Goal: Information Seeking & Learning: Learn about a topic

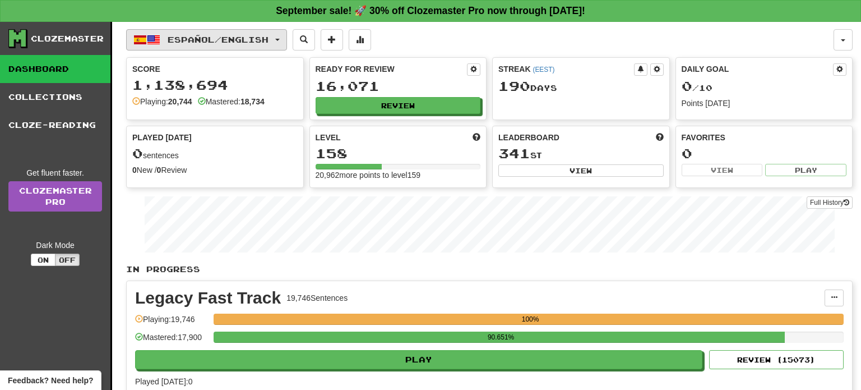
click at [269, 37] on span "Español / English" at bounding box center [218, 40] width 101 height 10
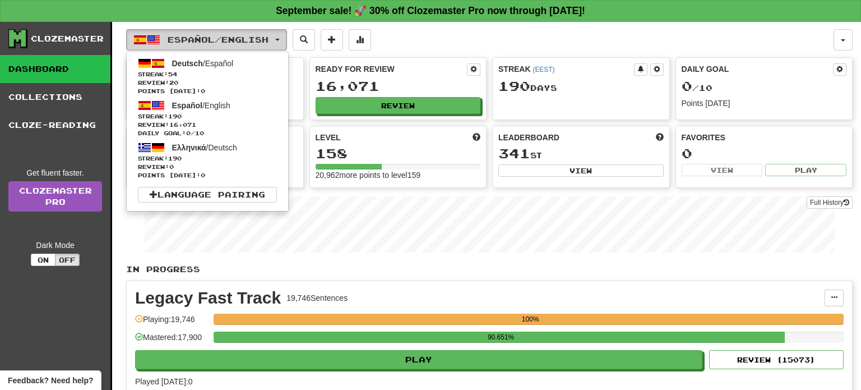
click at [269, 37] on span "Español / English" at bounding box center [218, 40] width 101 height 10
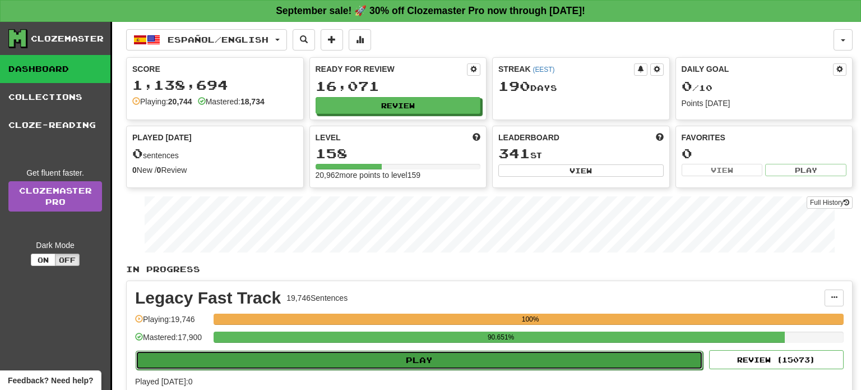
click at [442, 357] on button "Play" at bounding box center [419, 359] width 567 height 19
select select "**"
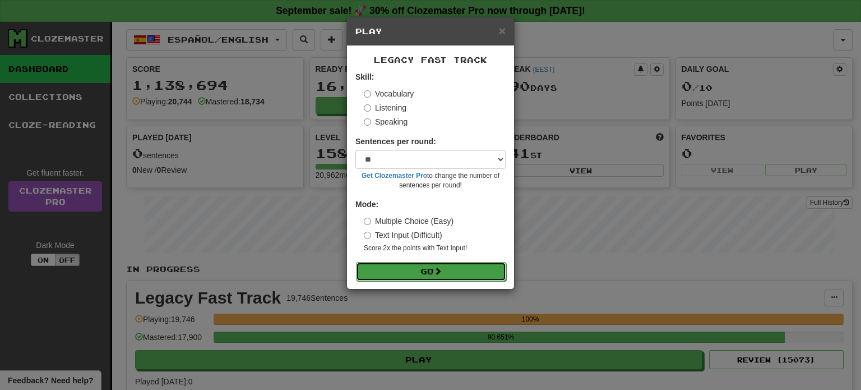
click at [442, 273] on span at bounding box center [438, 271] width 8 height 8
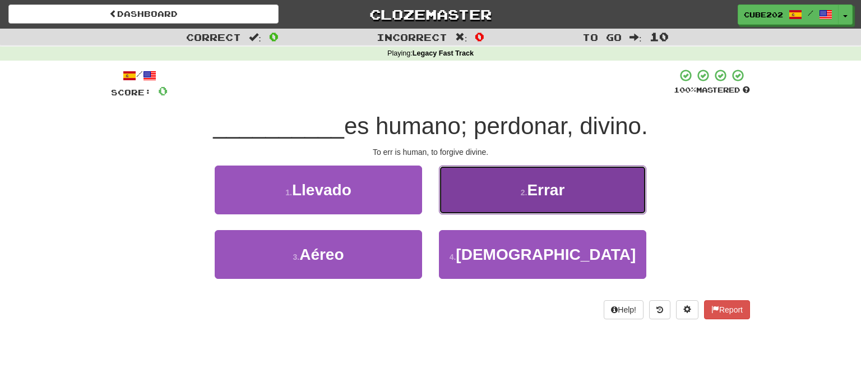
click at [488, 194] on button "2 . Errar" at bounding box center [542, 189] width 207 height 49
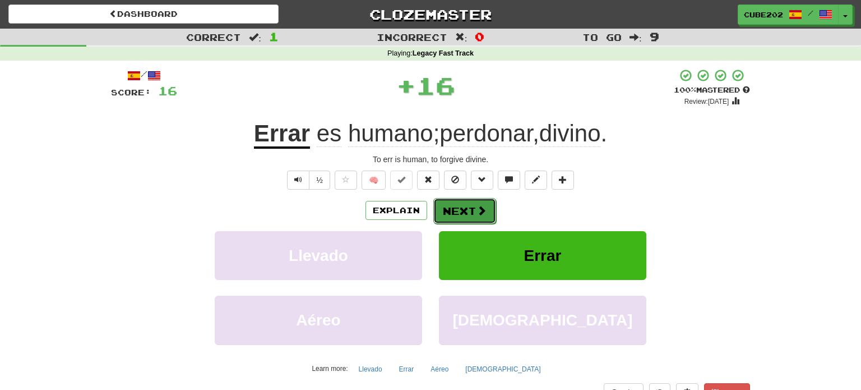
click at [459, 210] on button "Next" at bounding box center [464, 211] width 63 height 26
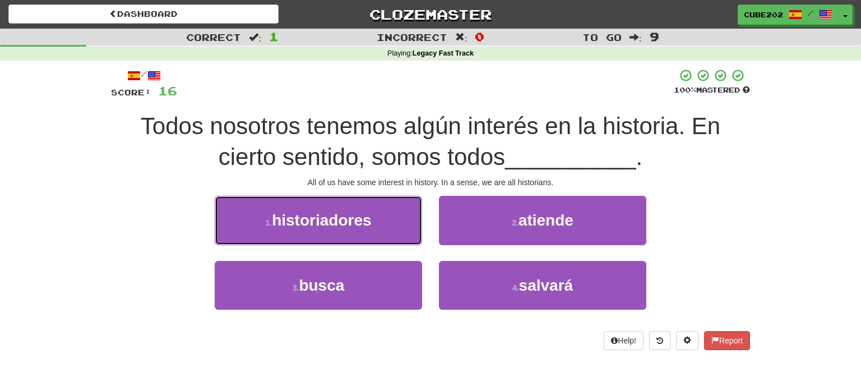
click at [385, 220] on button "1 . historiadores" at bounding box center [318, 220] width 207 height 49
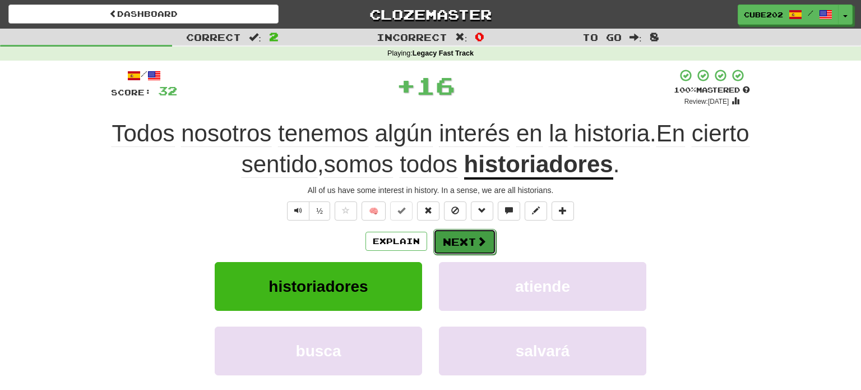
click at [461, 239] on button "Next" at bounding box center [464, 242] width 63 height 26
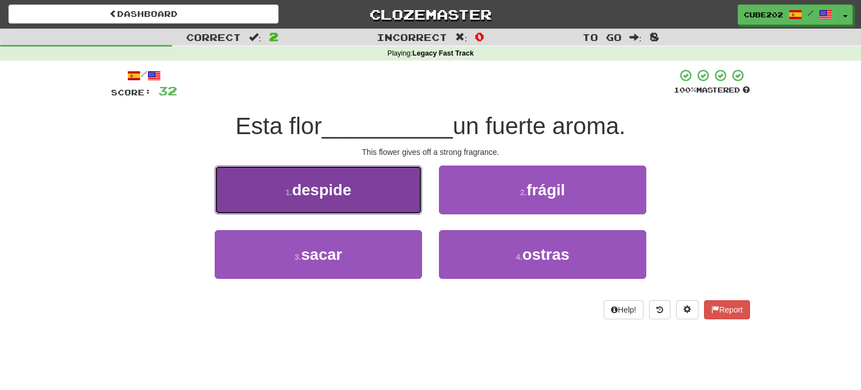
click at [397, 196] on button "1 . despide" at bounding box center [318, 189] width 207 height 49
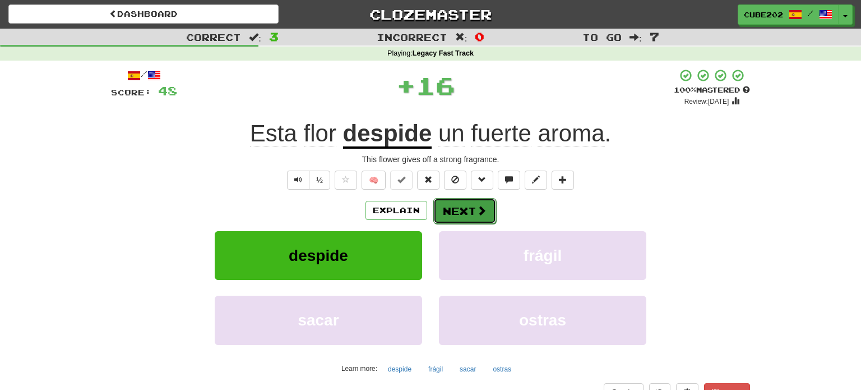
click at [461, 203] on button "Next" at bounding box center [464, 211] width 63 height 26
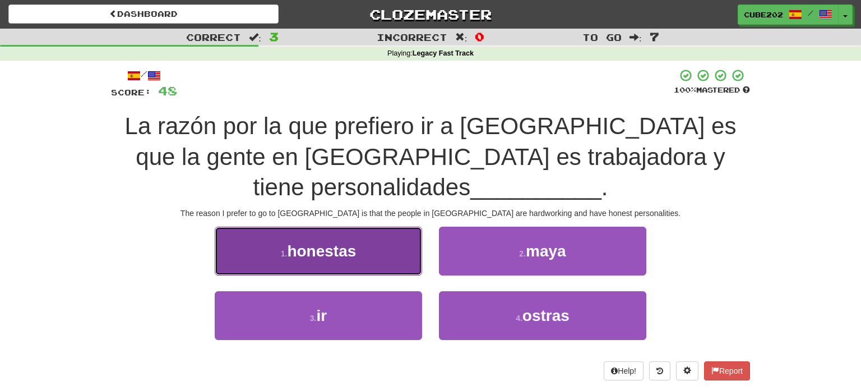
click at [384, 227] on button "1 . honestas" at bounding box center [318, 251] width 207 height 49
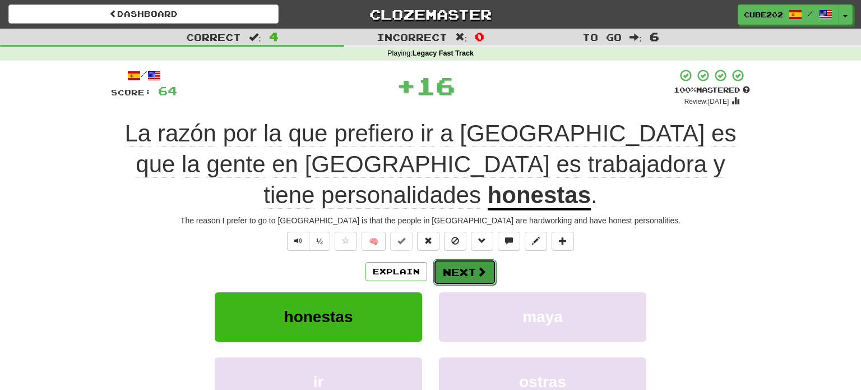
click at [464, 259] on button "Next" at bounding box center [464, 272] width 63 height 26
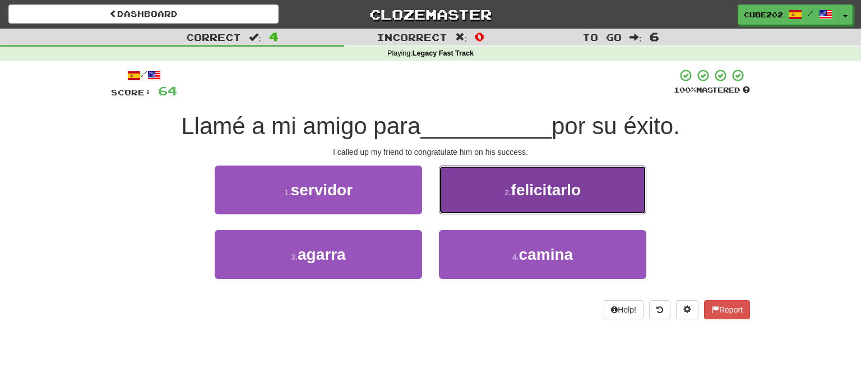
click at [487, 199] on button "2 . felicitarlo" at bounding box center [542, 189] width 207 height 49
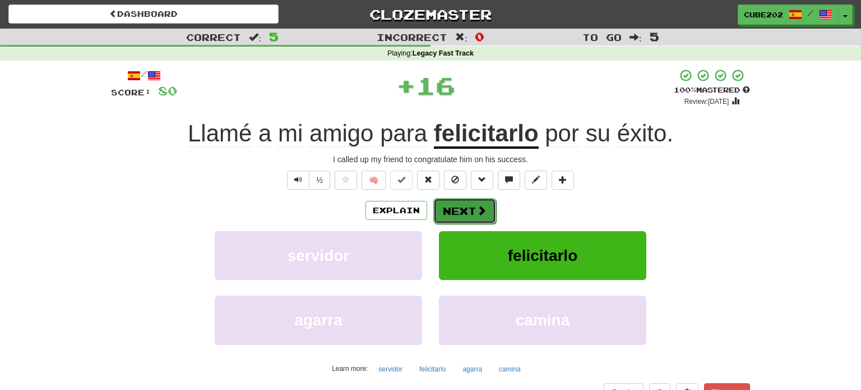
click at [462, 206] on button "Next" at bounding box center [464, 211] width 63 height 26
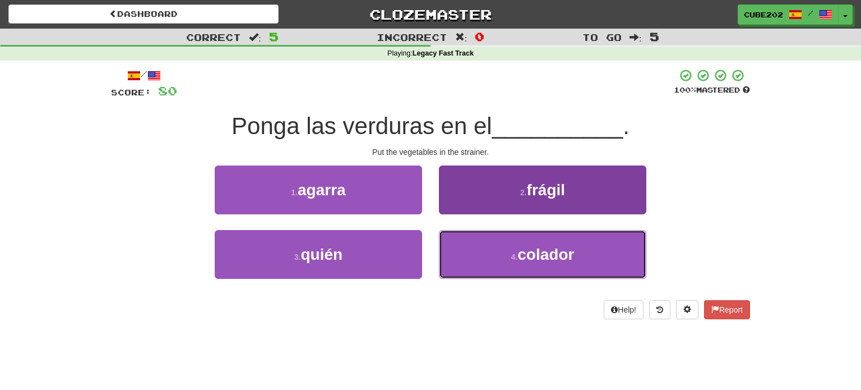
click at [492, 264] on button "4 . colador" at bounding box center [542, 254] width 207 height 49
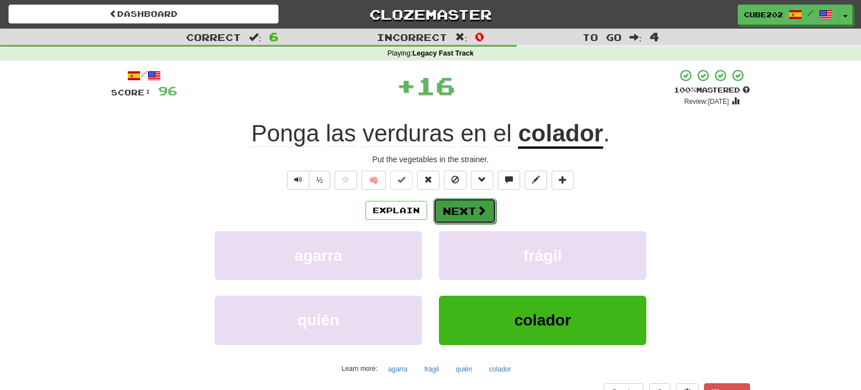
click at [462, 210] on button "Next" at bounding box center [464, 211] width 63 height 26
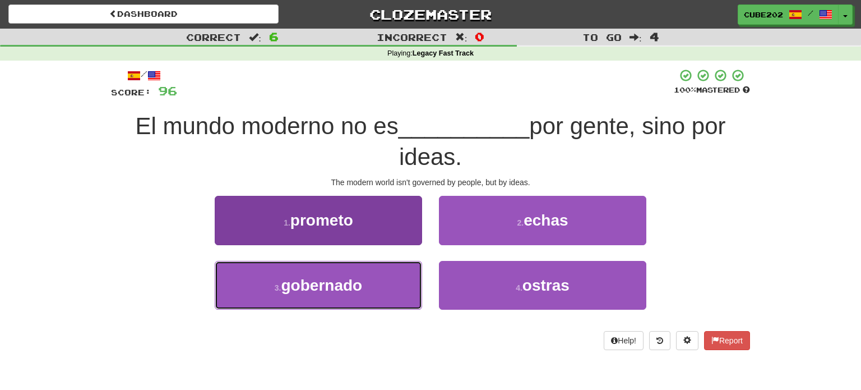
click at [393, 287] on button "3 . gobernado" at bounding box center [318, 285] width 207 height 49
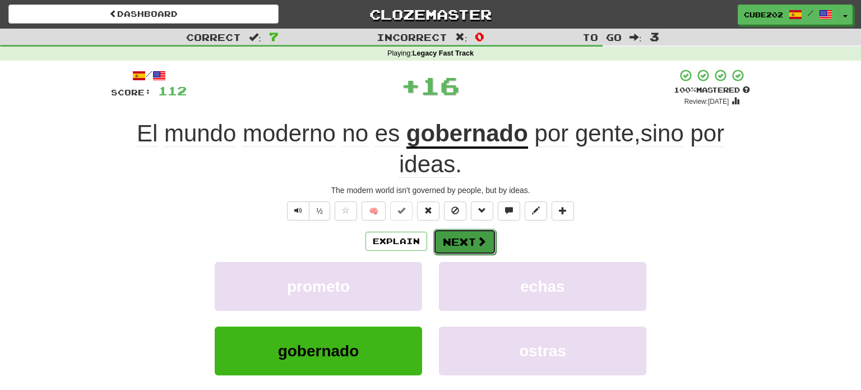
click at [458, 233] on button "Next" at bounding box center [464, 242] width 63 height 26
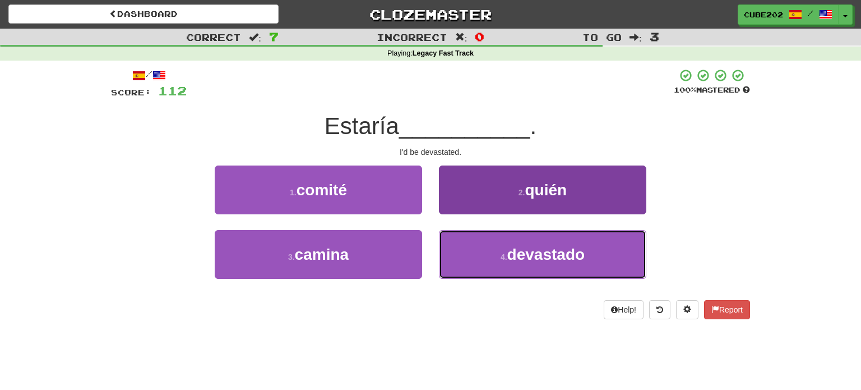
drag, startPoint x: 489, startPoint y: 252, endPoint x: 486, endPoint y: 247, distance: 5.8
click at [490, 253] on button "4 . devastado" at bounding box center [542, 254] width 207 height 49
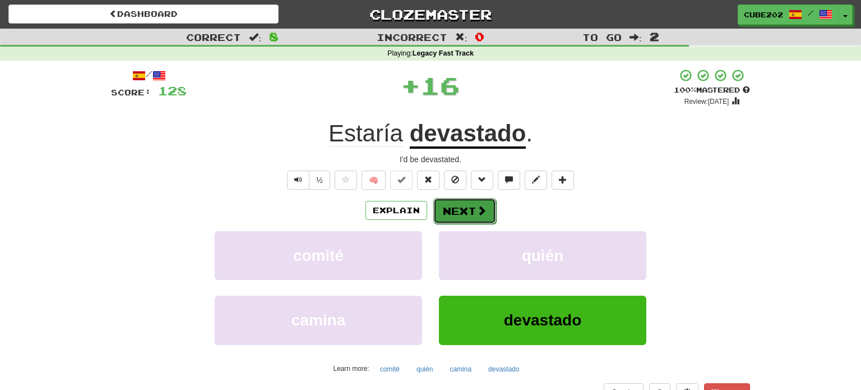
click at [465, 209] on button "Next" at bounding box center [464, 211] width 63 height 26
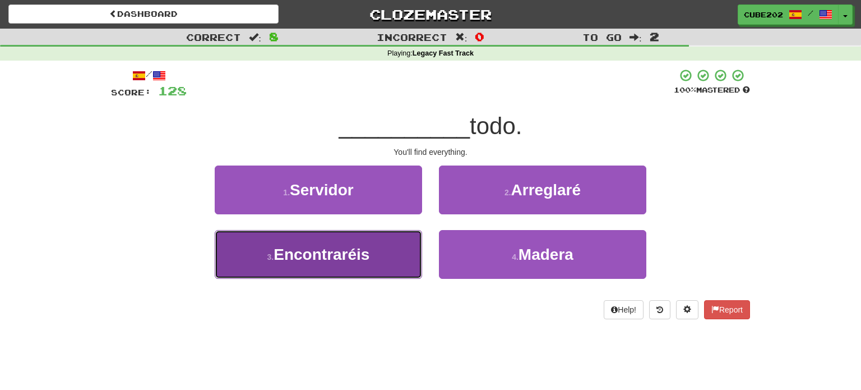
click at [380, 258] on button "3 . Encontraréis" at bounding box center [318, 254] width 207 height 49
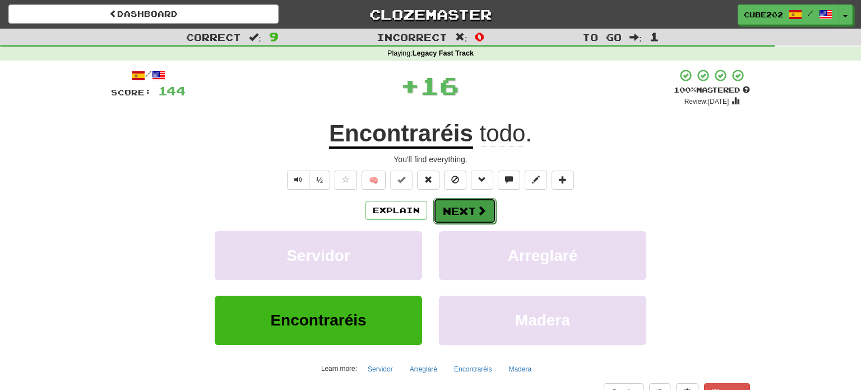
click at [465, 211] on button "Next" at bounding box center [464, 211] width 63 height 26
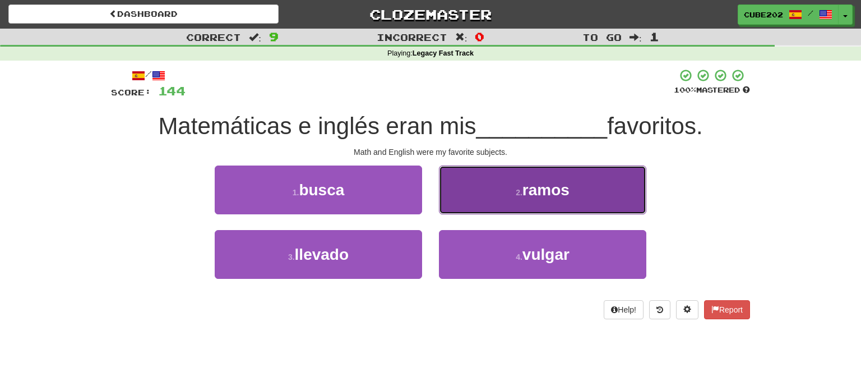
click at [496, 188] on button "2 . ramos" at bounding box center [542, 189] width 207 height 49
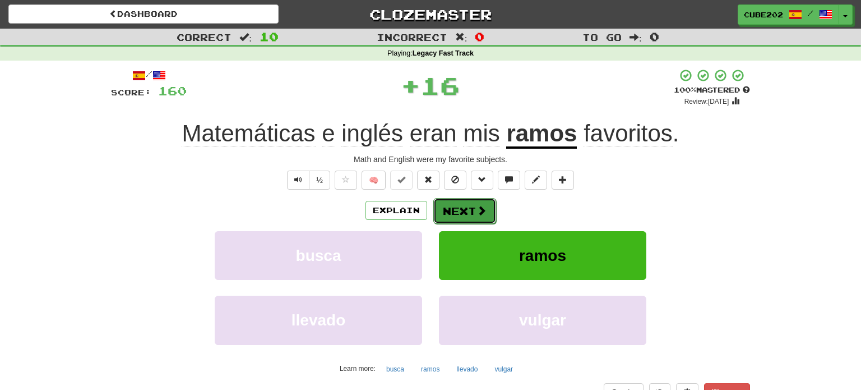
click at [469, 201] on button "Next" at bounding box center [464, 211] width 63 height 26
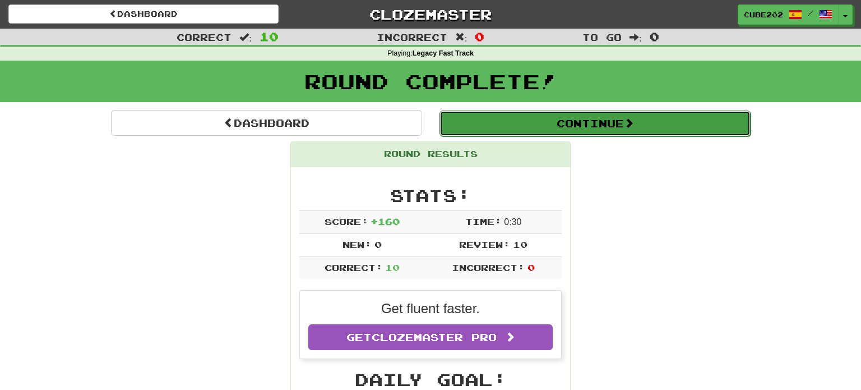
click at [506, 126] on button "Continue" at bounding box center [595, 123] width 311 height 26
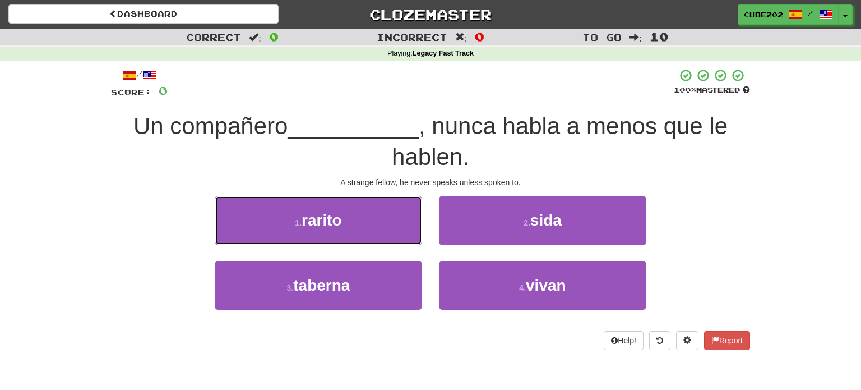
click at [391, 229] on button "1 . rarito" at bounding box center [318, 220] width 207 height 49
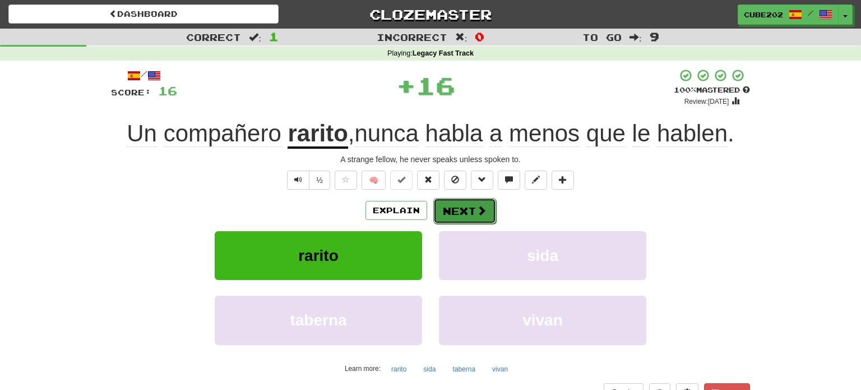
click at [461, 205] on button "Next" at bounding box center [464, 211] width 63 height 26
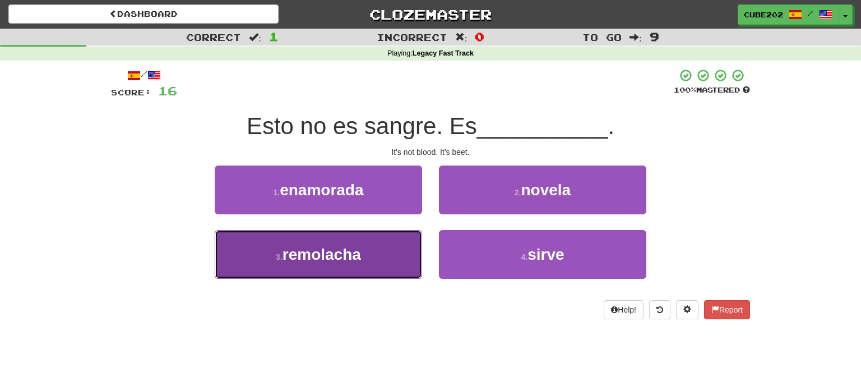
click at [379, 252] on button "3 . remolacha" at bounding box center [318, 254] width 207 height 49
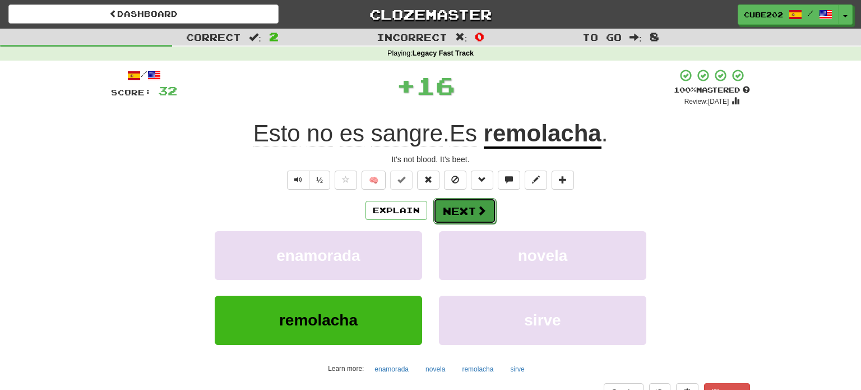
click at [478, 206] on span at bounding box center [482, 210] width 10 height 10
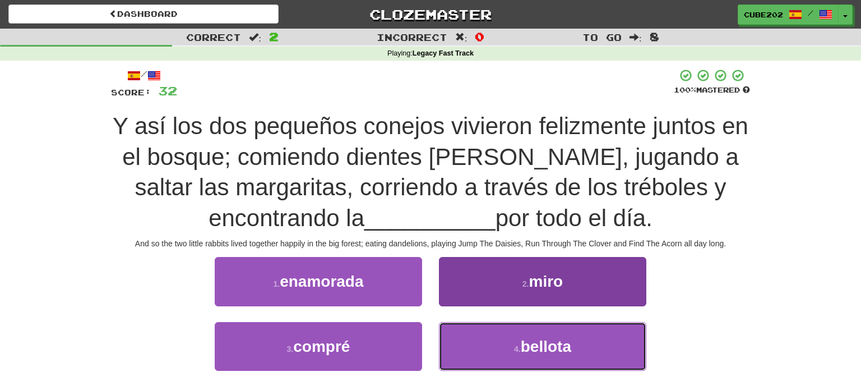
click at [542, 351] on span "bellota" at bounding box center [546, 346] width 50 height 17
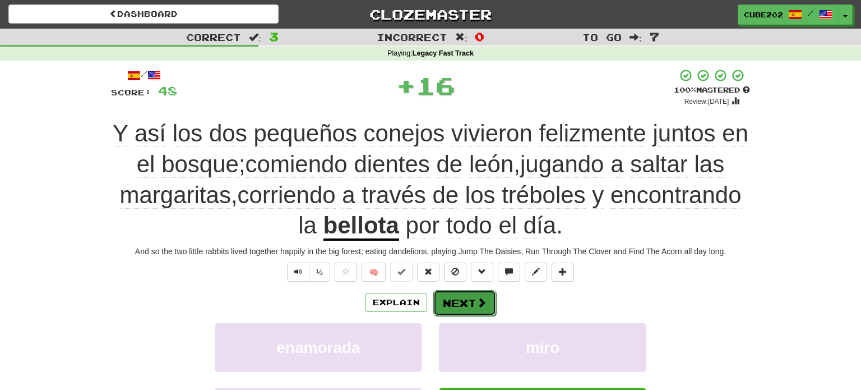
click at [481, 296] on button "Next" at bounding box center [464, 303] width 63 height 26
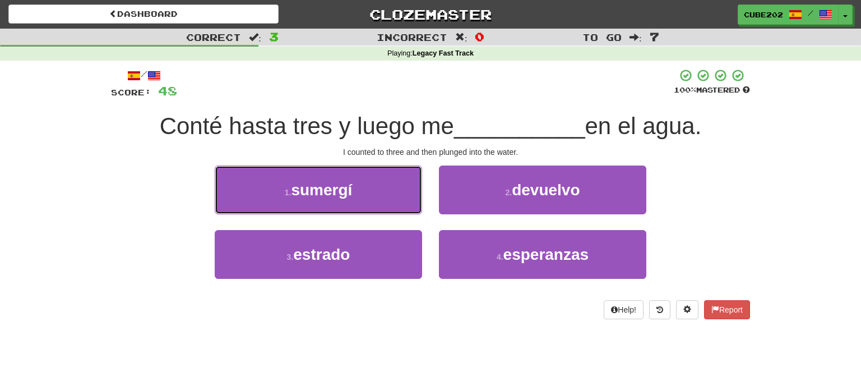
click at [377, 195] on button "1 . sumergí" at bounding box center [318, 189] width 207 height 49
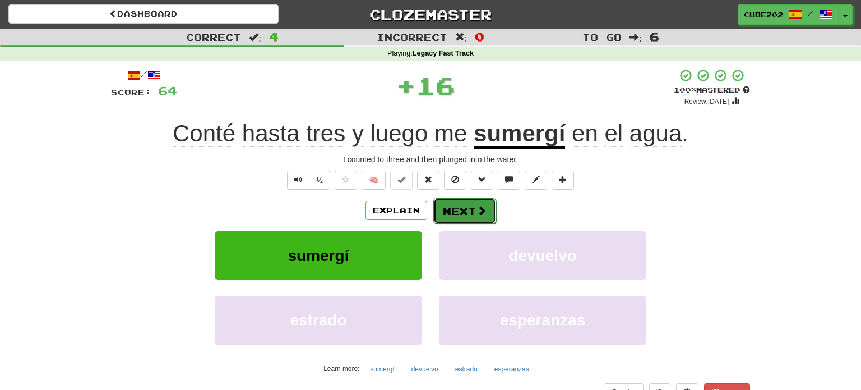
click at [464, 210] on button "Next" at bounding box center [464, 211] width 63 height 26
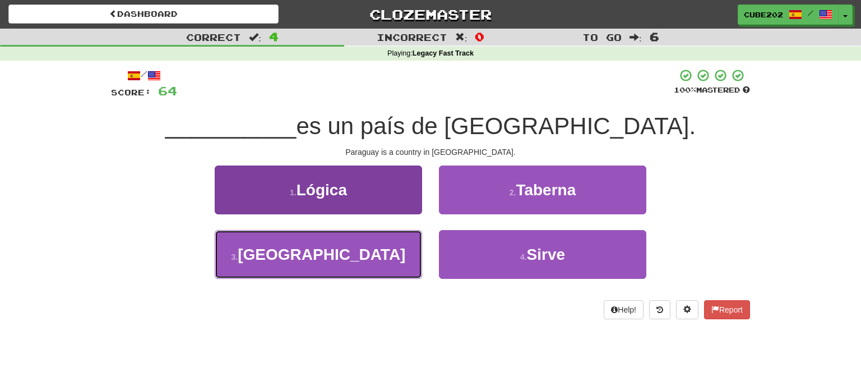
click at [385, 255] on button "3 . Paraguay" at bounding box center [318, 254] width 207 height 49
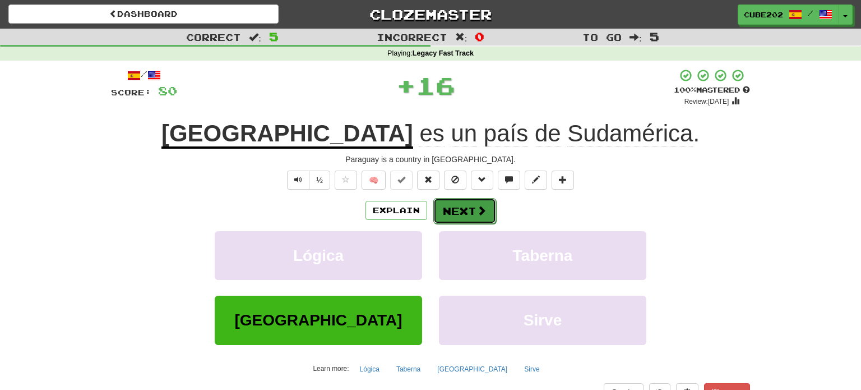
click at [472, 213] on button "Next" at bounding box center [464, 211] width 63 height 26
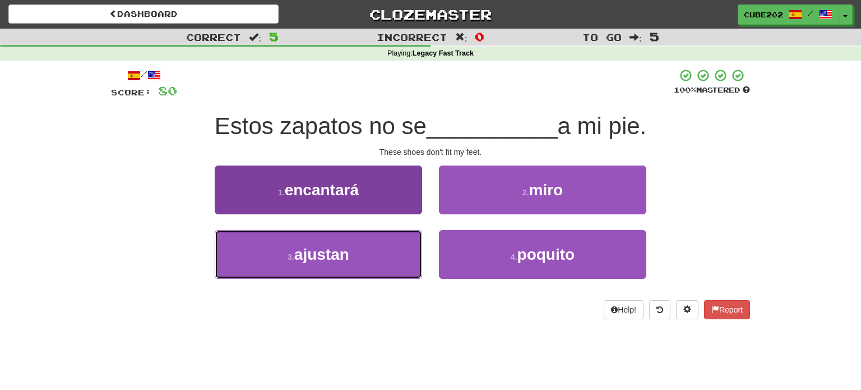
drag, startPoint x: 380, startPoint y: 250, endPoint x: 403, endPoint y: 233, distance: 28.0
click at [380, 249] on button "3 . ajustan" at bounding box center [318, 254] width 207 height 49
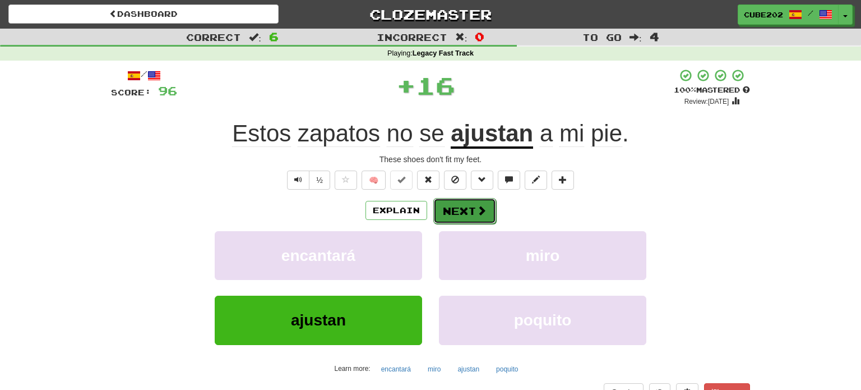
click at [460, 211] on button "Next" at bounding box center [464, 211] width 63 height 26
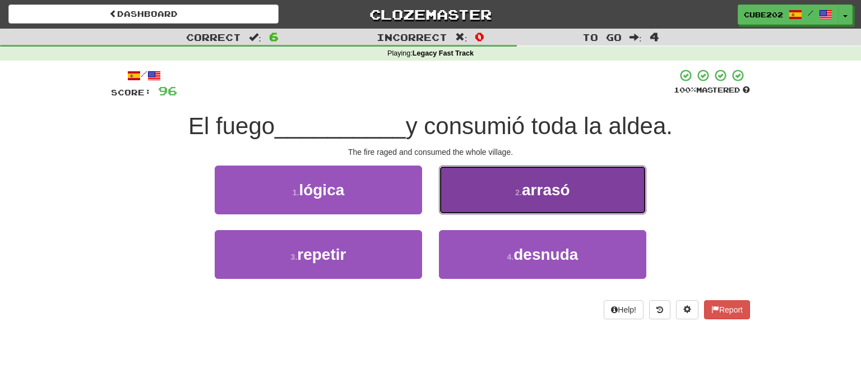
click at [490, 187] on button "2 . arrasó" at bounding box center [542, 189] width 207 height 49
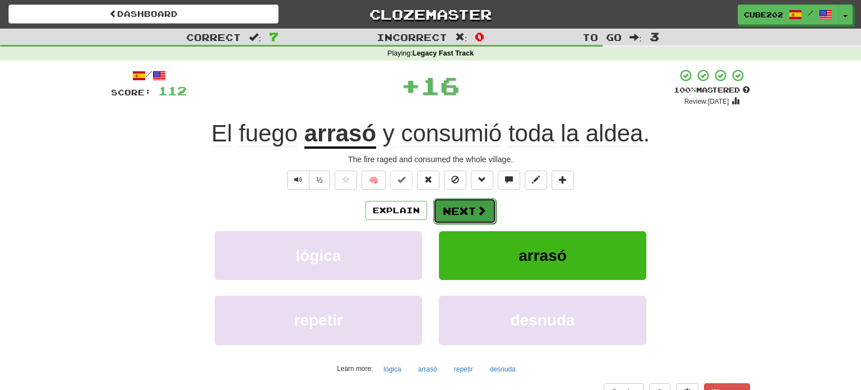
click at [470, 208] on button "Next" at bounding box center [464, 211] width 63 height 26
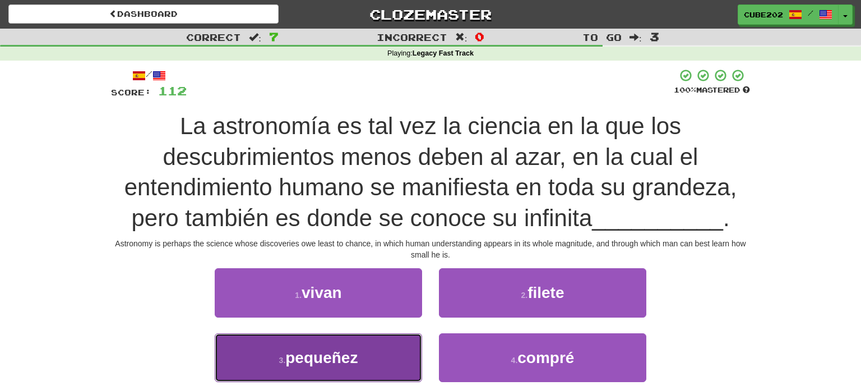
click at [386, 357] on button "3 . pequeñez" at bounding box center [318, 357] width 207 height 49
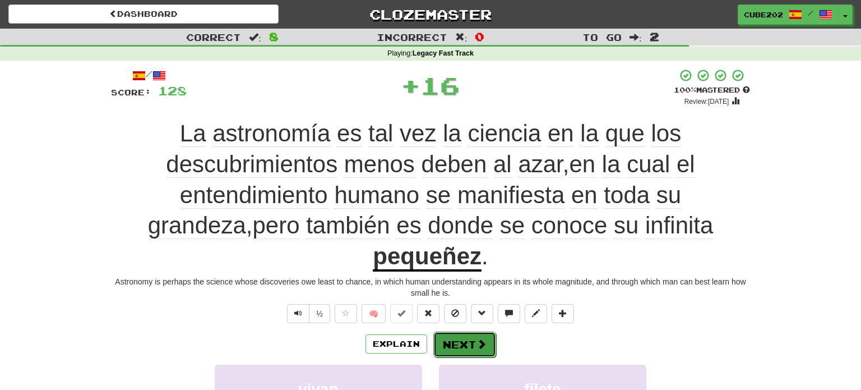
click at [457, 331] on button "Next" at bounding box center [464, 344] width 63 height 26
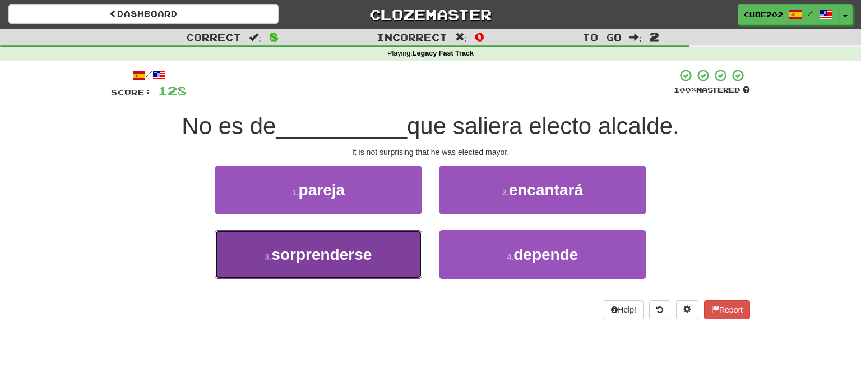
click at [368, 258] on span "sorprenderse" at bounding box center [321, 254] width 100 height 17
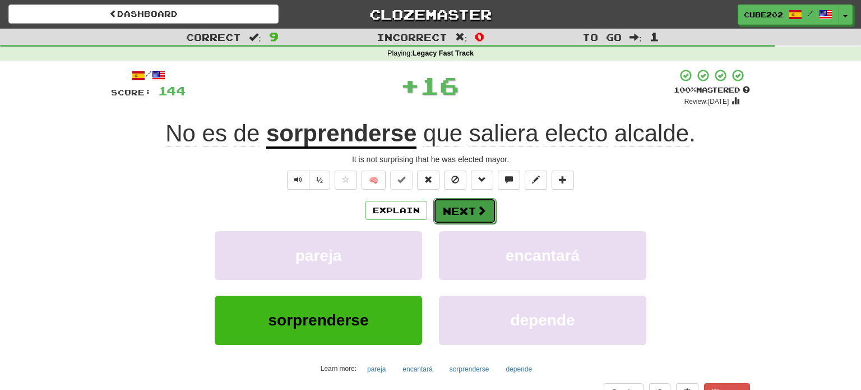
click at [467, 218] on button "Next" at bounding box center [464, 211] width 63 height 26
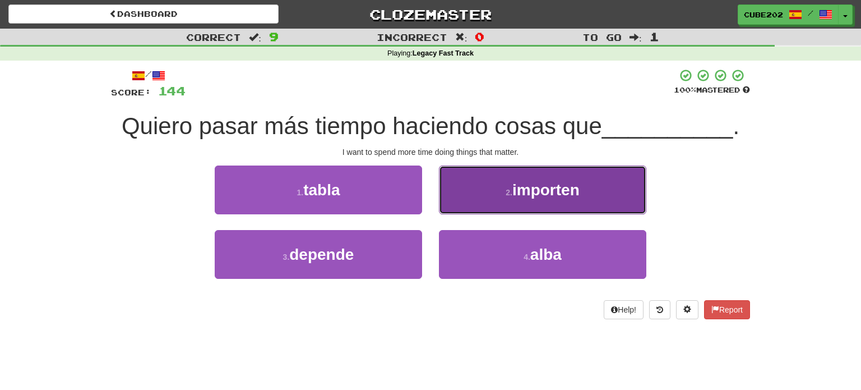
click at [492, 191] on button "2 . importen" at bounding box center [542, 189] width 207 height 49
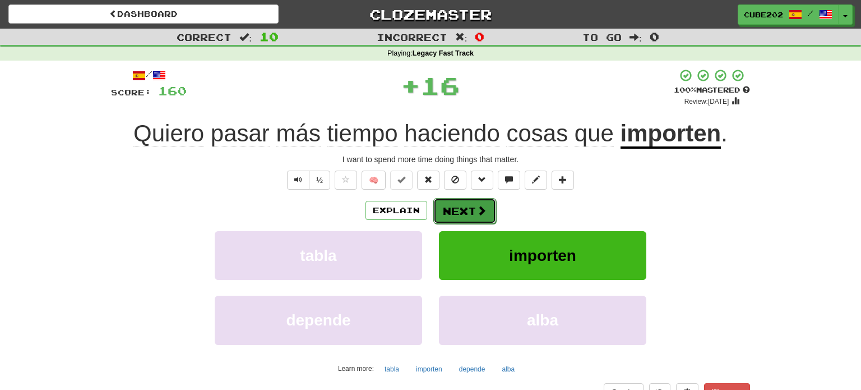
click at [466, 207] on button "Next" at bounding box center [464, 211] width 63 height 26
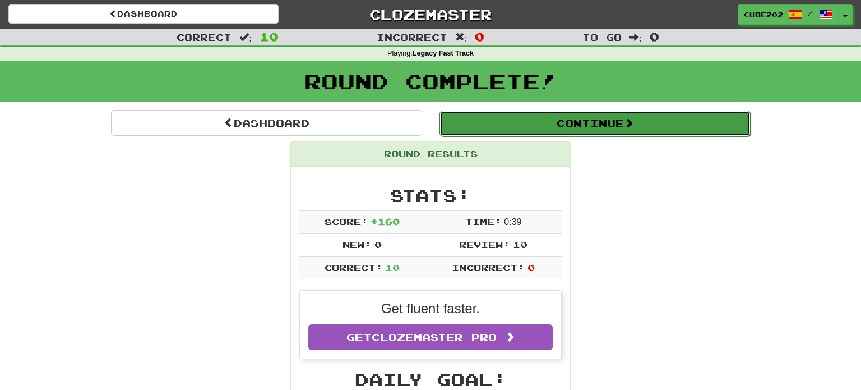
click at [509, 126] on button "Continue" at bounding box center [595, 123] width 311 height 26
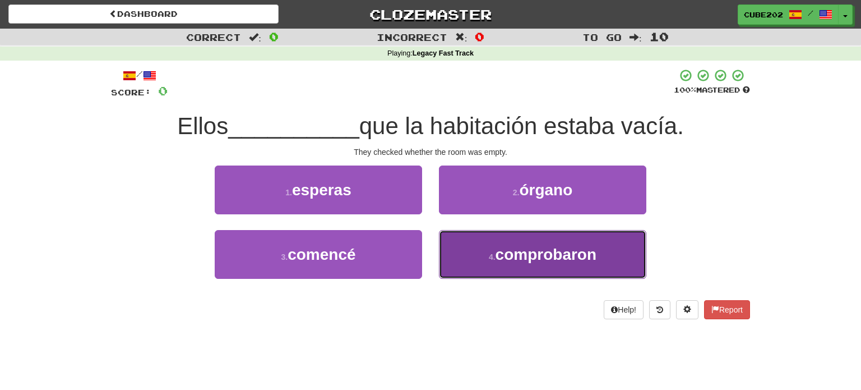
click at [507, 257] on span "comprobaron" at bounding box center [546, 254] width 101 height 17
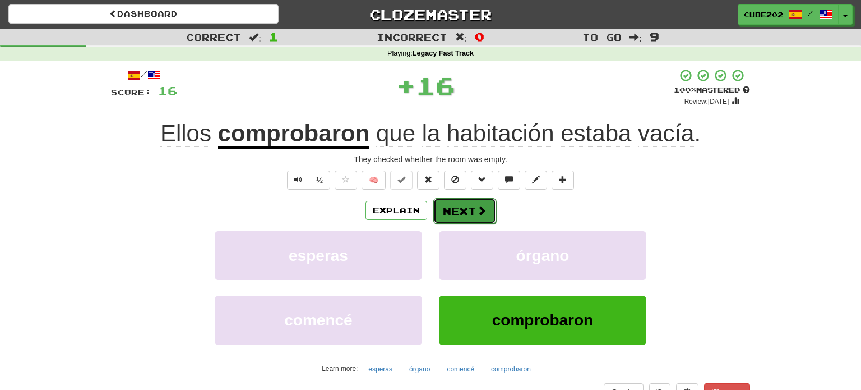
click at [464, 208] on button "Next" at bounding box center [464, 211] width 63 height 26
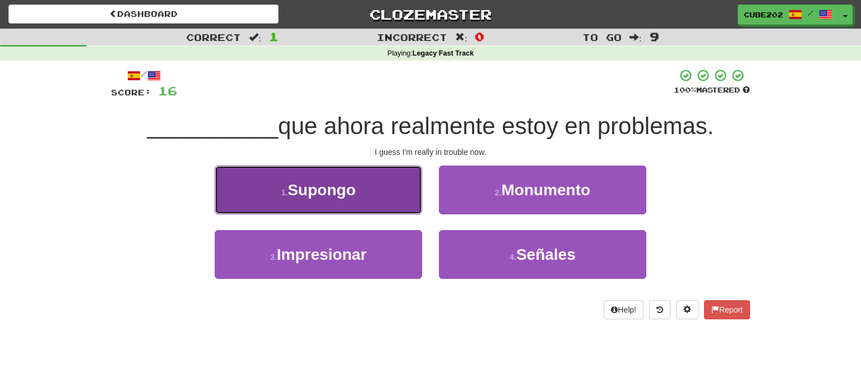
click at [400, 196] on button "1 . Supongo" at bounding box center [318, 189] width 207 height 49
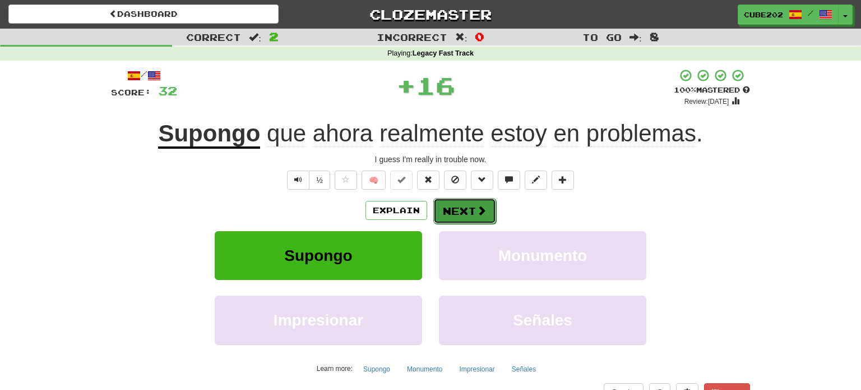
click at [472, 210] on button "Next" at bounding box center [464, 211] width 63 height 26
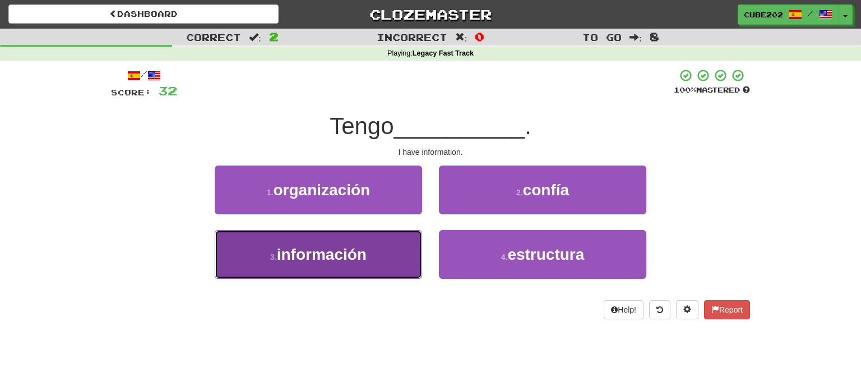
click at [403, 247] on button "3 . información" at bounding box center [318, 254] width 207 height 49
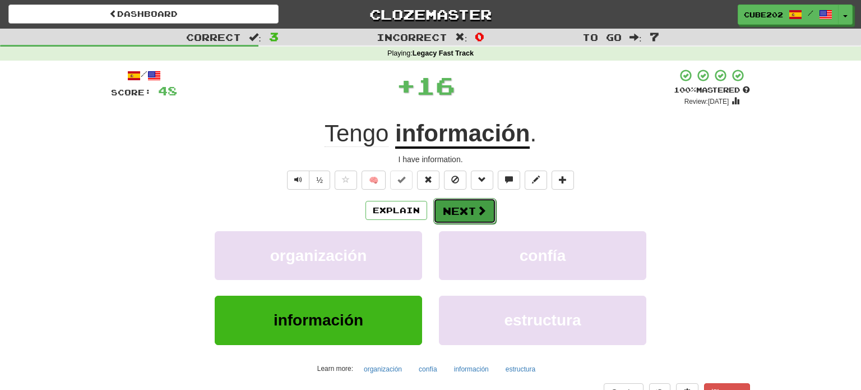
click at [472, 202] on button "Next" at bounding box center [464, 211] width 63 height 26
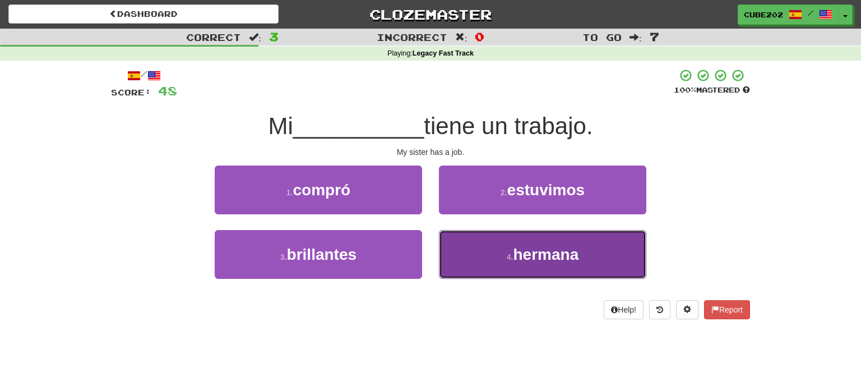
click at [500, 254] on button "4 . hermana" at bounding box center [542, 254] width 207 height 49
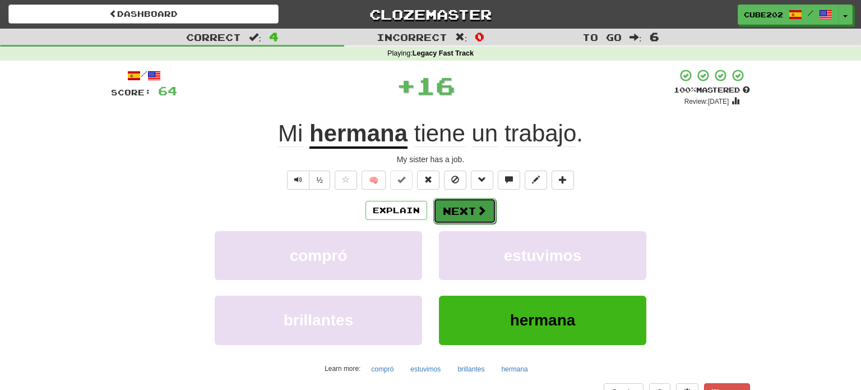
click at [468, 204] on button "Next" at bounding box center [464, 211] width 63 height 26
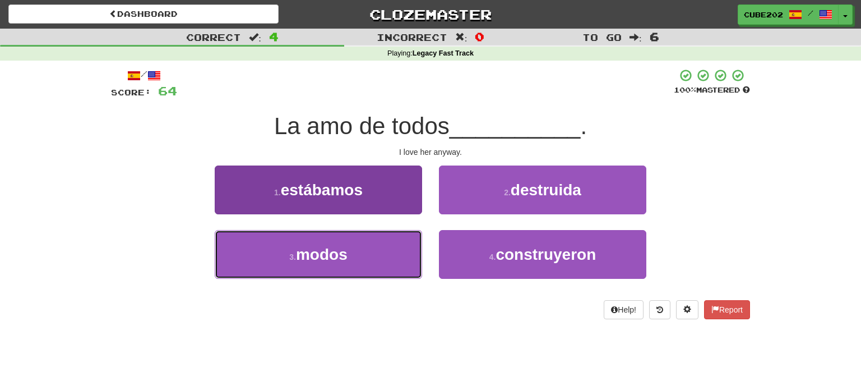
click at [407, 247] on button "3 . modos" at bounding box center [318, 254] width 207 height 49
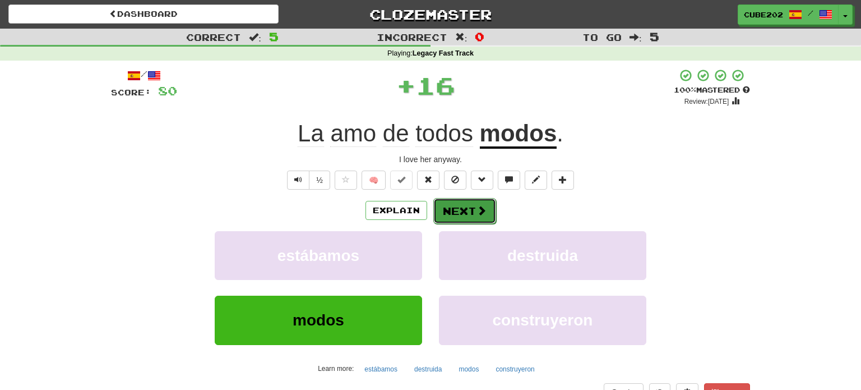
click at [468, 205] on button "Next" at bounding box center [464, 211] width 63 height 26
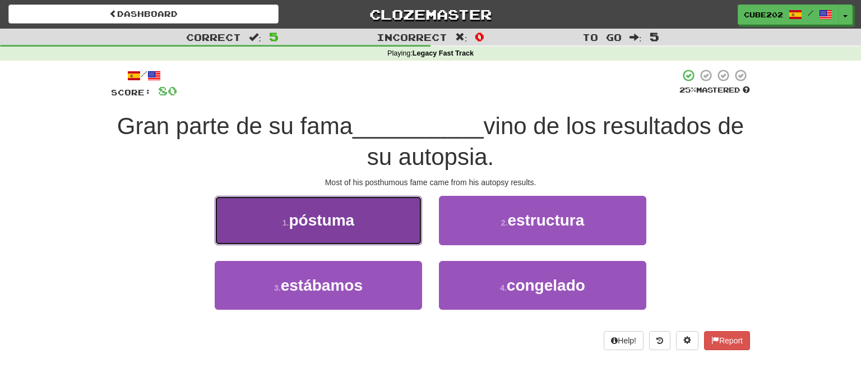
click at [372, 224] on button "1 . póstuma" at bounding box center [318, 220] width 207 height 49
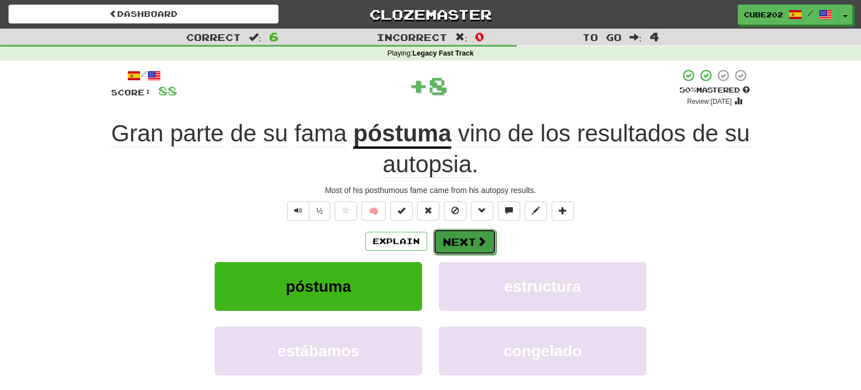
click at [467, 236] on button "Next" at bounding box center [464, 242] width 63 height 26
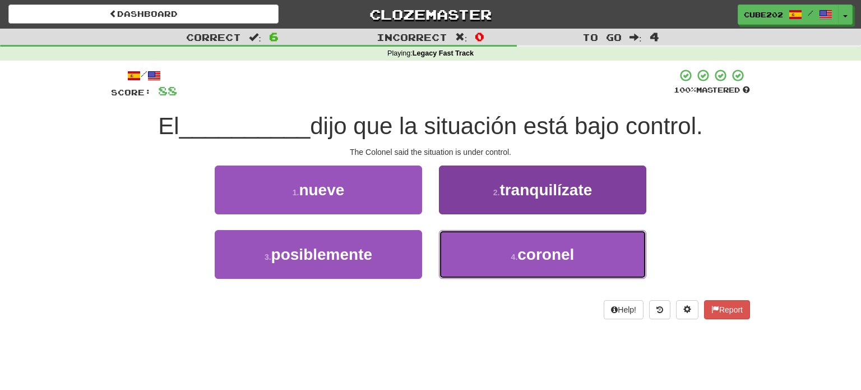
click at [513, 256] on small "4 ." at bounding box center [514, 256] width 7 height 9
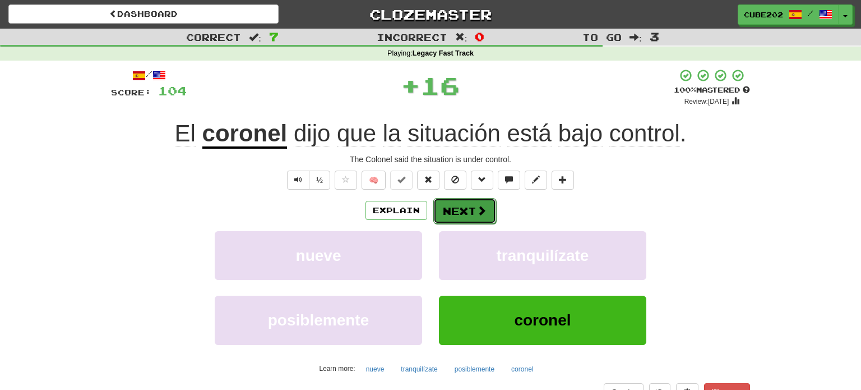
click at [467, 205] on button "Next" at bounding box center [464, 211] width 63 height 26
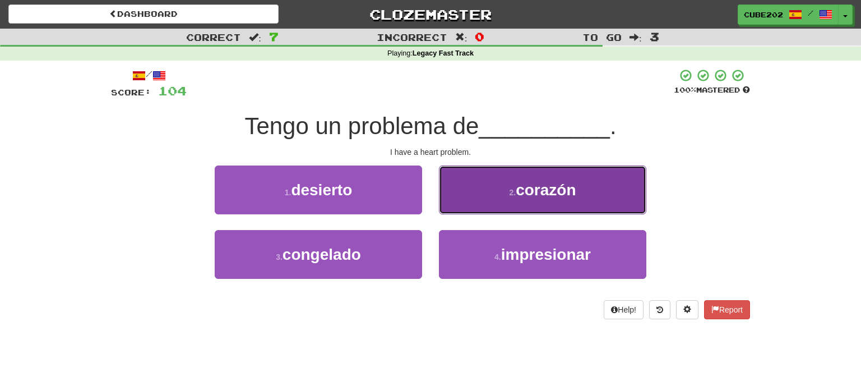
click at [498, 196] on button "2 . corazón" at bounding box center [542, 189] width 207 height 49
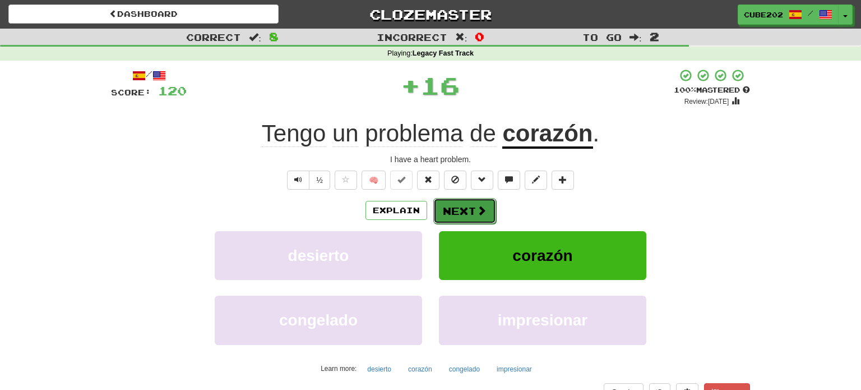
click at [467, 210] on button "Next" at bounding box center [464, 211] width 63 height 26
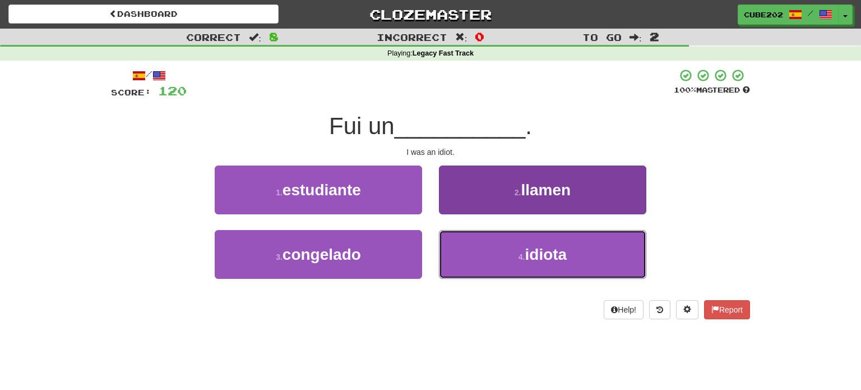
click at [509, 266] on button "4 . idiota" at bounding box center [542, 254] width 207 height 49
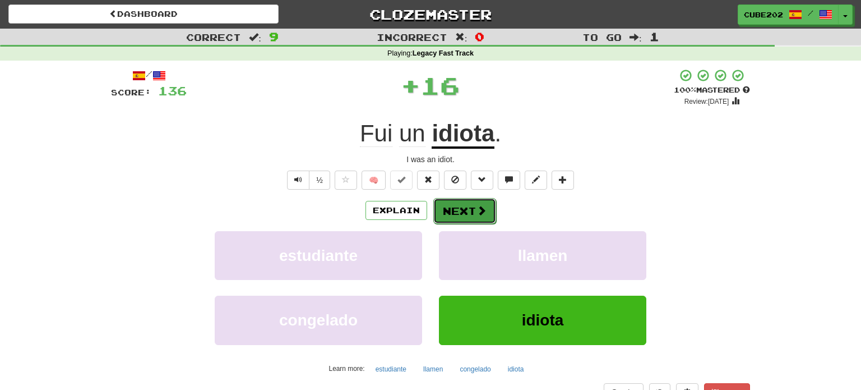
click at [467, 206] on button "Next" at bounding box center [464, 211] width 63 height 26
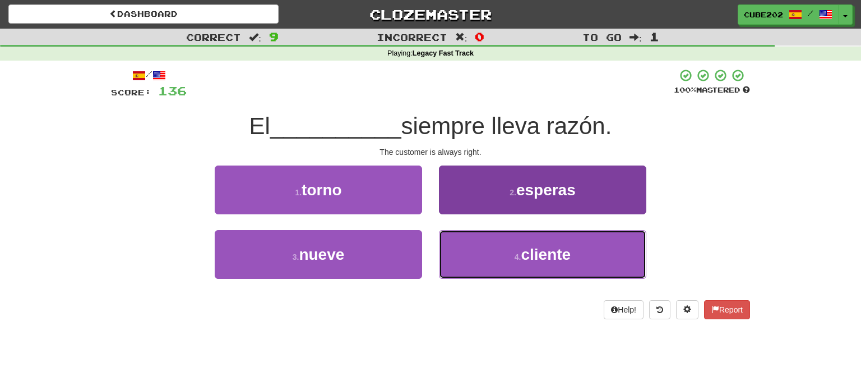
click at [516, 262] on button "4 . cliente" at bounding box center [542, 254] width 207 height 49
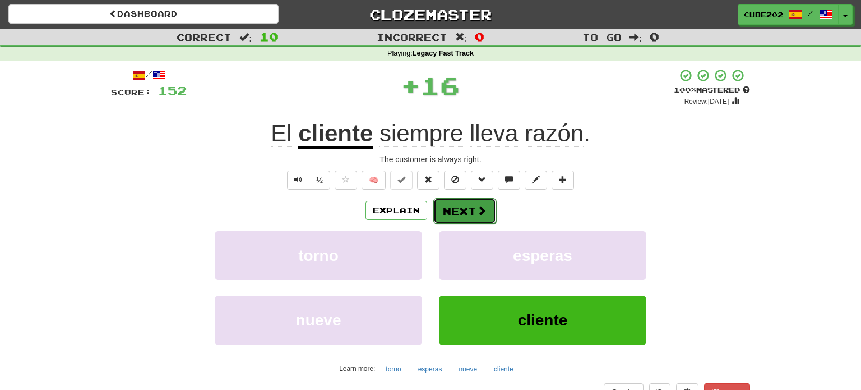
click at [467, 202] on button "Next" at bounding box center [464, 211] width 63 height 26
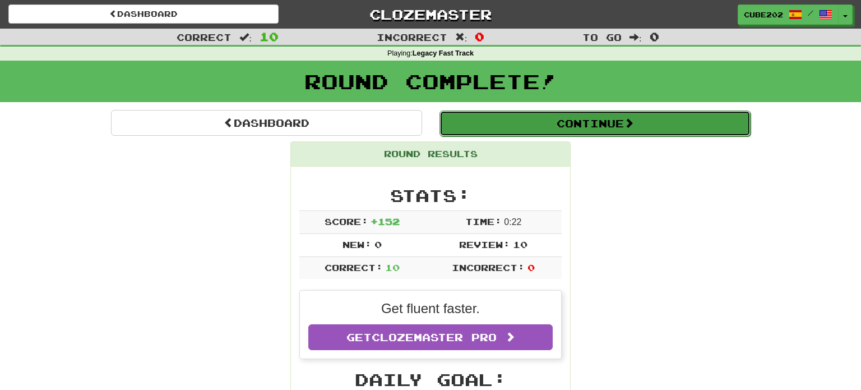
click at [509, 124] on button "Continue" at bounding box center [595, 123] width 311 height 26
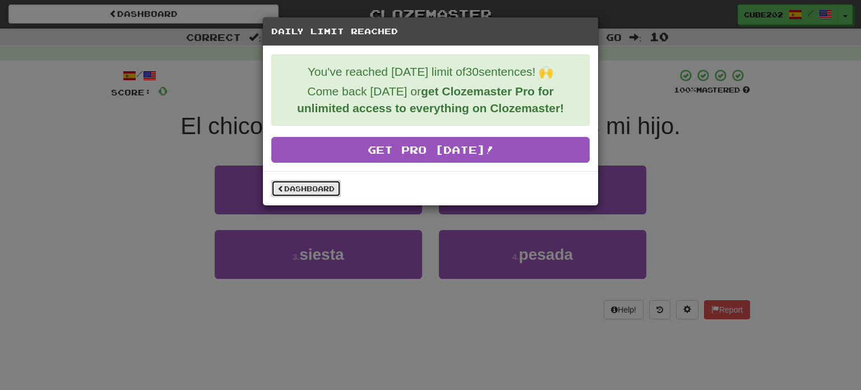
click at [327, 182] on link "Dashboard" at bounding box center [306, 188] width 70 height 17
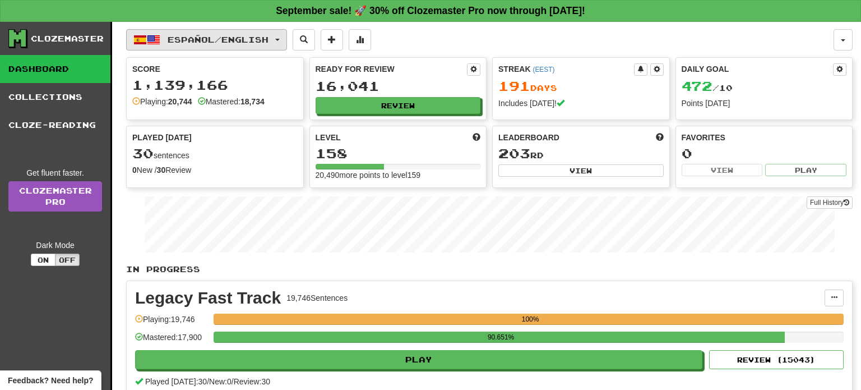
click at [269, 35] on span "Español / English" at bounding box center [218, 40] width 101 height 10
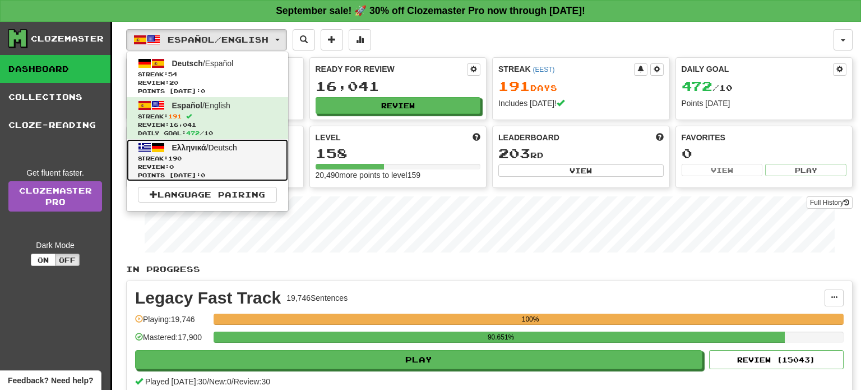
click at [228, 163] on span "Review: 0" at bounding box center [207, 167] width 139 height 8
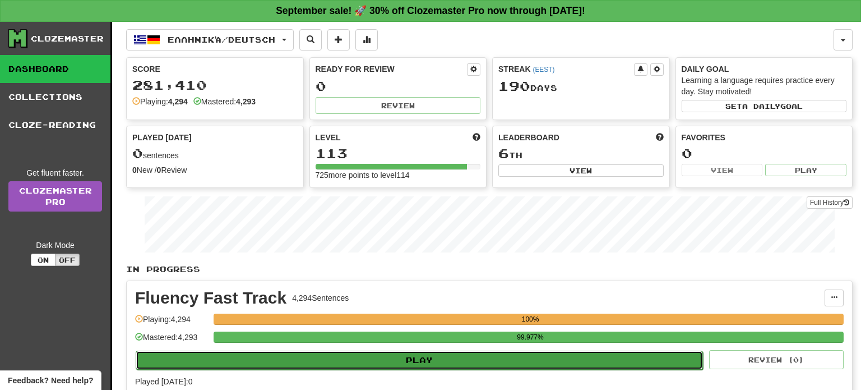
click at [412, 360] on button "Play" at bounding box center [419, 359] width 567 height 19
select select "**"
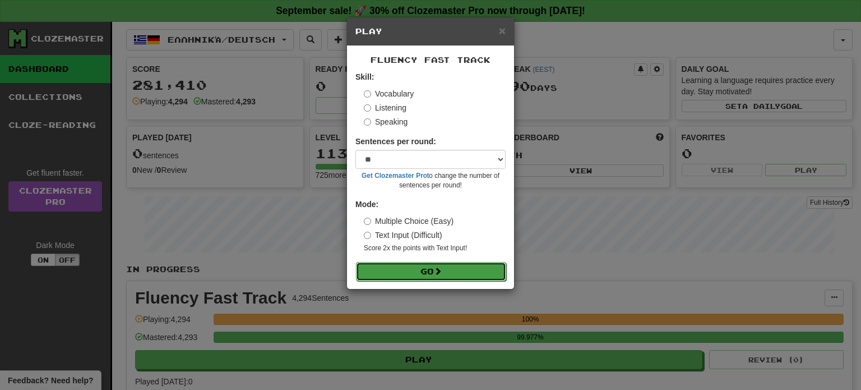
click at [431, 269] on button "Go" at bounding box center [431, 271] width 150 height 19
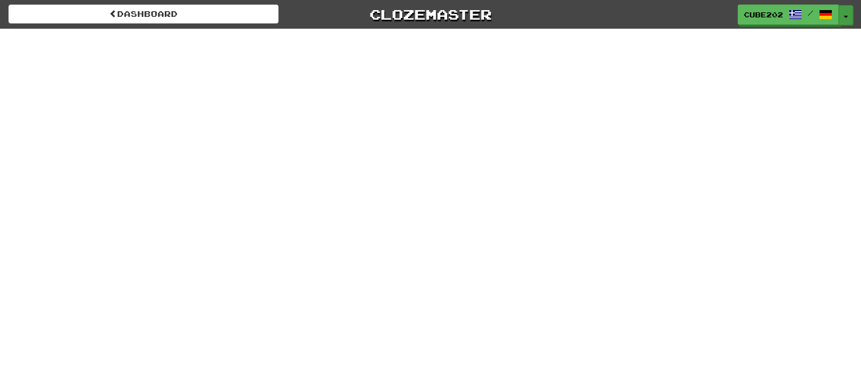
click at [845, 16] on span "button" at bounding box center [846, 17] width 4 height 2
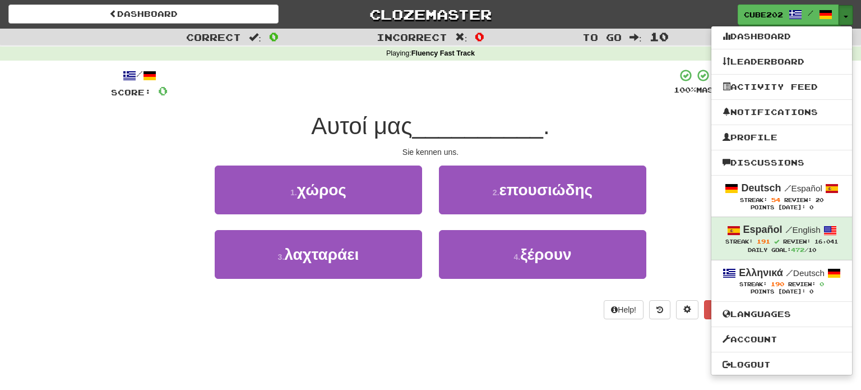
click at [845, 16] on span "button" at bounding box center [846, 17] width 4 height 2
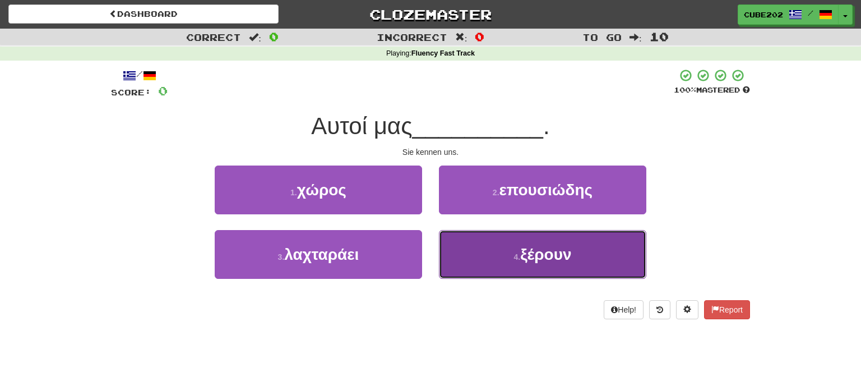
click at [493, 243] on button "4 . ξέρουν" at bounding box center [542, 254] width 207 height 49
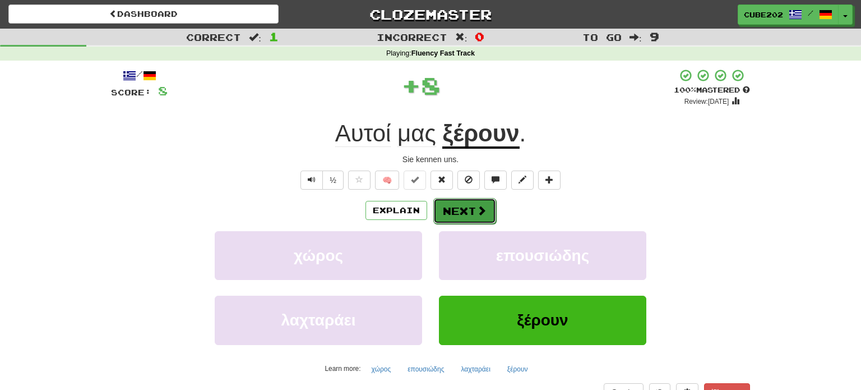
click at [458, 214] on button "Next" at bounding box center [464, 211] width 63 height 26
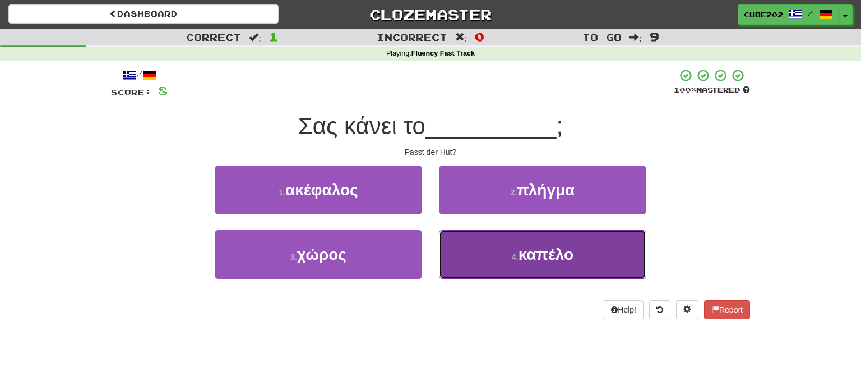
click at [509, 257] on button "4 . καπέλο" at bounding box center [542, 254] width 207 height 49
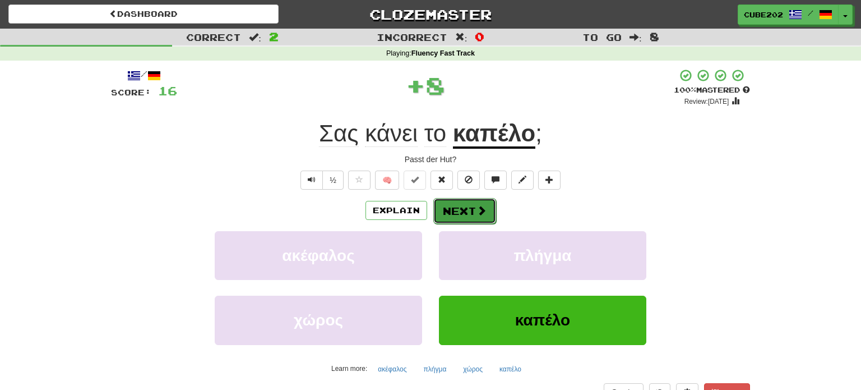
click at [463, 210] on button "Next" at bounding box center [464, 211] width 63 height 26
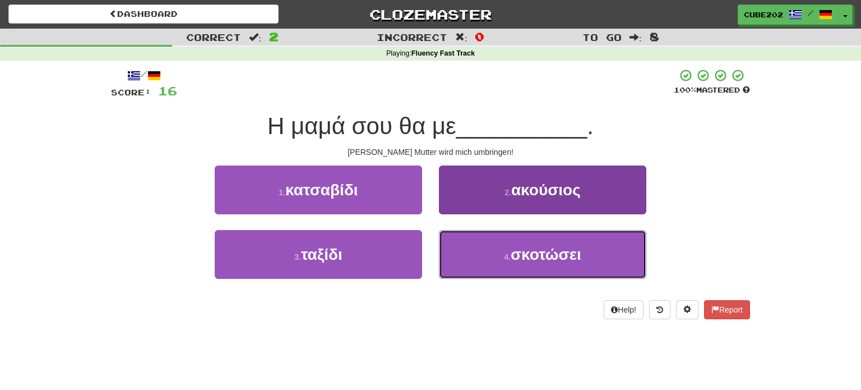
click at [492, 252] on button "4 . σκοτώσει" at bounding box center [542, 254] width 207 height 49
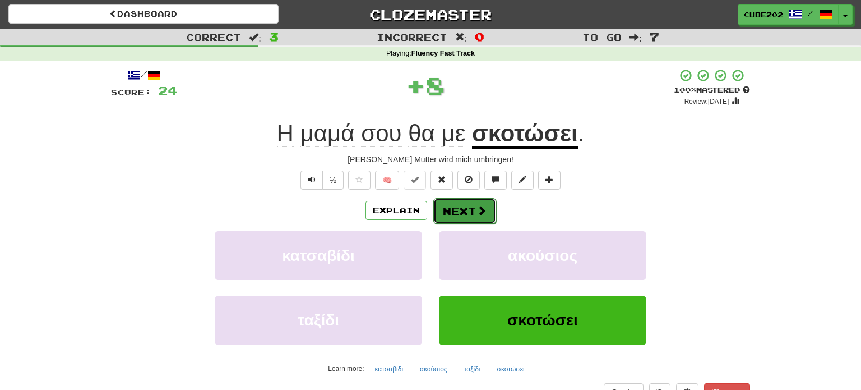
click at [461, 212] on button "Next" at bounding box center [464, 211] width 63 height 26
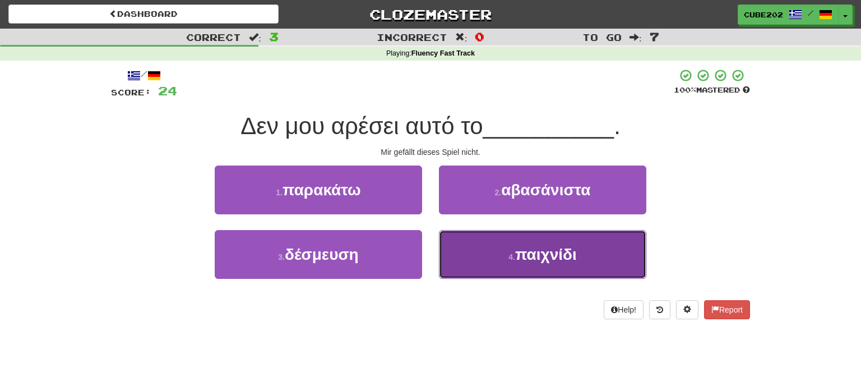
click at [492, 253] on button "4 . παιχνίδι" at bounding box center [542, 254] width 207 height 49
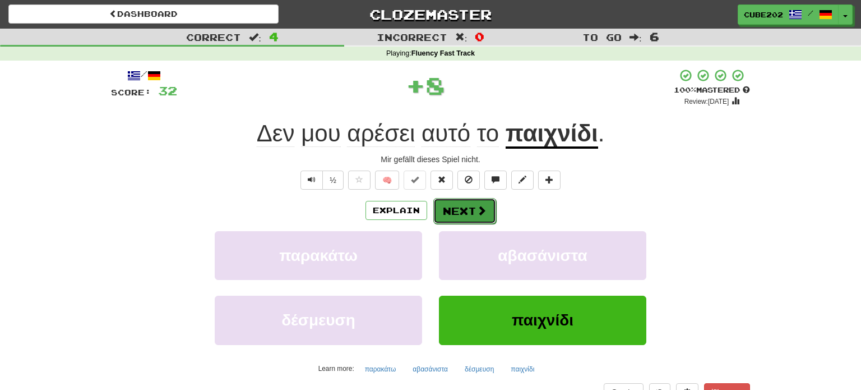
click at [467, 205] on button "Next" at bounding box center [464, 211] width 63 height 26
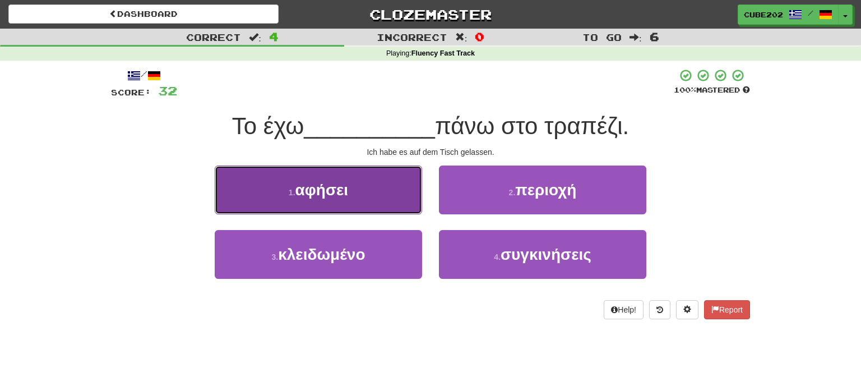
click at [402, 186] on button "1 . αφήσει" at bounding box center [318, 189] width 207 height 49
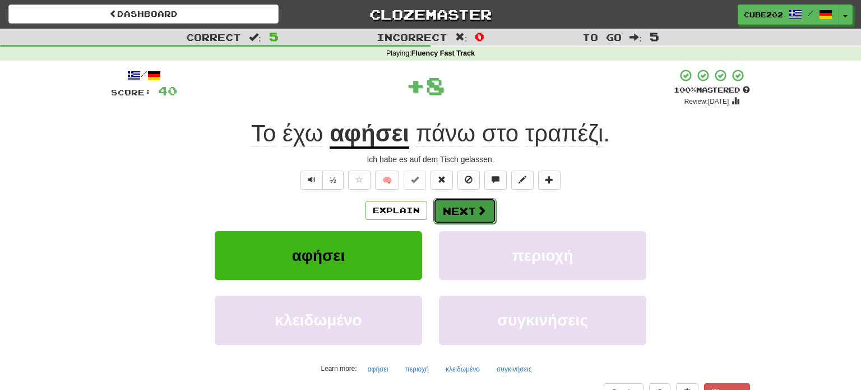
click at [462, 210] on button "Next" at bounding box center [464, 211] width 63 height 26
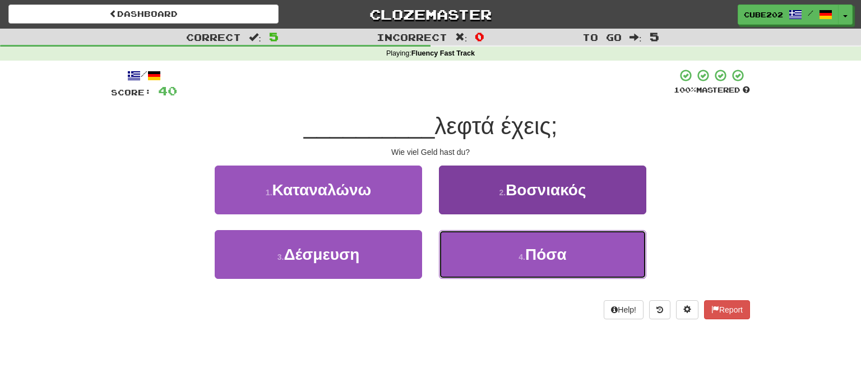
drag, startPoint x: 520, startPoint y: 254, endPoint x: 490, endPoint y: 230, distance: 38.4
click at [519, 253] on small "4 ." at bounding box center [522, 256] width 7 height 9
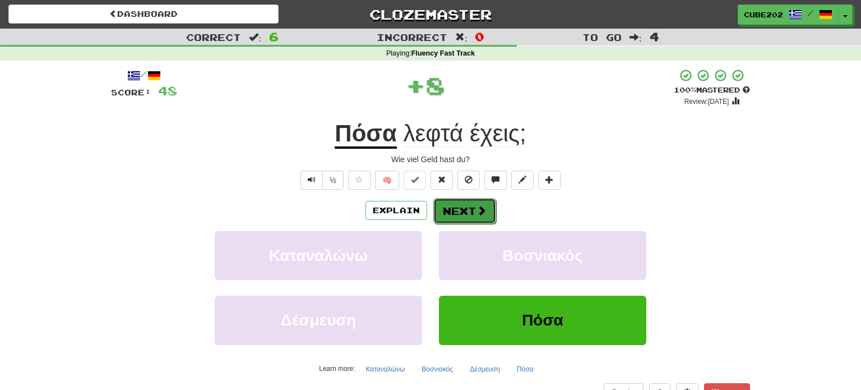
click at [451, 205] on button "Next" at bounding box center [464, 211] width 63 height 26
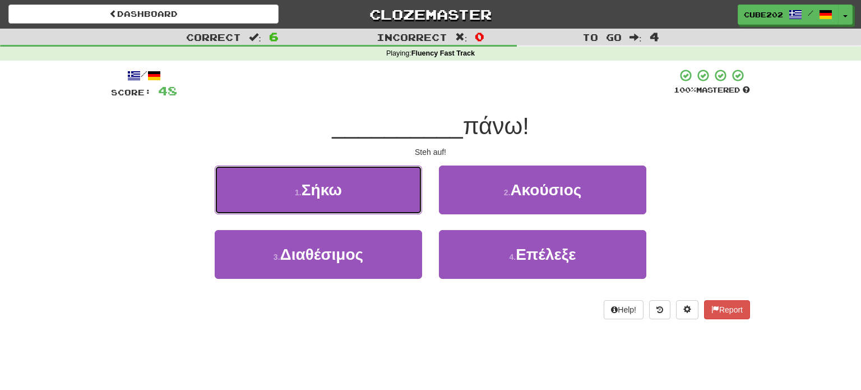
click at [395, 192] on button "1 . Σήκω" at bounding box center [318, 189] width 207 height 49
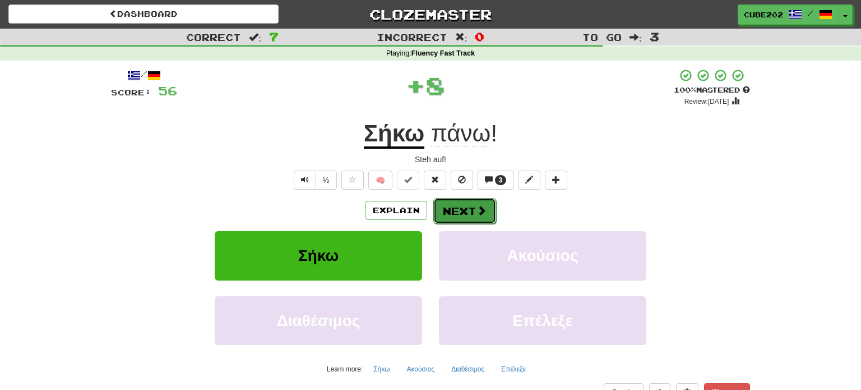
click at [459, 205] on button "Next" at bounding box center [464, 211] width 63 height 26
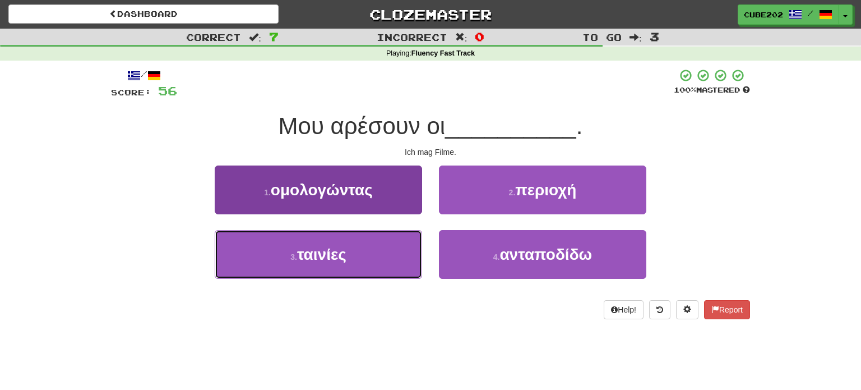
click at [389, 262] on button "3 . ταινίες" at bounding box center [318, 254] width 207 height 49
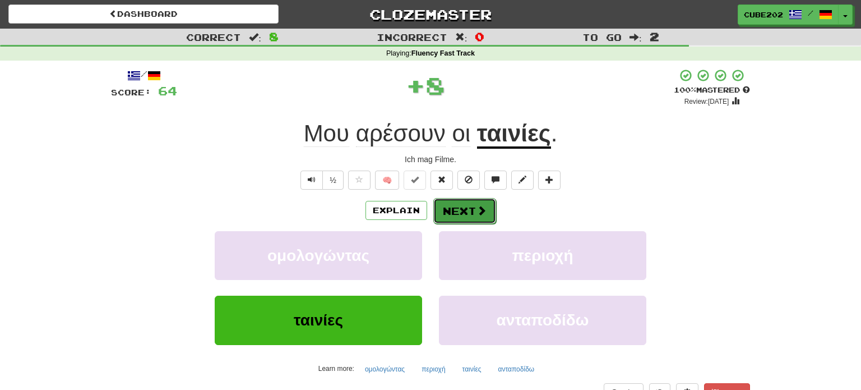
click at [456, 212] on button "Next" at bounding box center [464, 211] width 63 height 26
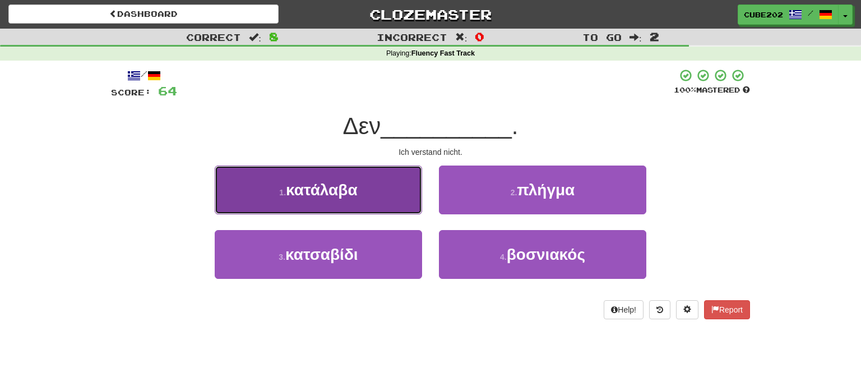
click at [395, 200] on button "1 . κατάλαβα" at bounding box center [318, 189] width 207 height 49
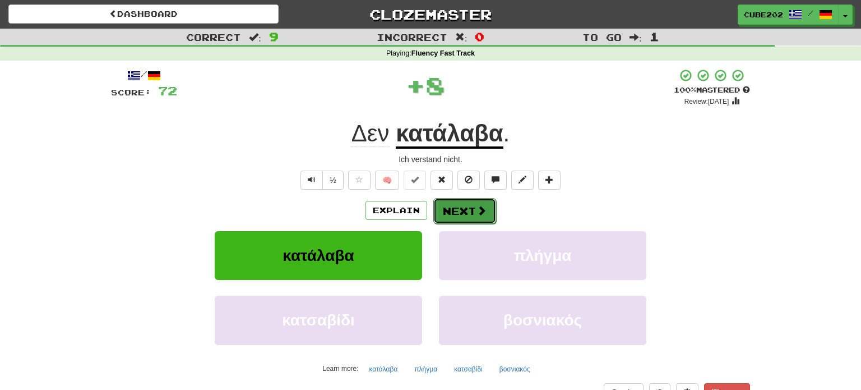
click at [465, 209] on button "Next" at bounding box center [464, 211] width 63 height 26
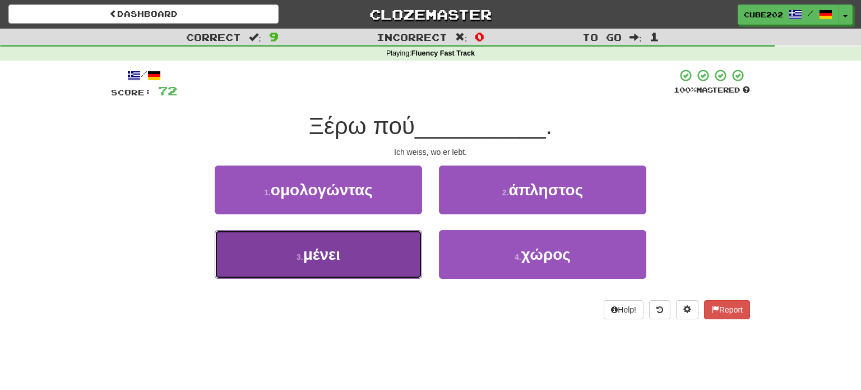
click at [401, 241] on button "3 . μένει" at bounding box center [318, 254] width 207 height 49
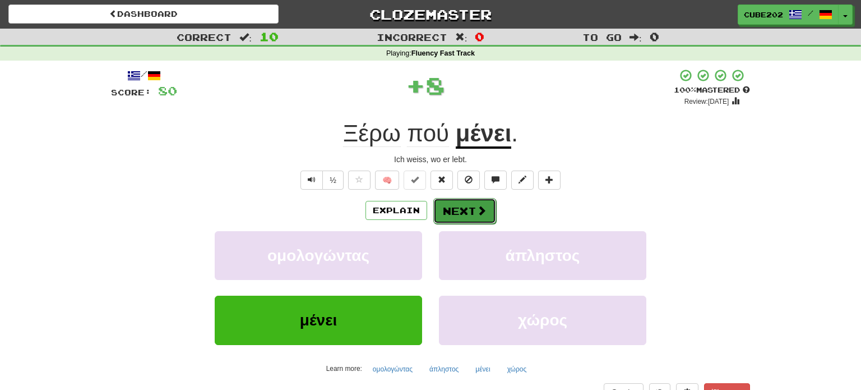
click at [452, 208] on button "Next" at bounding box center [464, 211] width 63 height 26
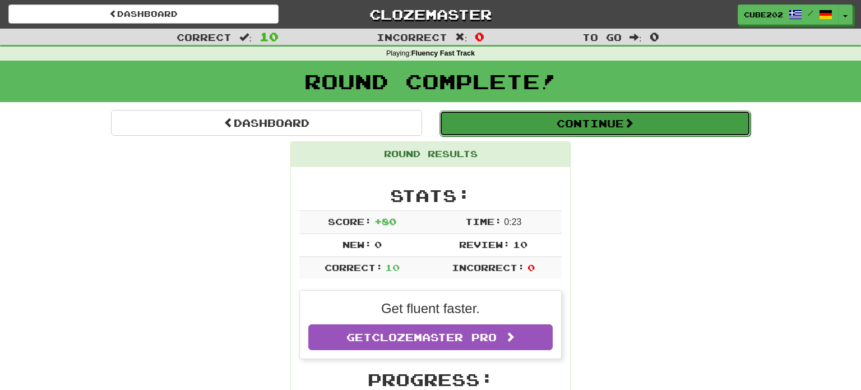
click at [479, 120] on button "Continue" at bounding box center [595, 123] width 311 height 26
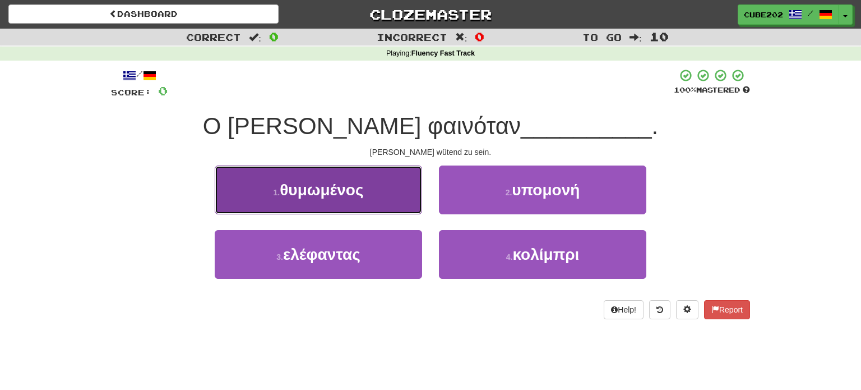
click at [390, 191] on button "1 . θυμωμένος" at bounding box center [318, 189] width 207 height 49
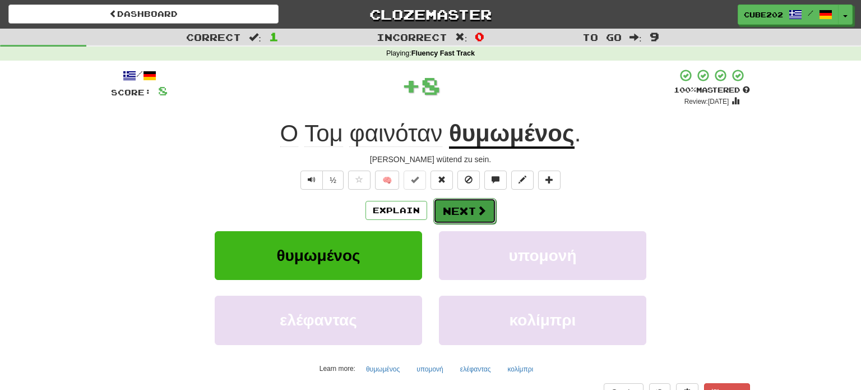
click at [460, 207] on button "Next" at bounding box center [464, 211] width 63 height 26
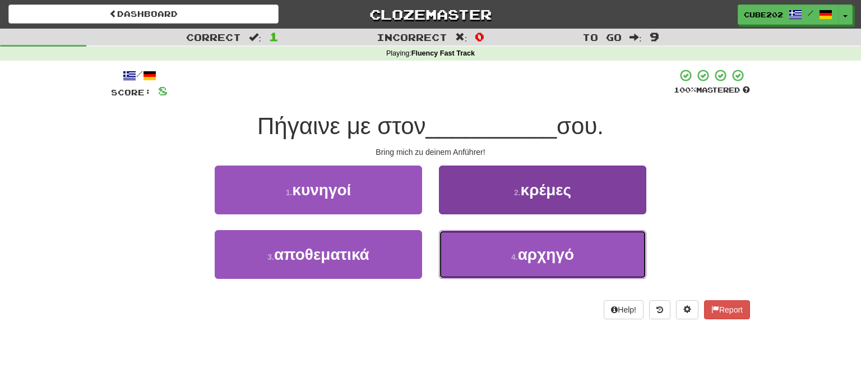
click at [494, 262] on button "4 . αρχηγό" at bounding box center [542, 254] width 207 height 49
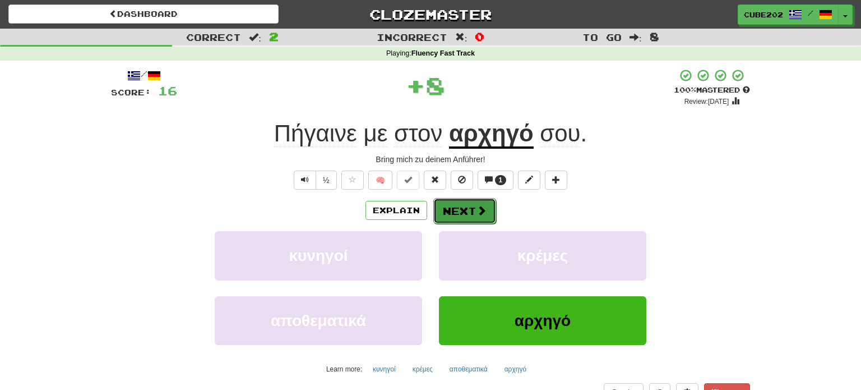
click at [459, 211] on button "Next" at bounding box center [464, 211] width 63 height 26
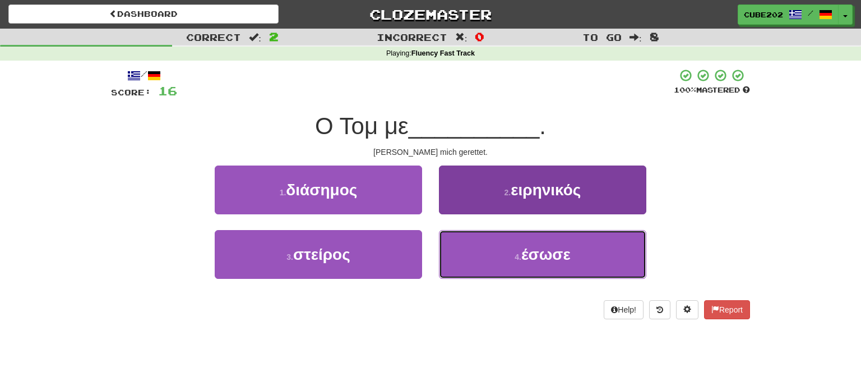
click at [511, 253] on button "4 . έσωσε" at bounding box center [542, 254] width 207 height 49
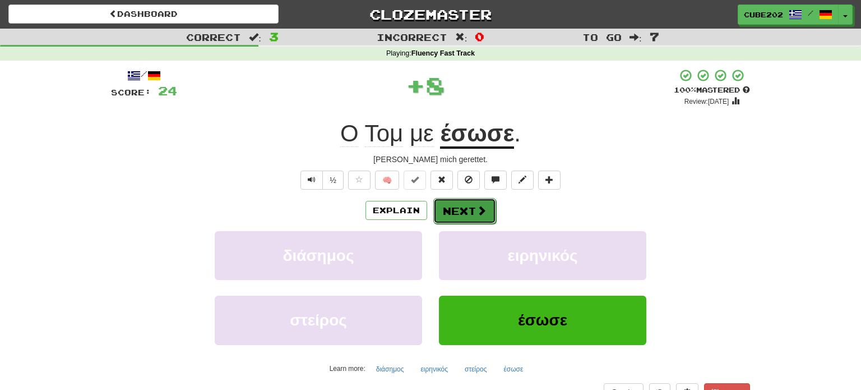
click at [463, 210] on button "Next" at bounding box center [464, 211] width 63 height 26
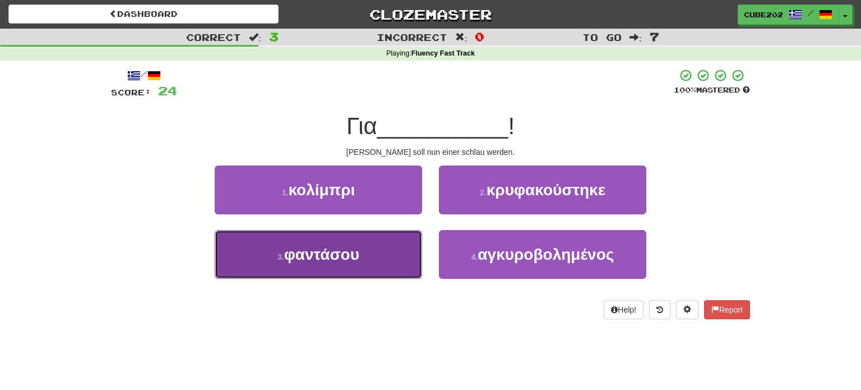
click at [385, 259] on button "3 . φαντάσου" at bounding box center [318, 254] width 207 height 49
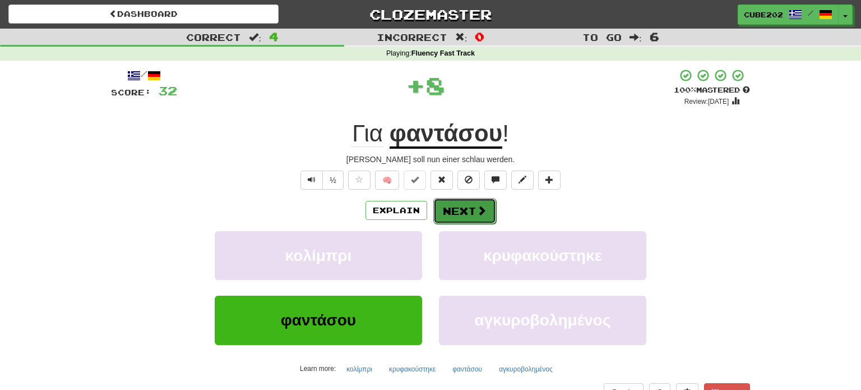
click at [459, 216] on button "Next" at bounding box center [464, 211] width 63 height 26
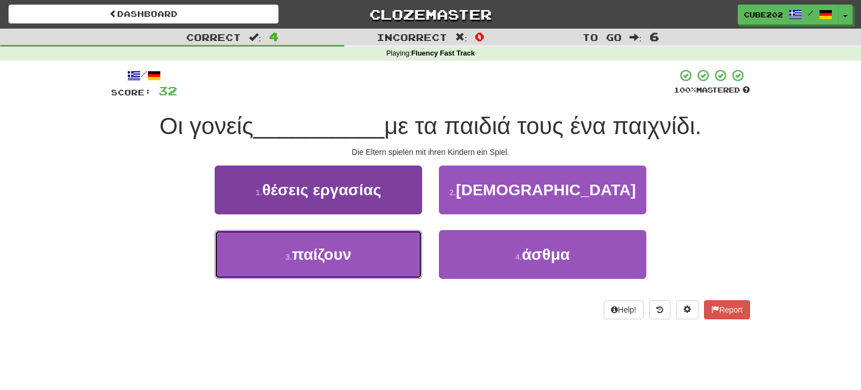
drag, startPoint x: 399, startPoint y: 256, endPoint x: 404, endPoint y: 248, distance: 8.6
click at [399, 256] on button "3 . παίζουν" at bounding box center [318, 254] width 207 height 49
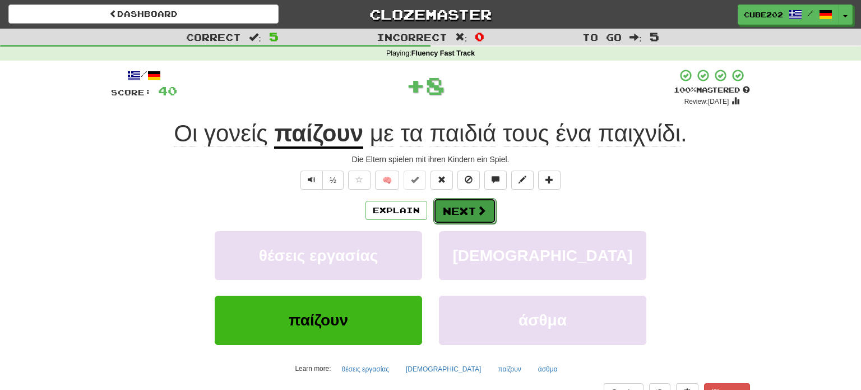
click at [460, 207] on button "Next" at bounding box center [464, 211] width 63 height 26
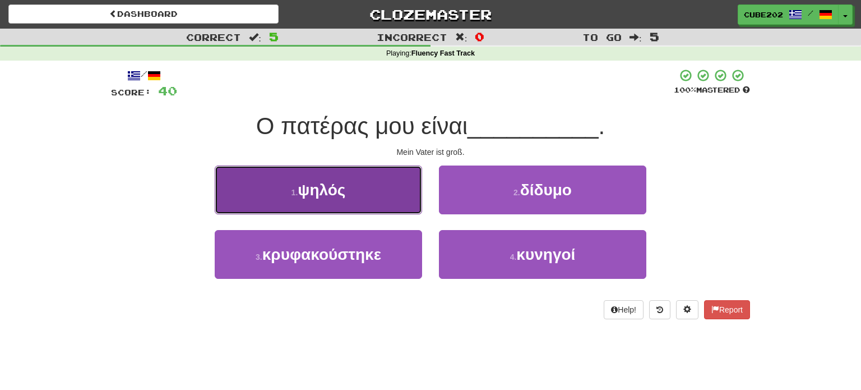
click at [404, 196] on button "1 . ψηλός" at bounding box center [318, 189] width 207 height 49
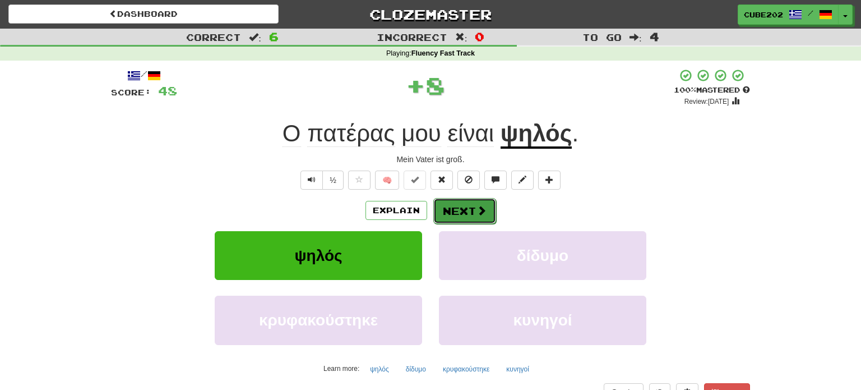
click at [477, 205] on span at bounding box center [482, 210] width 10 height 10
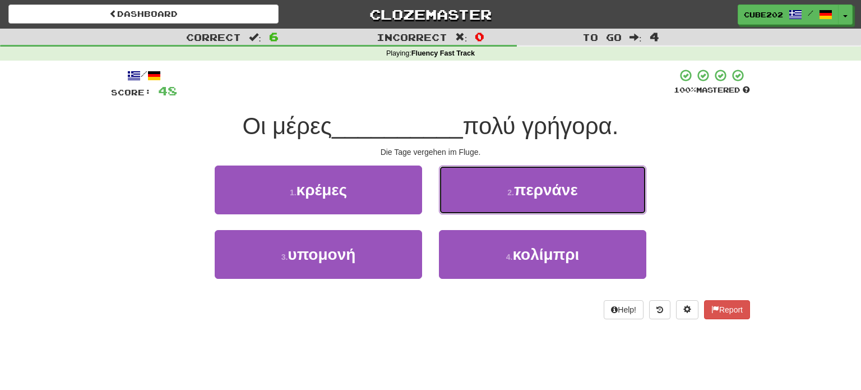
click at [494, 196] on button "2 . περνάνε" at bounding box center [542, 189] width 207 height 49
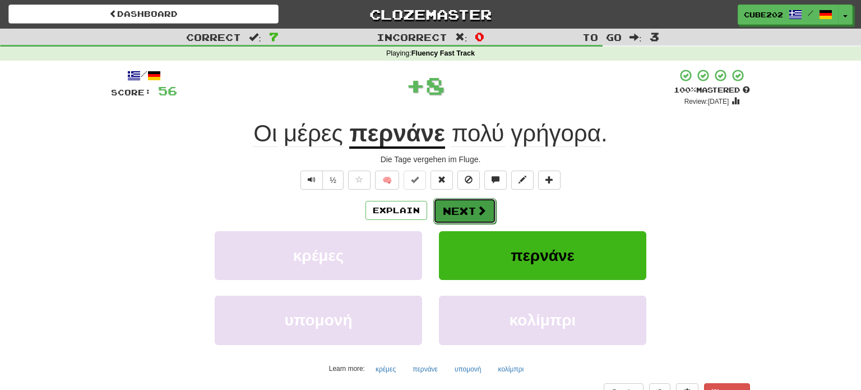
click at [461, 209] on button "Next" at bounding box center [464, 211] width 63 height 26
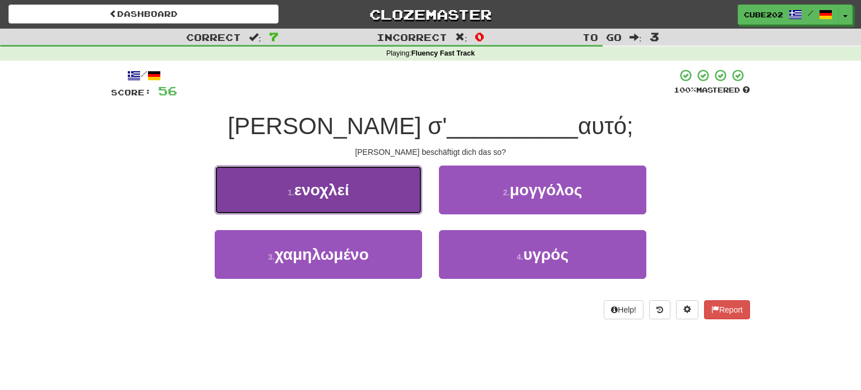
click at [396, 188] on button "1 . ενοχλεί" at bounding box center [318, 189] width 207 height 49
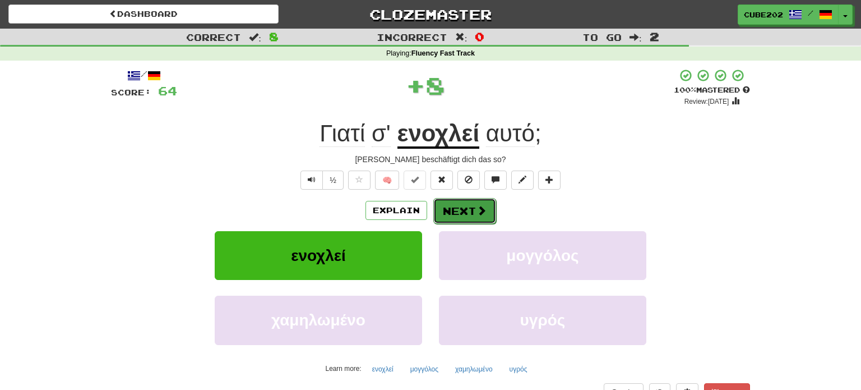
click at [464, 211] on button "Next" at bounding box center [464, 211] width 63 height 26
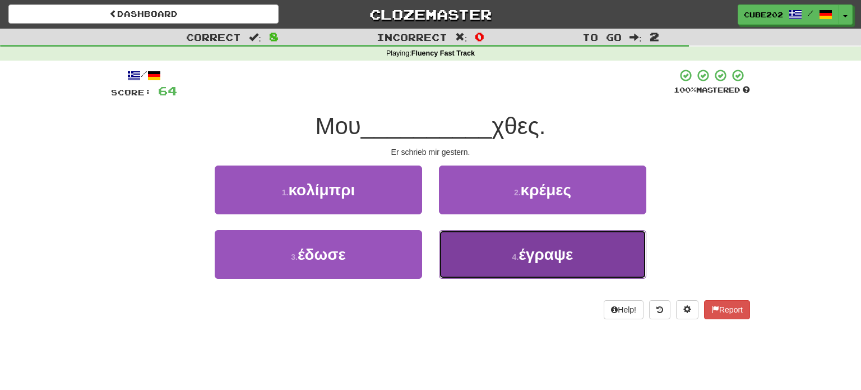
click at [505, 259] on button "4 . έγραψε" at bounding box center [542, 254] width 207 height 49
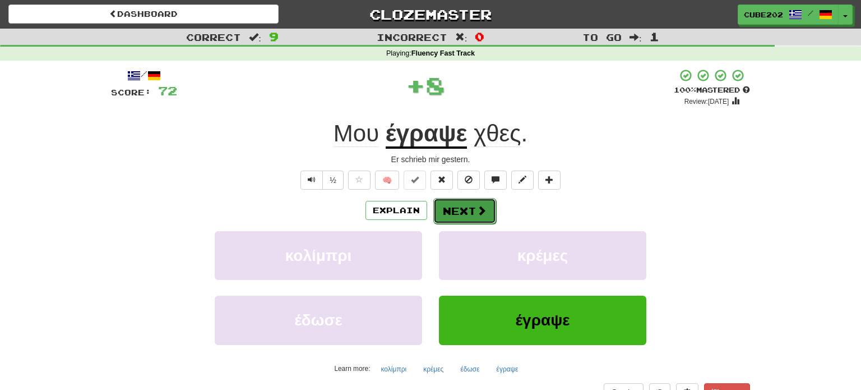
click at [465, 209] on button "Next" at bounding box center [464, 211] width 63 height 26
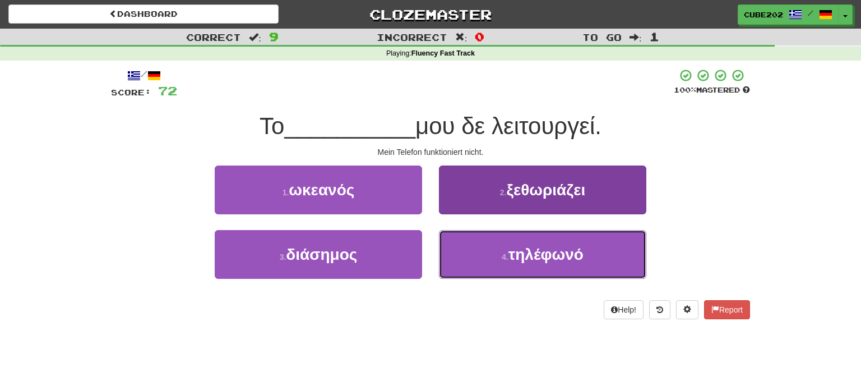
click at [525, 267] on button "4 . τηλέφωνό" at bounding box center [542, 254] width 207 height 49
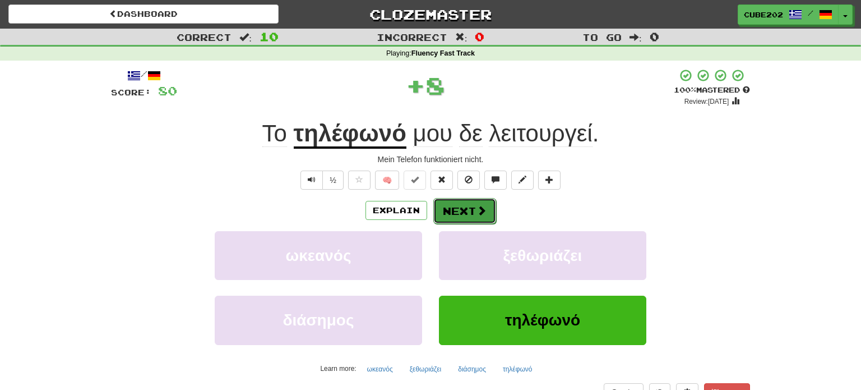
click at [474, 204] on button "Next" at bounding box center [464, 211] width 63 height 26
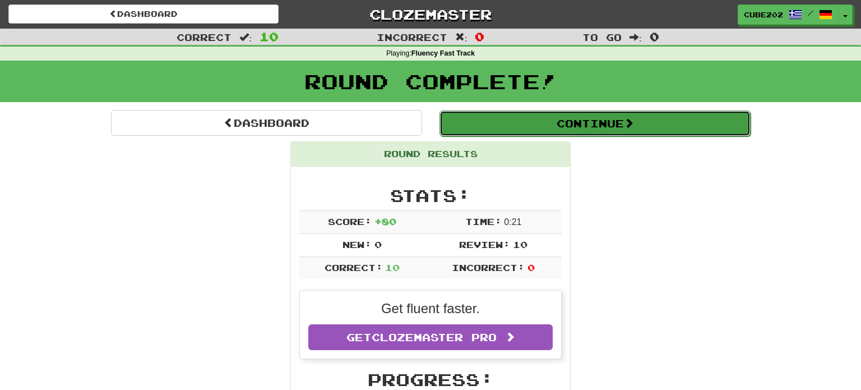
click at [493, 114] on button "Continue" at bounding box center [595, 123] width 311 height 26
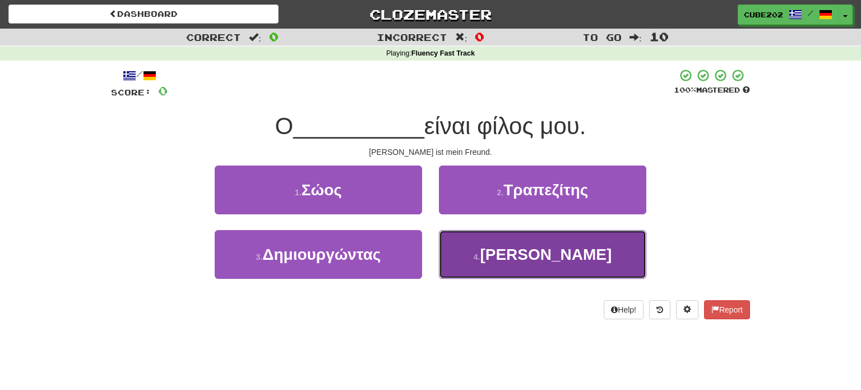
click at [491, 260] on button "4 . Μπομπ" at bounding box center [542, 254] width 207 height 49
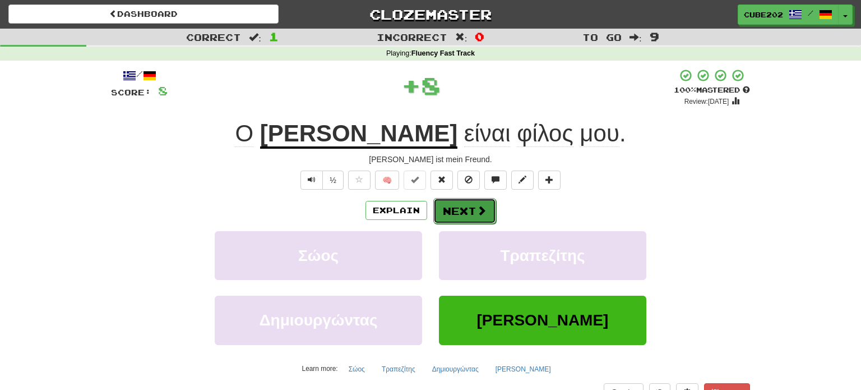
click at [463, 211] on button "Next" at bounding box center [464, 211] width 63 height 26
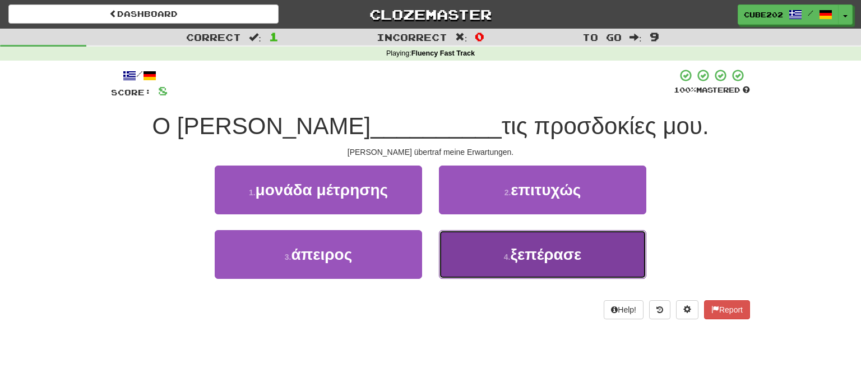
click at [520, 263] on button "4 . ξεπέρασε" at bounding box center [542, 254] width 207 height 49
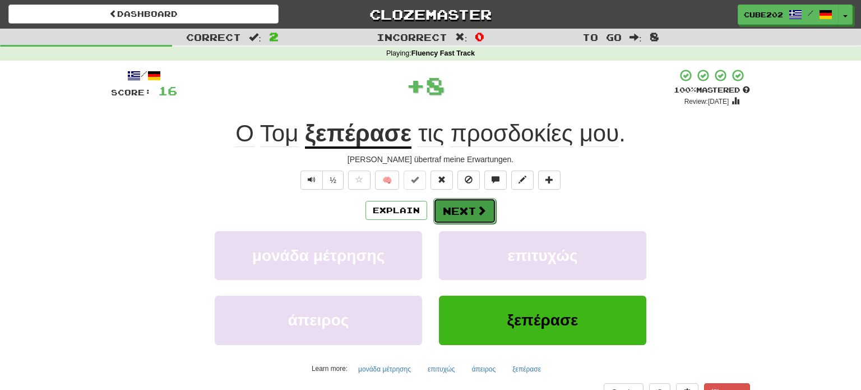
click at [477, 212] on span at bounding box center [482, 210] width 10 height 10
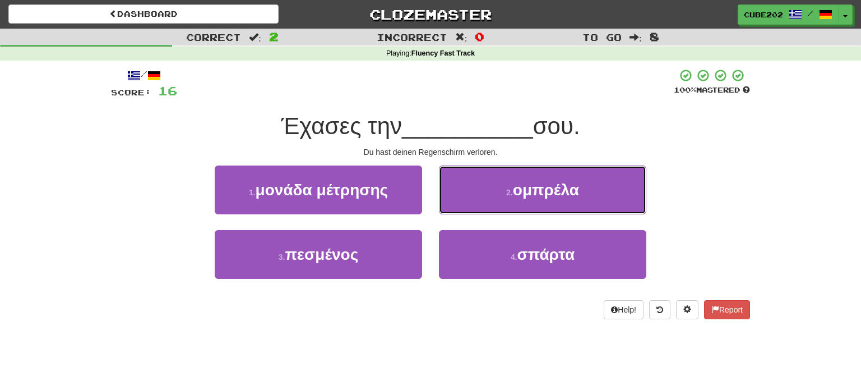
click at [507, 200] on button "2 . ομπρέλα" at bounding box center [542, 189] width 207 height 49
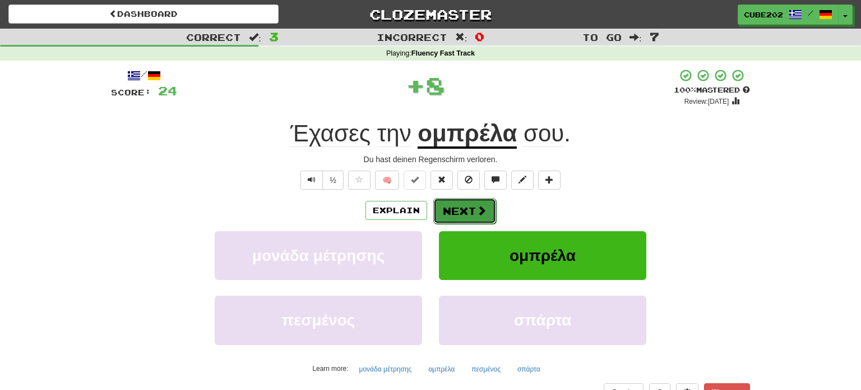
click at [467, 206] on button "Next" at bounding box center [464, 211] width 63 height 26
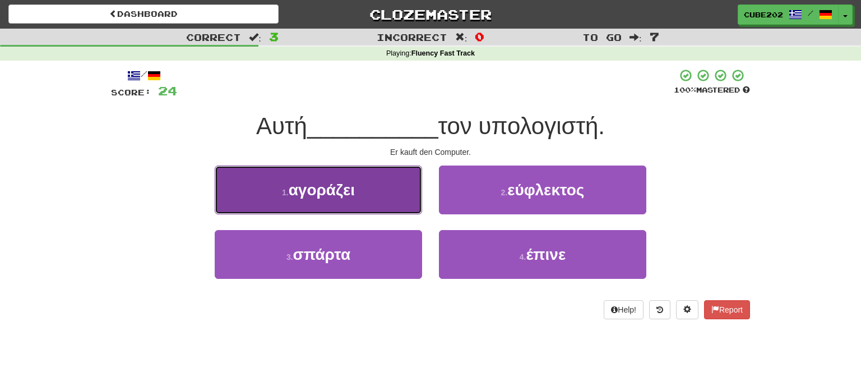
click at [380, 199] on button "1 . αγοράζει" at bounding box center [318, 189] width 207 height 49
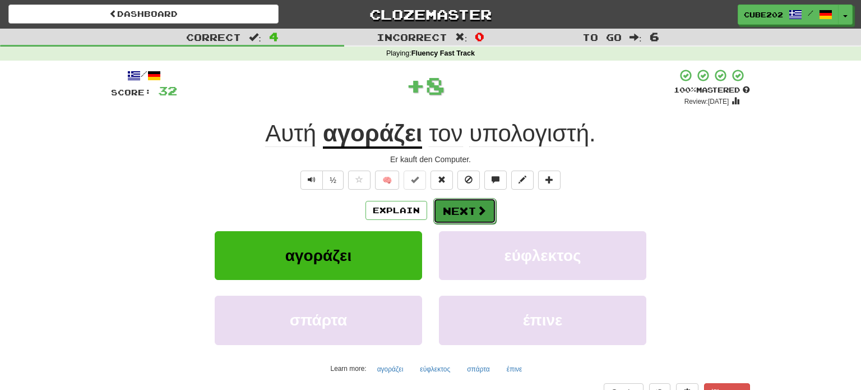
click at [475, 208] on button "Next" at bounding box center [464, 211] width 63 height 26
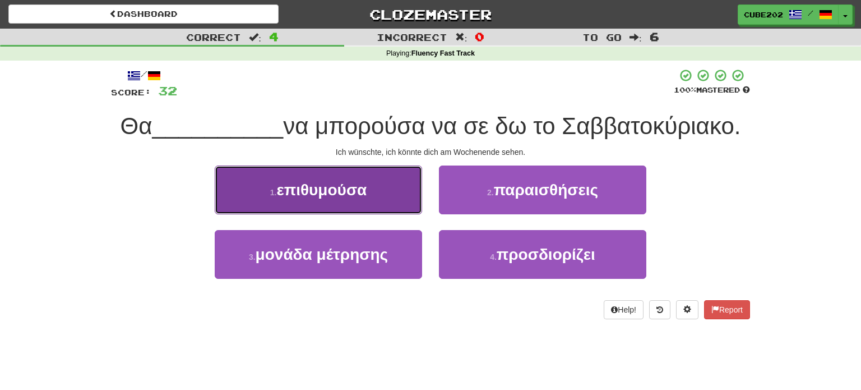
click at [391, 196] on button "1 . επιθυμούσα" at bounding box center [318, 189] width 207 height 49
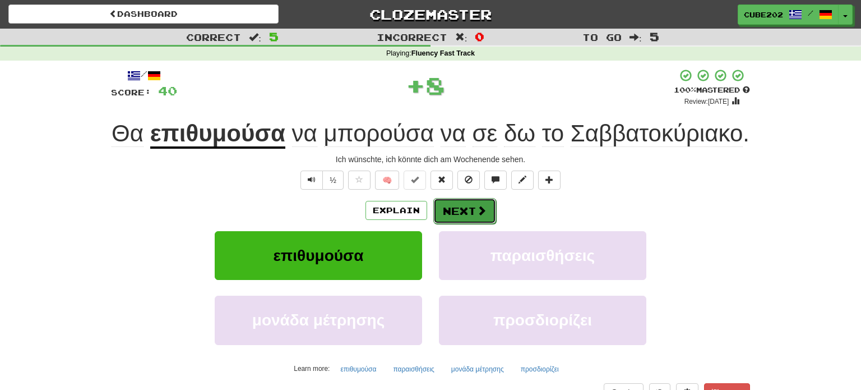
click at [481, 211] on span at bounding box center [482, 210] width 10 height 10
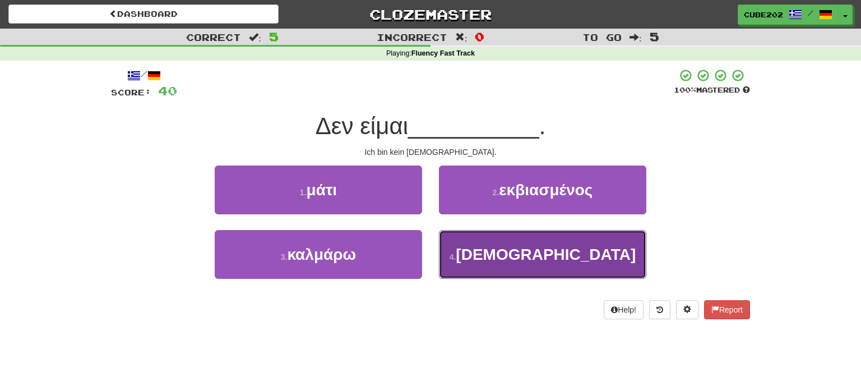
click at [495, 254] on button "4 . καθολικός" at bounding box center [542, 254] width 207 height 49
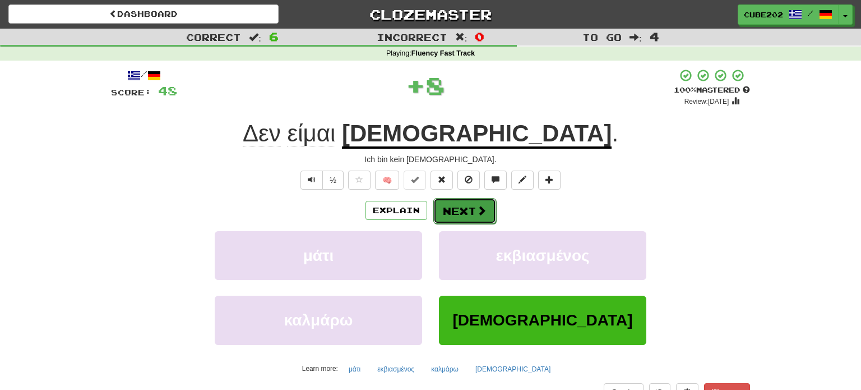
click at [459, 213] on button "Next" at bounding box center [464, 211] width 63 height 26
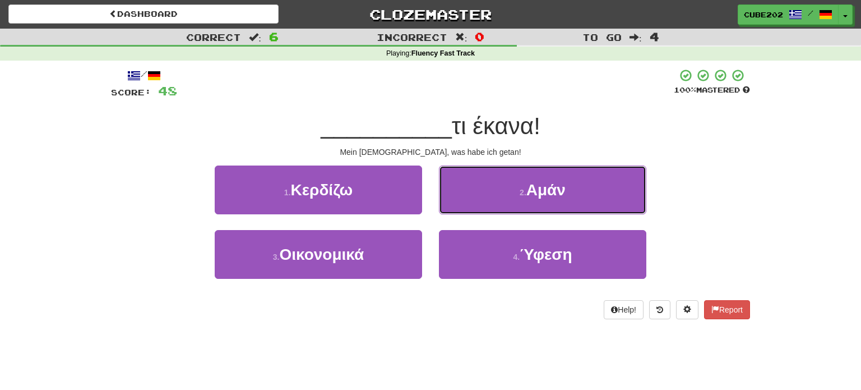
click at [497, 192] on button "2 . Αμάν" at bounding box center [542, 189] width 207 height 49
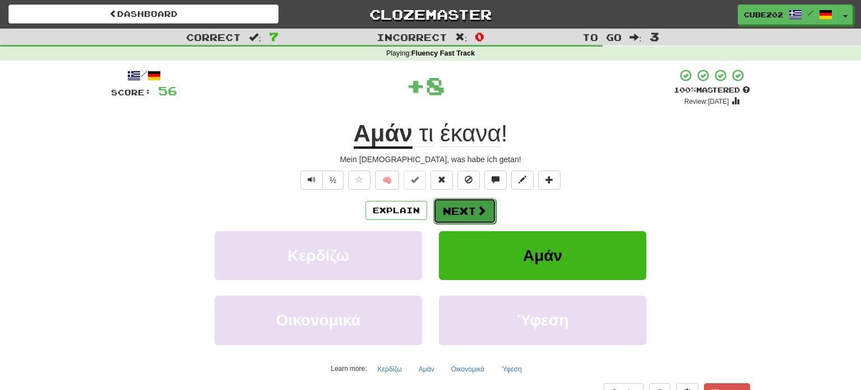
click at [463, 210] on button "Next" at bounding box center [464, 211] width 63 height 26
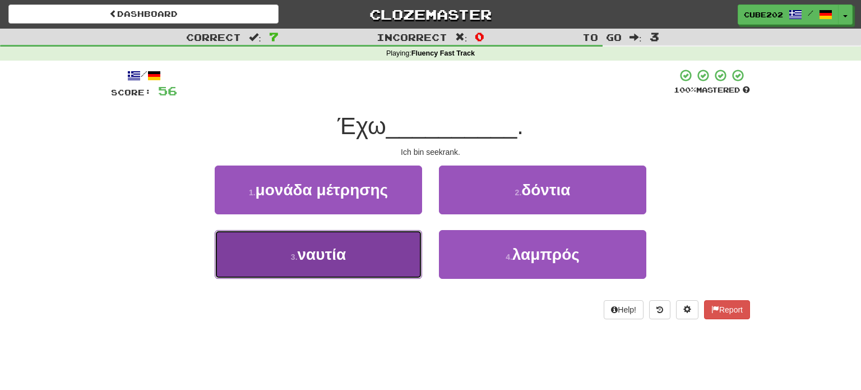
click at [377, 248] on button "3 . ναυτία" at bounding box center [318, 254] width 207 height 49
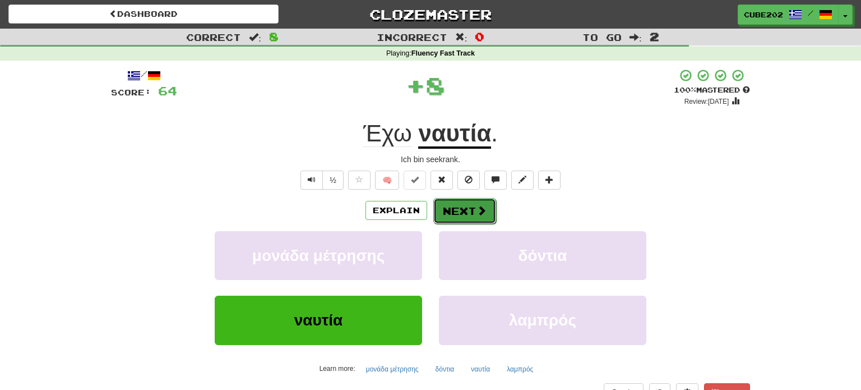
click at [464, 205] on button "Next" at bounding box center [464, 211] width 63 height 26
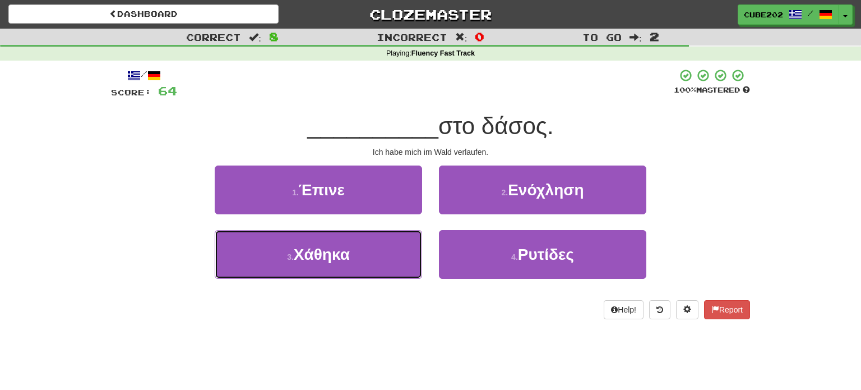
drag, startPoint x: 399, startPoint y: 255, endPoint x: 418, endPoint y: 224, distance: 36.0
click at [400, 255] on button "3 . Χάθηκα" at bounding box center [318, 254] width 207 height 49
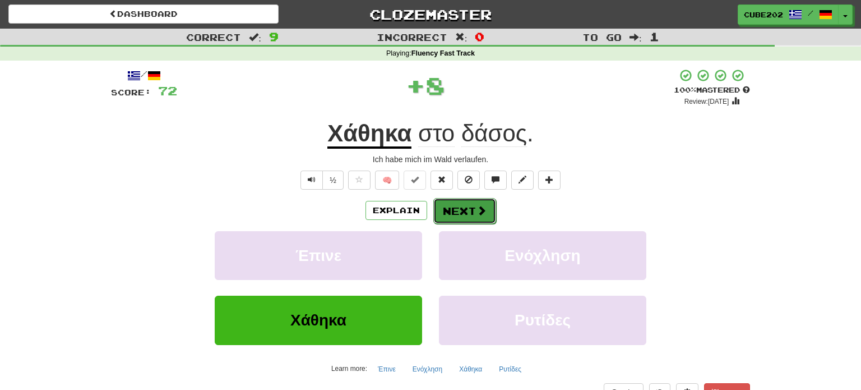
click at [464, 206] on button "Next" at bounding box center [464, 211] width 63 height 26
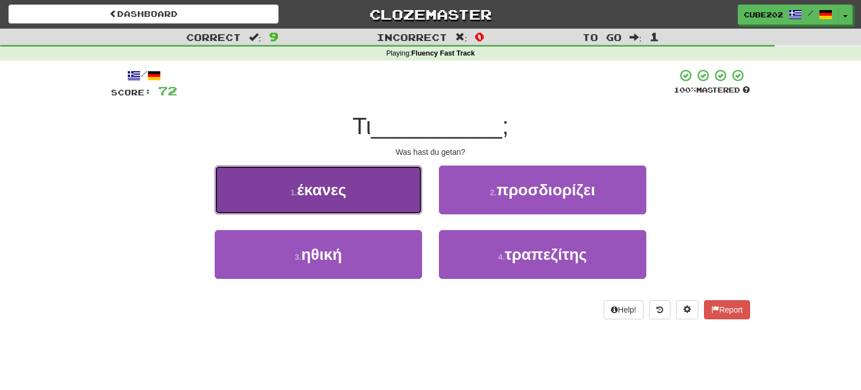
click at [400, 193] on button "1 . έκανες" at bounding box center [318, 189] width 207 height 49
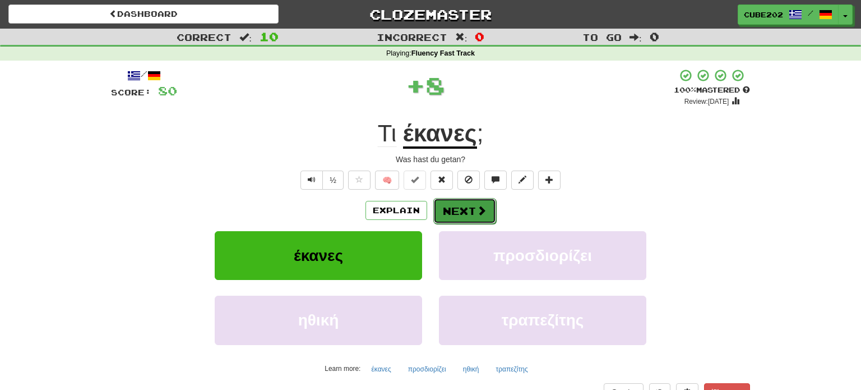
click at [472, 213] on button "Next" at bounding box center [464, 211] width 63 height 26
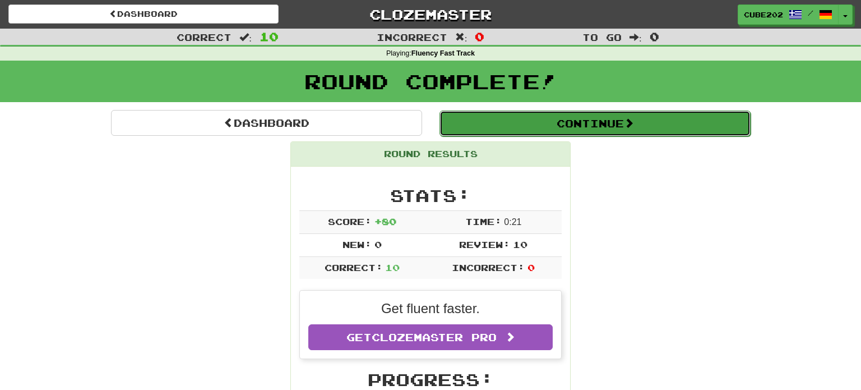
click at [487, 121] on button "Continue" at bounding box center [595, 123] width 311 height 26
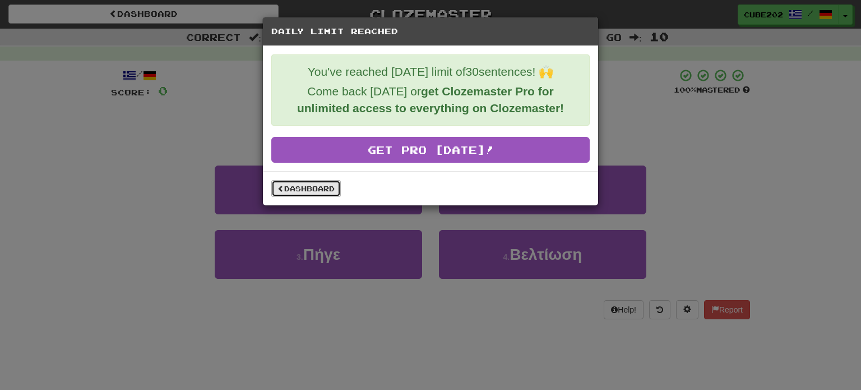
click at [324, 186] on link "Dashboard" at bounding box center [306, 188] width 70 height 17
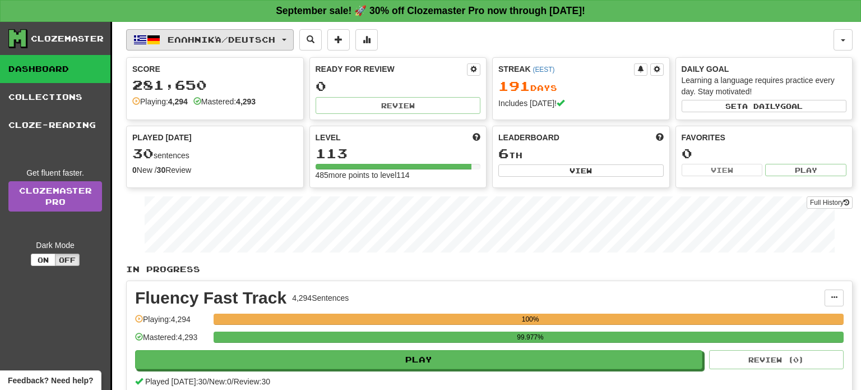
click at [275, 38] on span "Ελληνικά / Deutsch" at bounding box center [222, 40] width 108 height 10
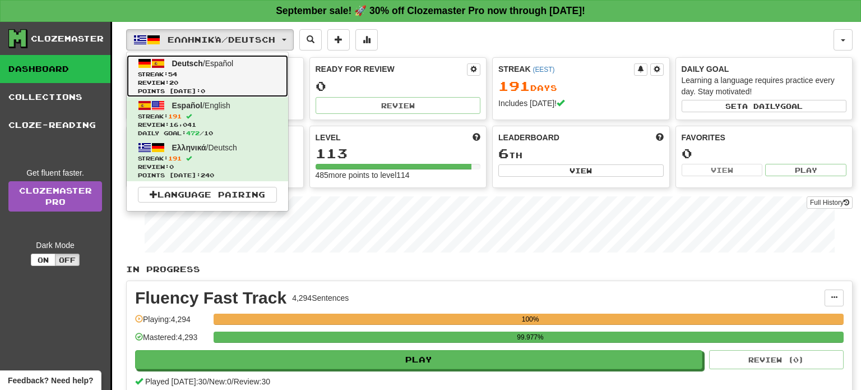
click at [253, 66] on link "Deutsch / Español Streak: 54 Review: 20 Points [DATE]: 0" at bounding box center [207, 76] width 161 height 42
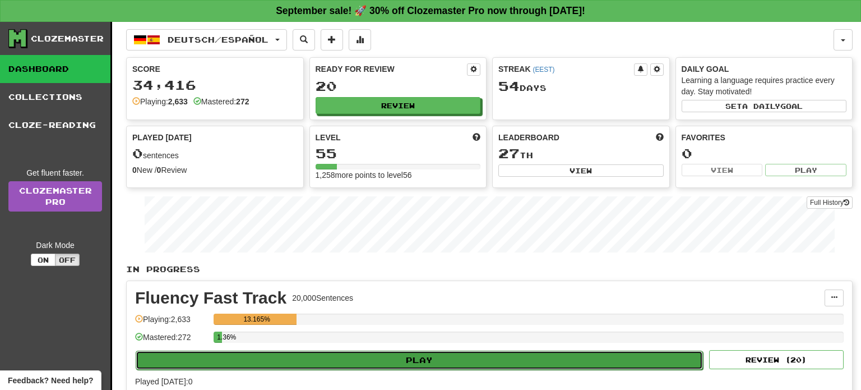
click at [416, 357] on button "Play" at bounding box center [419, 359] width 567 height 19
select select "**"
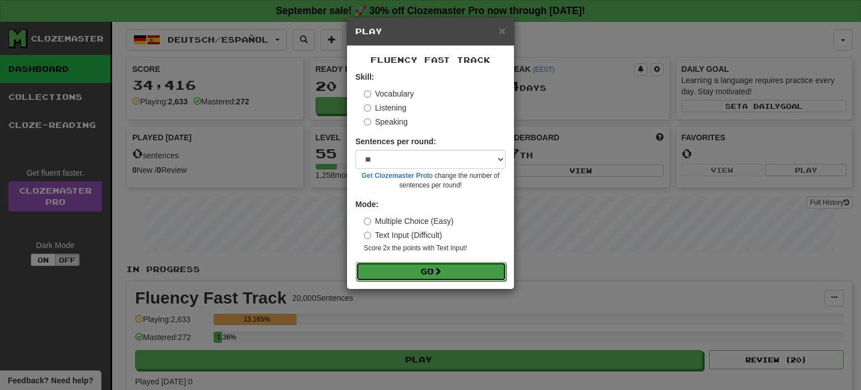
click at [445, 275] on button "Go" at bounding box center [431, 271] width 150 height 19
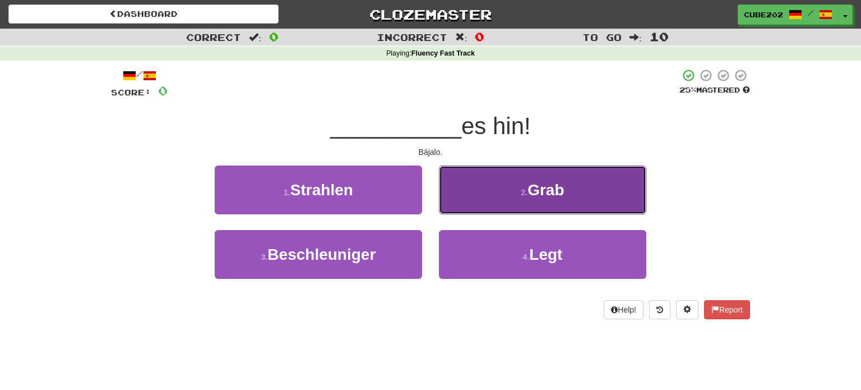
click at [497, 195] on button "2 . Grab" at bounding box center [542, 189] width 207 height 49
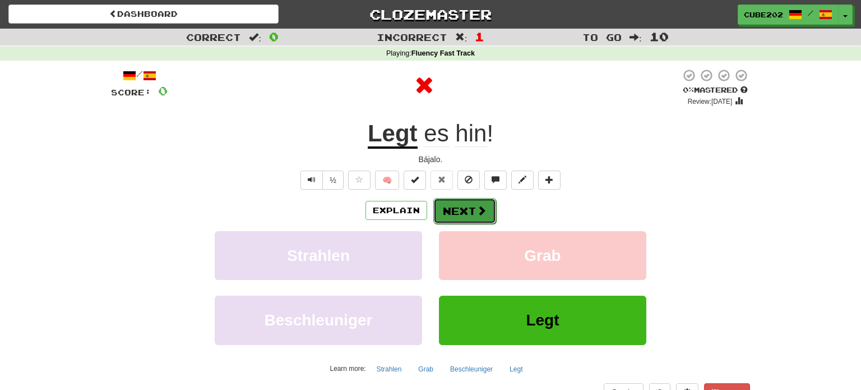
click at [456, 208] on button "Next" at bounding box center [464, 211] width 63 height 26
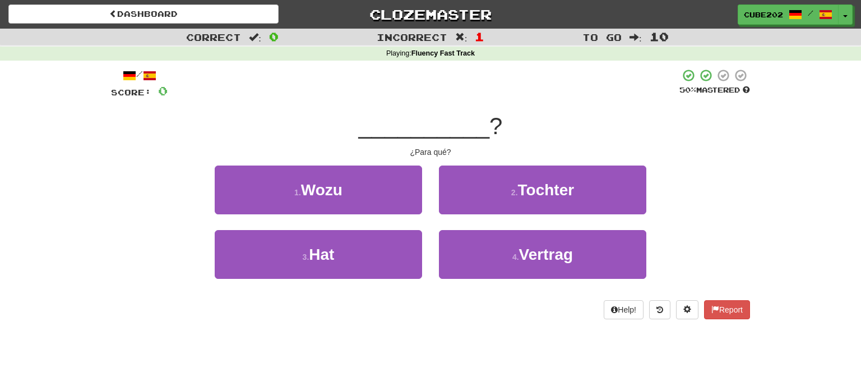
click at [371, 215] on div "1 . Wozu" at bounding box center [318, 197] width 224 height 64
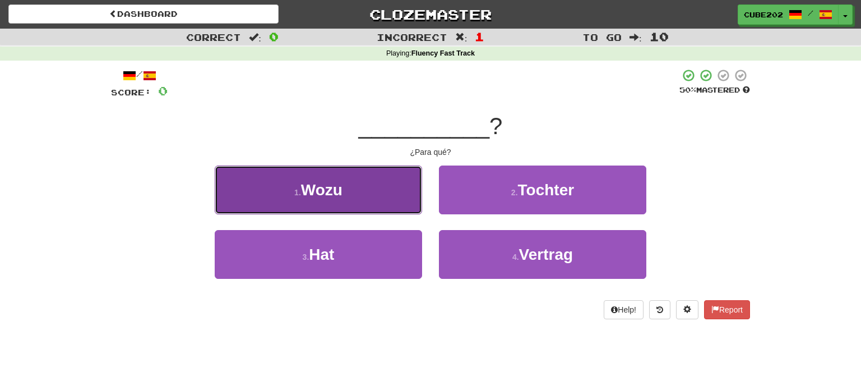
click at [389, 200] on button "1 . Wozu" at bounding box center [318, 189] width 207 height 49
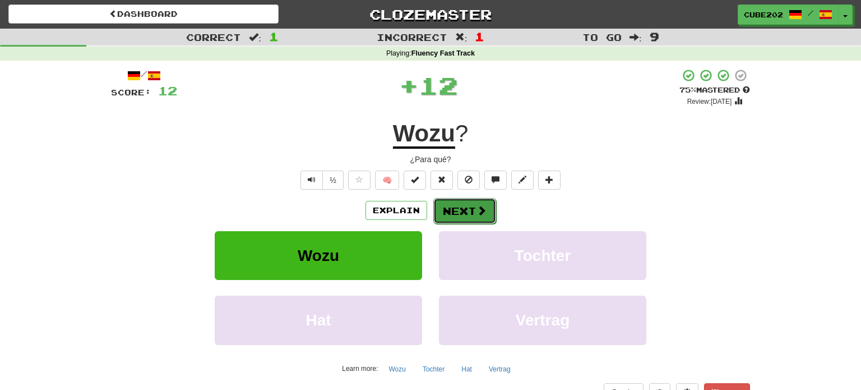
click at [468, 211] on button "Next" at bounding box center [464, 211] width 63 height 26
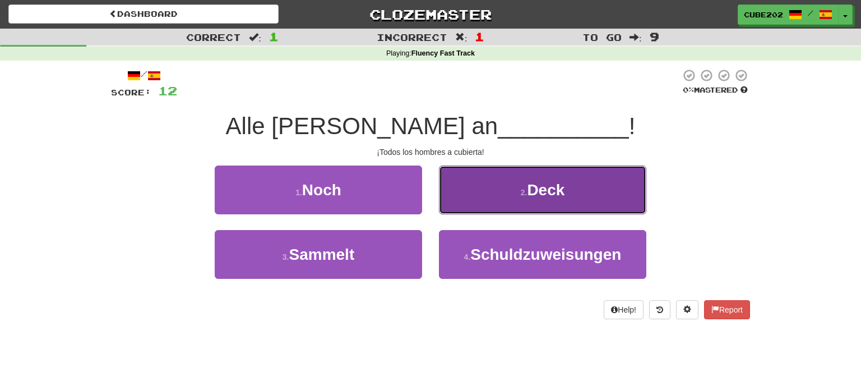
click at [486, 205] on button "2 . Deck" at bounding box center [542, 189] width 207 height 49
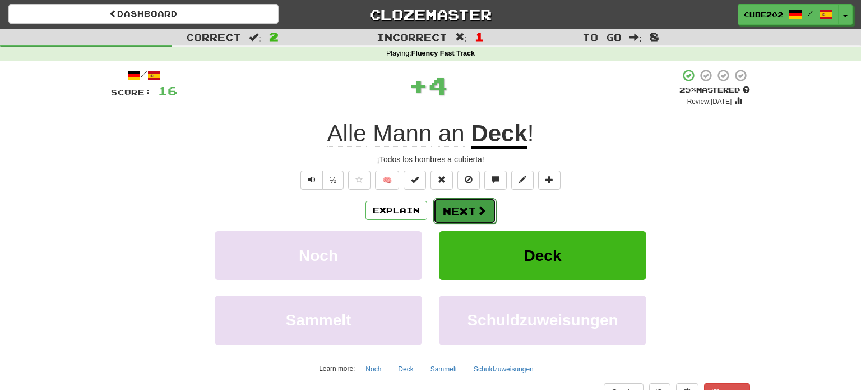
click at [460, 208] on button "Next" at bounding box center [464, 211] width 63 height 26
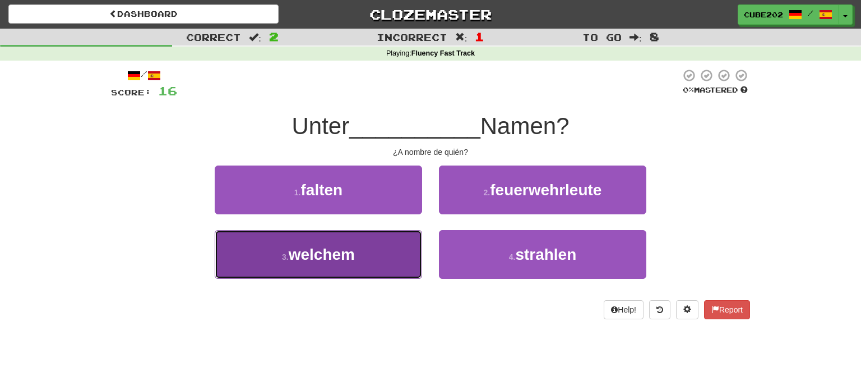
click at [393, 251] on button "3 . welchem" at bounding box center [318, 254] width 207 height 49
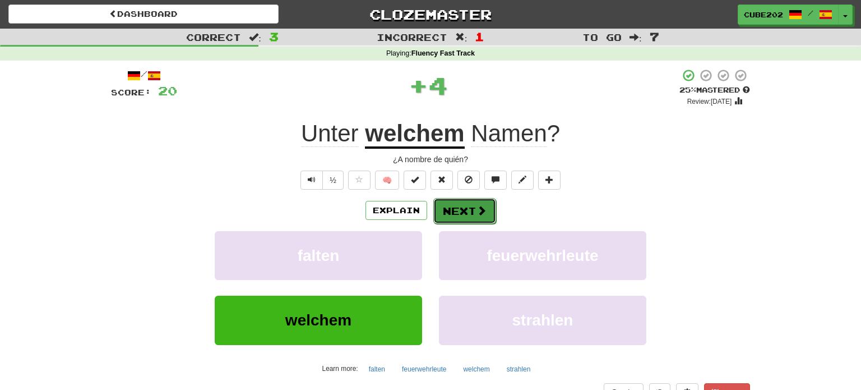
click at [467, 213] on button "Next" at bounding box center [464, 211] width 63 height 26
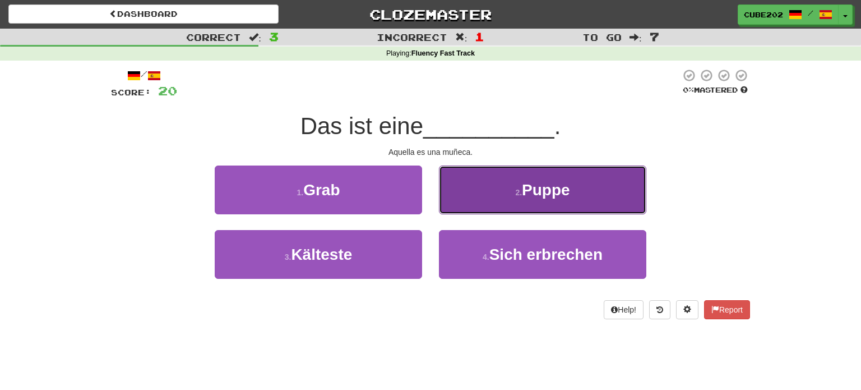
click at [480, 198] on button "2 . Puppe" at bounding box center [542, 189] width 207 height 49
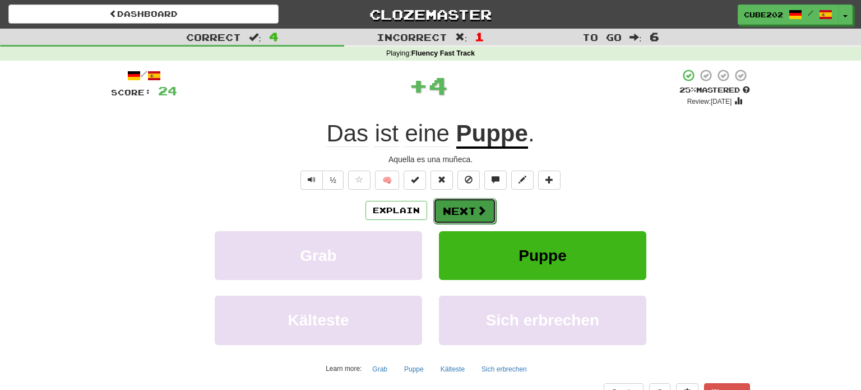
click at [462, 205] on button "Next" at bounding box center [464, 211] width 63 height 26
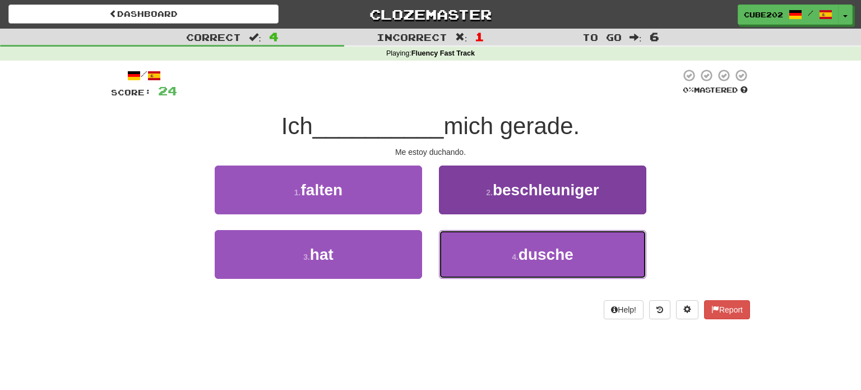
click at [506, 250] on button "4 . dusche" at bounding box center [542, 254] width 207 height 49
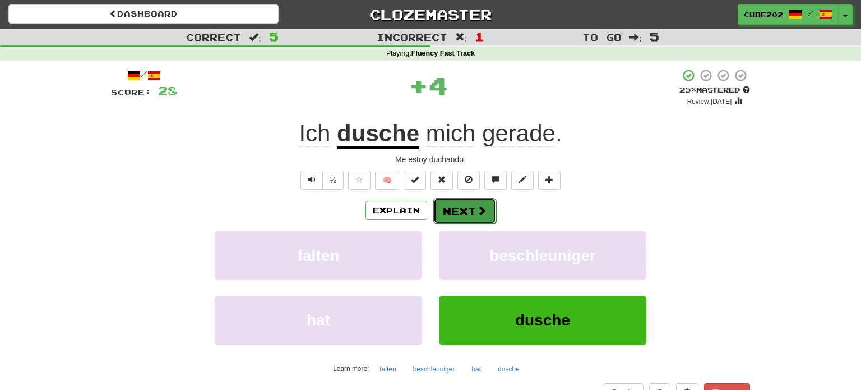
click at [465, 213] on button "Next" at bounding box center [464, 211] width 63 height 26
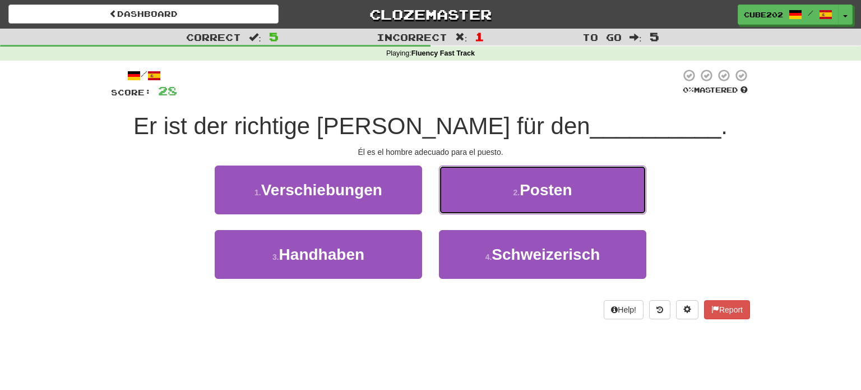
click at [484, 191] on button "2 . Posten" at bounding box center [542, 189] width 207 height 49
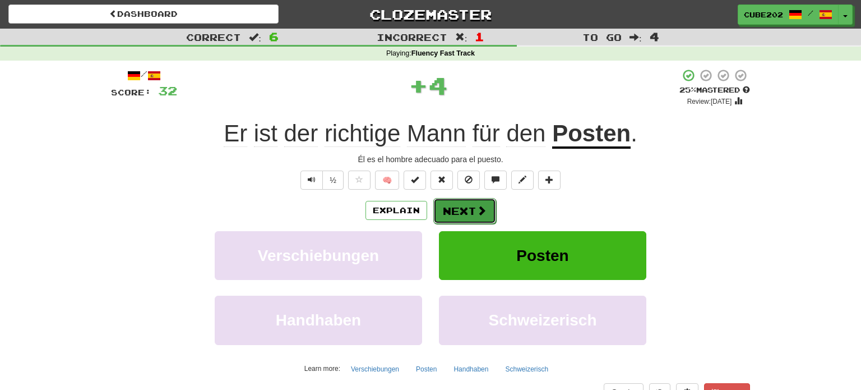
click at [465, 205] on button "Next" at bounding box center [464, 211] width 63 height 26
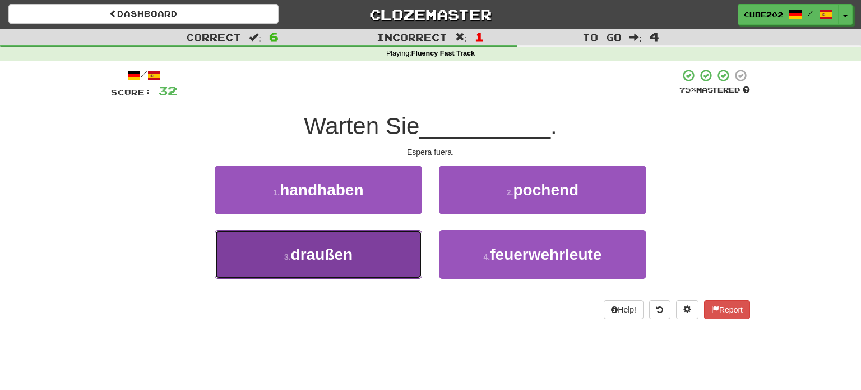
click at [392, 239] on button "3 . draußen" at bounding box center [318, 254] width 207 height 49
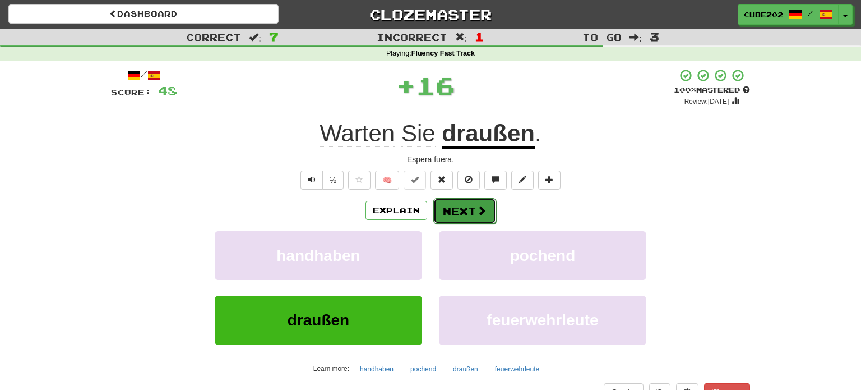
click at [465, 207] on button "Next" at bounding box center [464, 211] width 63 height 26
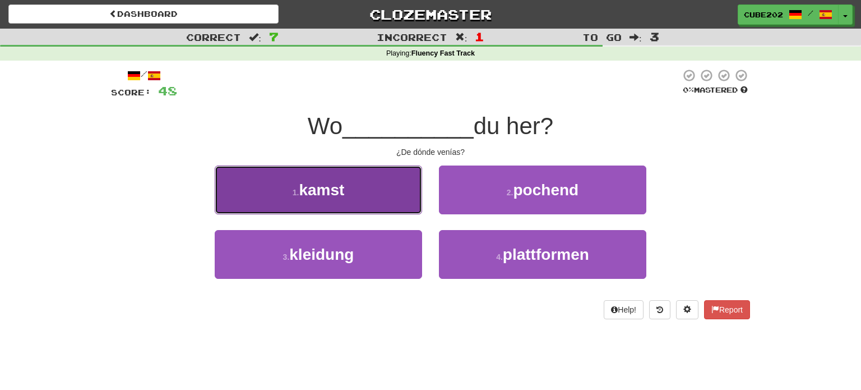
click at [389, 200] on button "1 . kamst" at bounding box center [318, 189] width 207 height 49
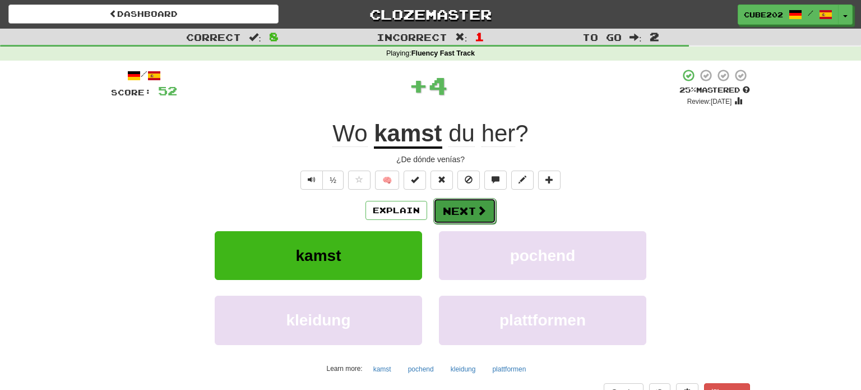
click at [467, 213] on button "Next" at bounding box center [464, 211] width 63 height 26
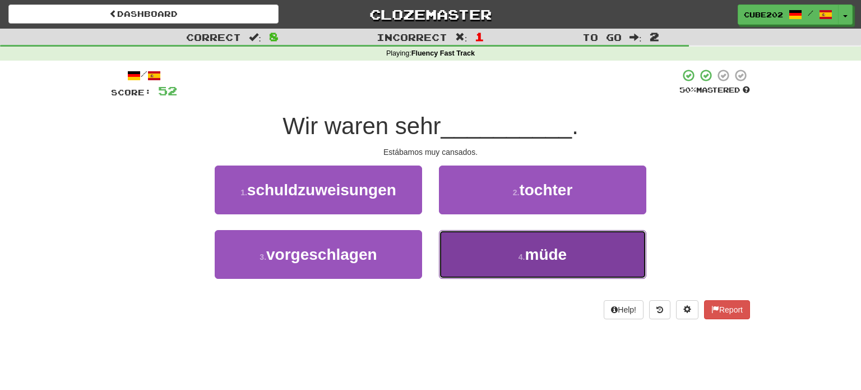
click at [492, 256] on button "4 . müde" at bounding box center [542, 254] width 207 height 49
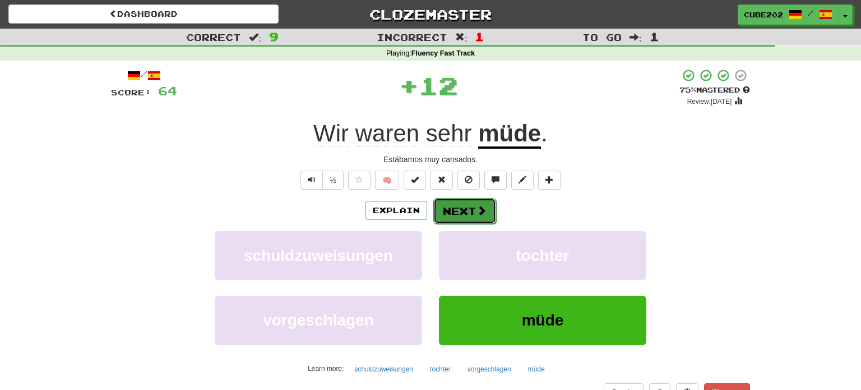
click at [466, 210] on button "Next" at bounding box center [464, 211] width 63 height 26
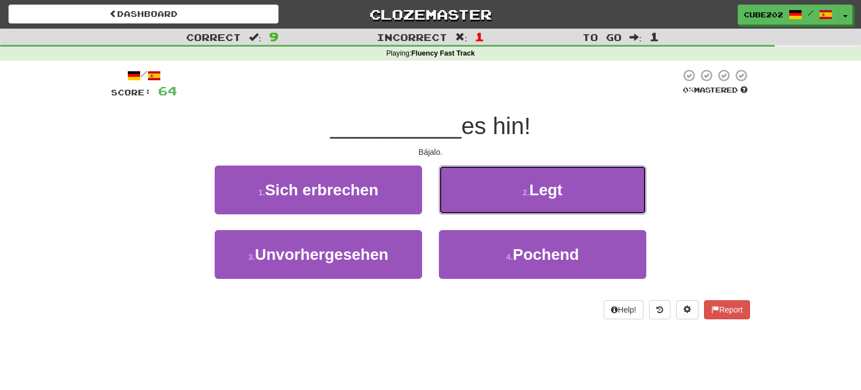
click at [490, 191] on button "2 . Legt" at bounding box center [542, 189] width 207 height 49
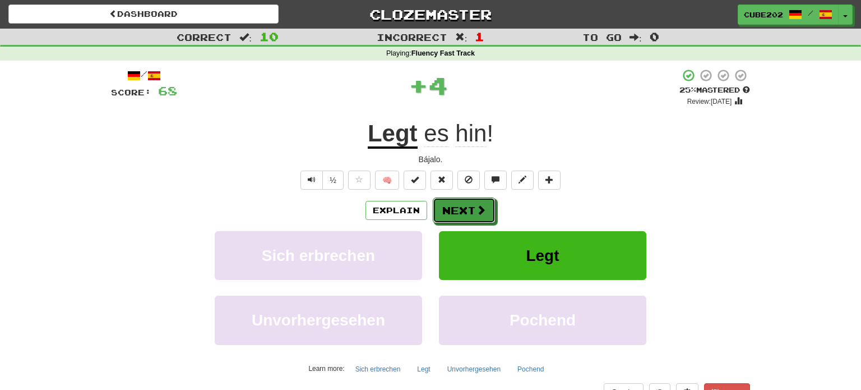
click at [461, 213] on button "Next" at bounding box center [464, 210] width 63 height 26
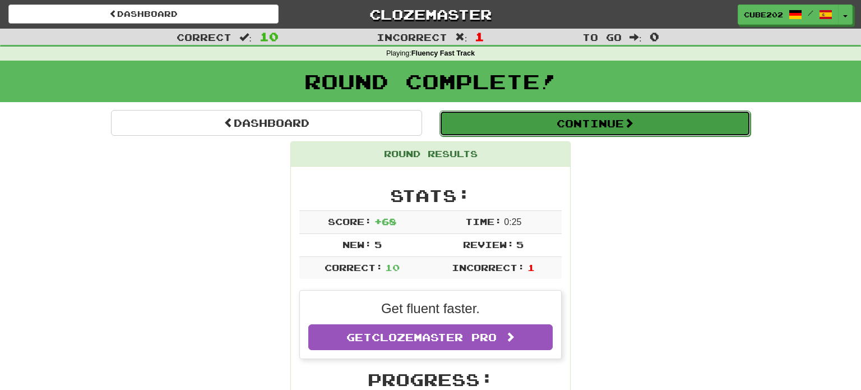
click at [509, 125] on button "Continue" at bounding box center [595, 123] width 311 height 26
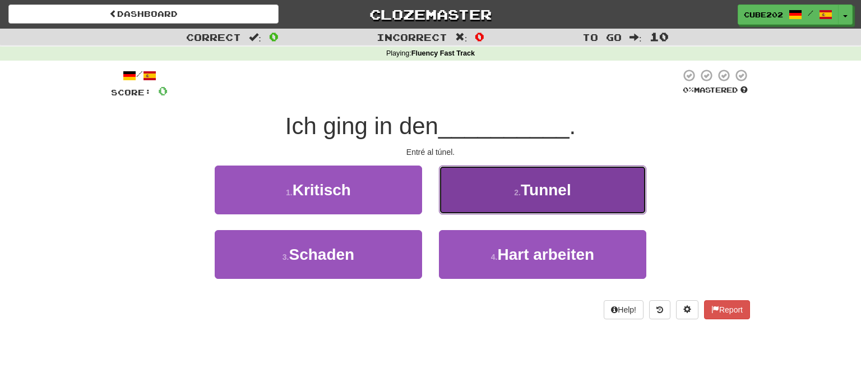
click at [502, 190] on button "2 . Tunnel" at bounding box center [542, 189] width 207 height 49
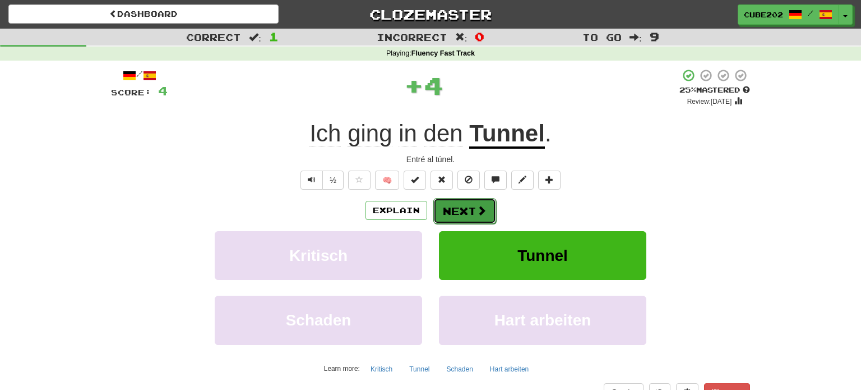
click at [470, 205] on button "Next" at bounding box center [464, 211] width 63 height 26
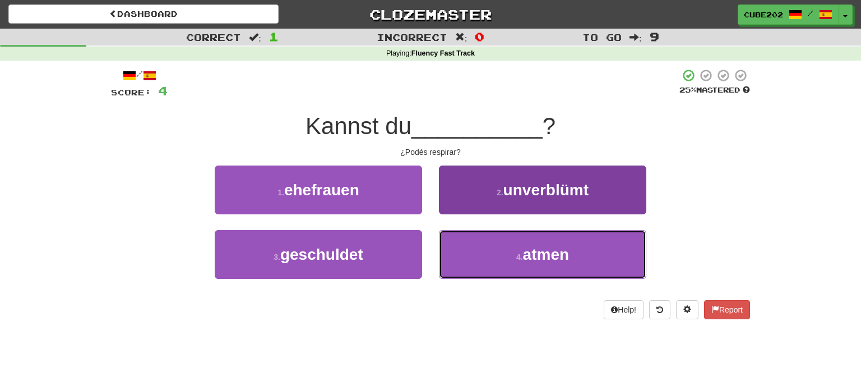
click at [498, 249] on button "4 . atmen" at bounding box center [542, 254] width 207 height 49
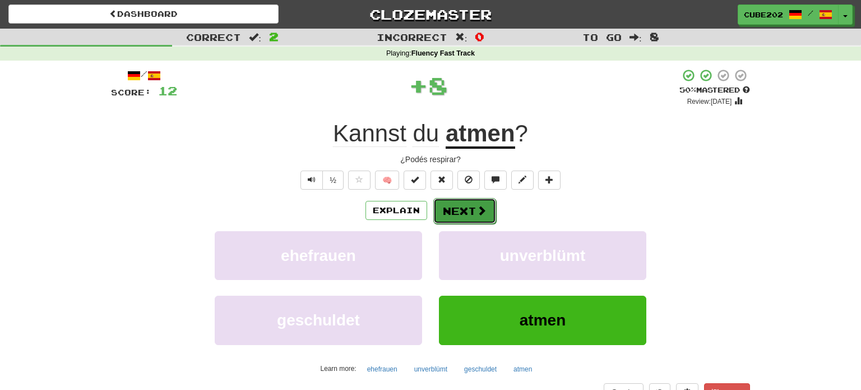
click at [463, 208] on button "Next" at bounding box center [464, 211] width 63 height 26
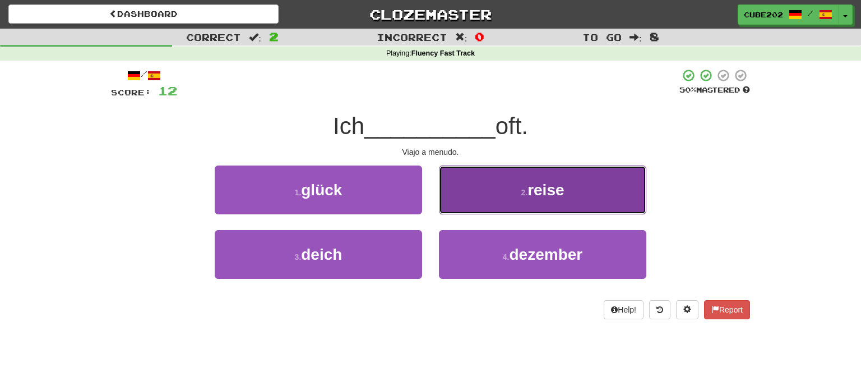
click at [491, 192] on button "2 . reise" at bounding box center [542, 189] width 207 height 49
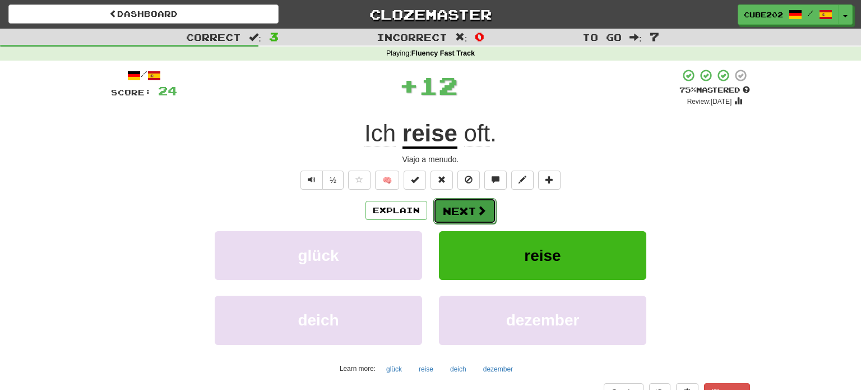
click at [472, 202] on button "Next" at bounding box center [464, 211] width 63 height 26
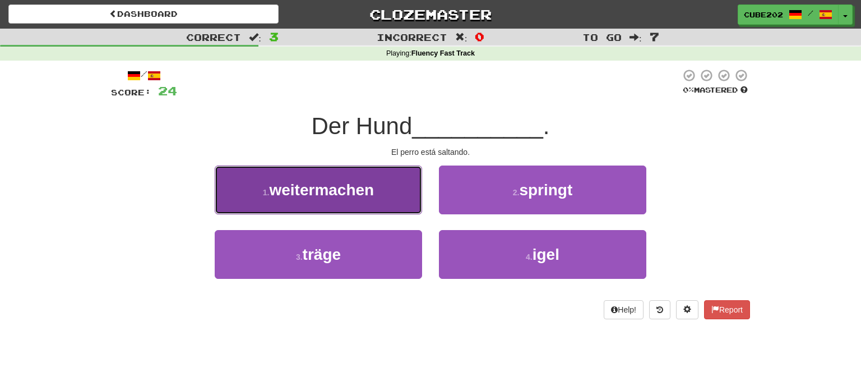
click at [408, 184] on button "1 . weitermachen" at bounding box center [318, 189] width 207 height 49
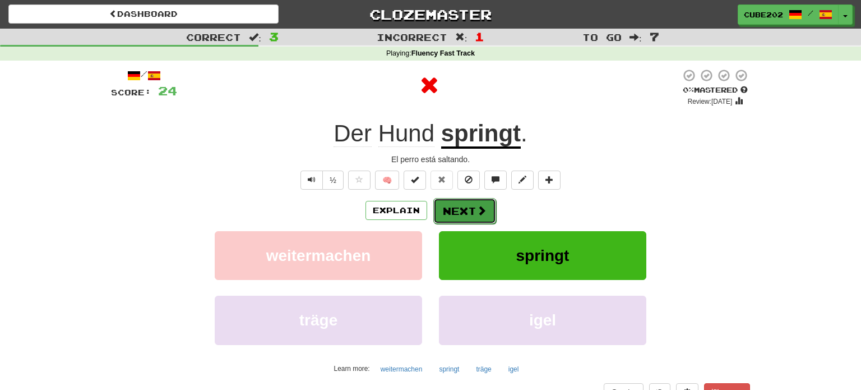
click at [467, 209] on button "Next" at bounding box center [464, 211] width 63 height 26
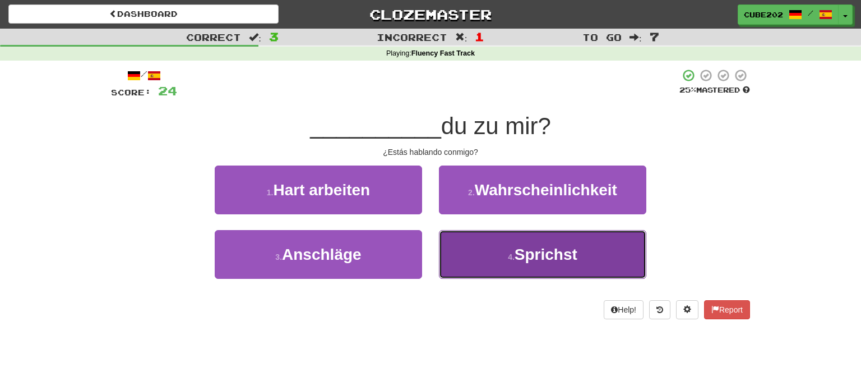
click at [523, 252] on span "Sprichst" at bounding box center [546, 254] width 63 height 17
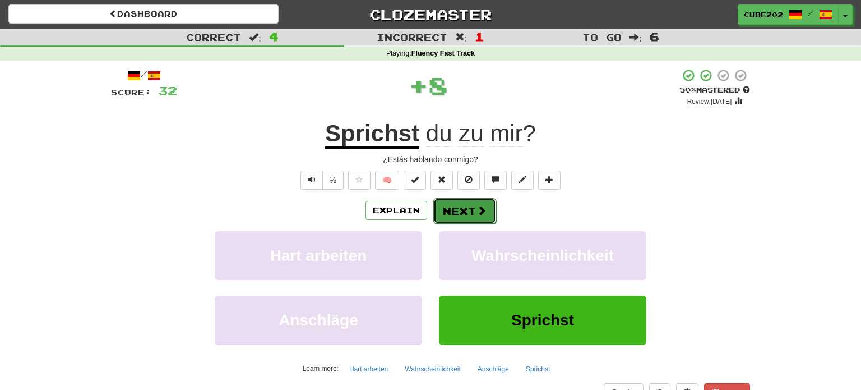
click at [473, 206] on button "Next" at bounding box center [464, 211] width 63 height 26
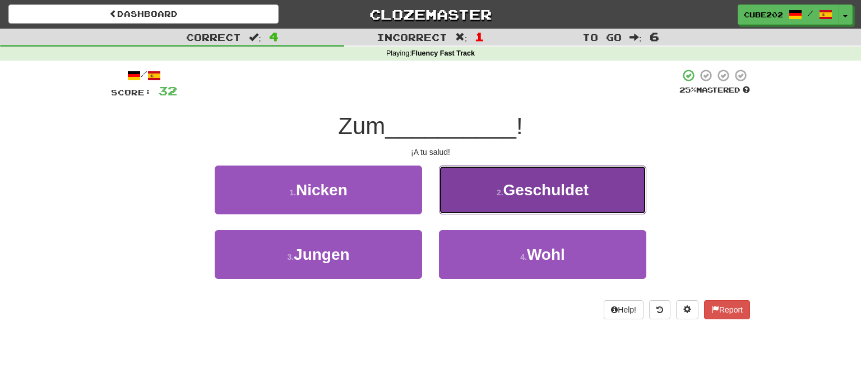
click at [494, 196] on button "2 . Geschuldet" at bounding box center [542, 189] width 207 height 49
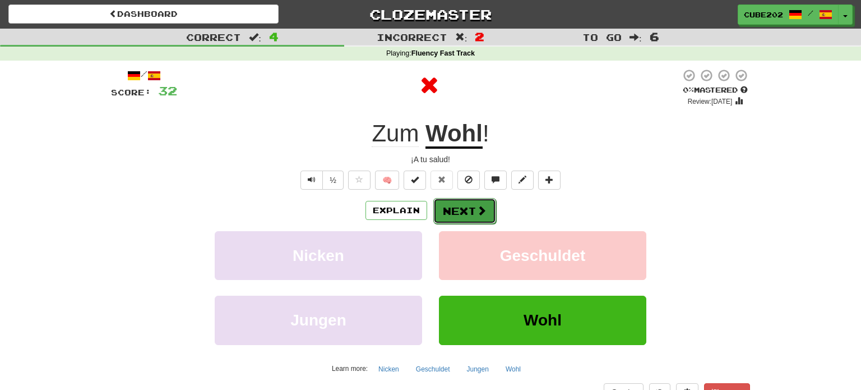
click at [468, 206] on button "Next" at bounding box center [464, 211] width 63 height 26
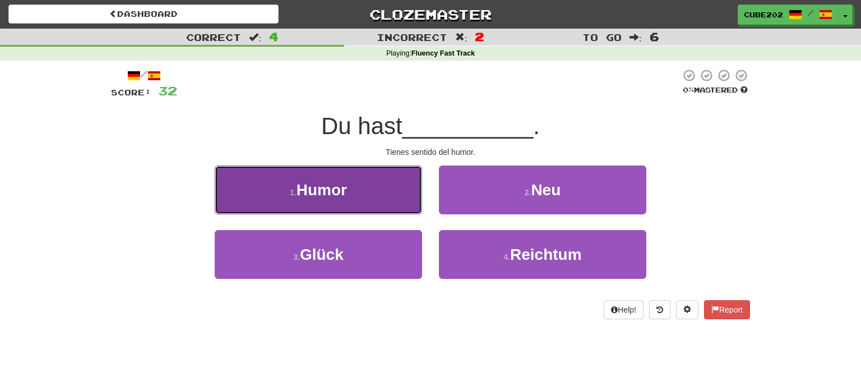
click at [386, 201] on button "1 . Humor" at bounding box center [318, 189] width 207 height 49
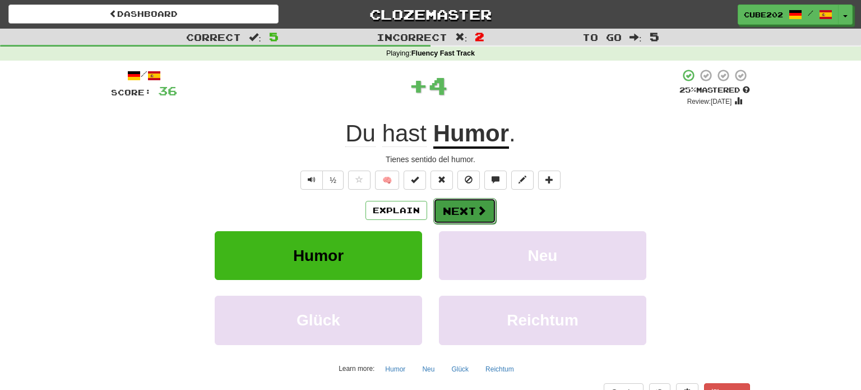
click at [459, 206] on button "Next" at bounding box center [464, 211] width 63 height 26
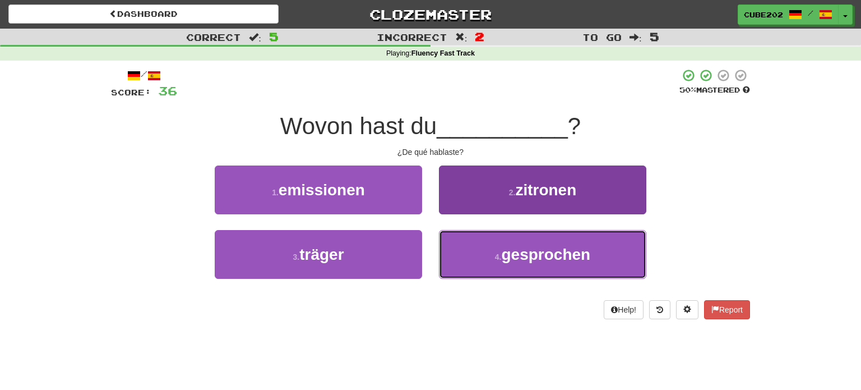
click at [502, 255] on small "4 ." at bounding box center [498, 256] width 7 height 9
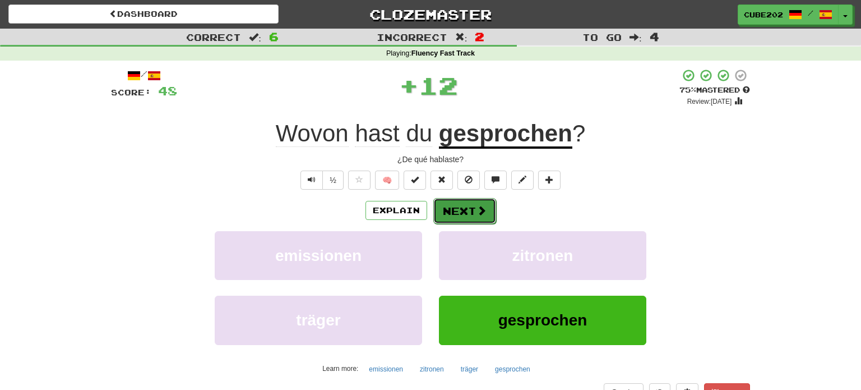
click at [465, 209] on button "Next" at bounding box center [464, 211] width 63 height 26
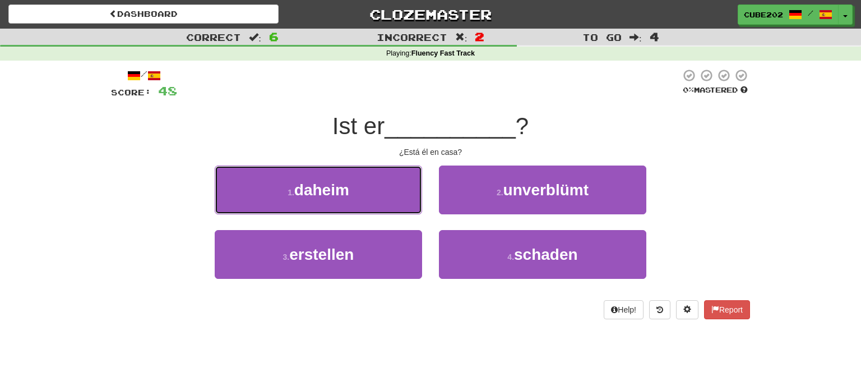
drag, startPoint x: 386, startPoint y: 182, endPoint x: 441, endPoint y: 193, distance: 56.1
click at [386, 182] on button "1 . daheim" at bounding box center [318, 189] width 207 height 49
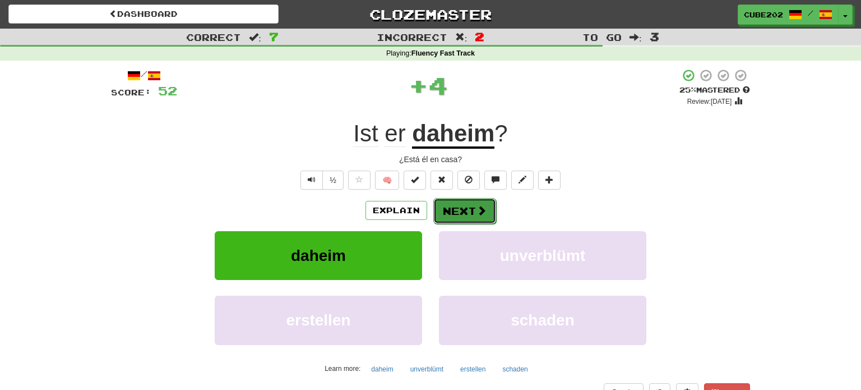
click at [467, 204] on button "Next" at bounding box center [464, 211] width 63 height 26
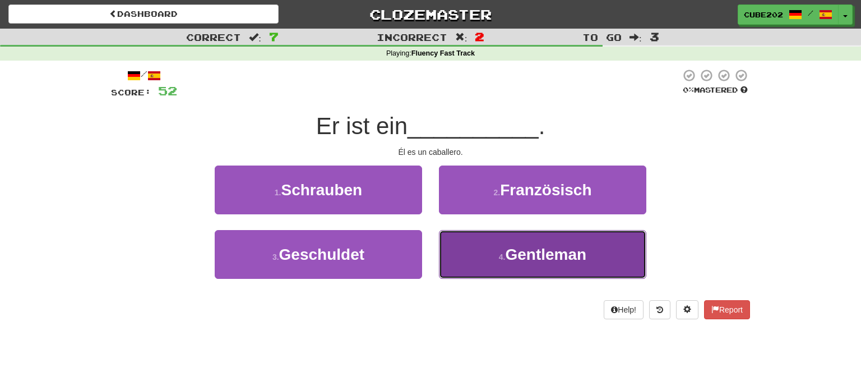
click at [504, 259] on small "4 ." at bounding box center [502, 256] width 7 height 9
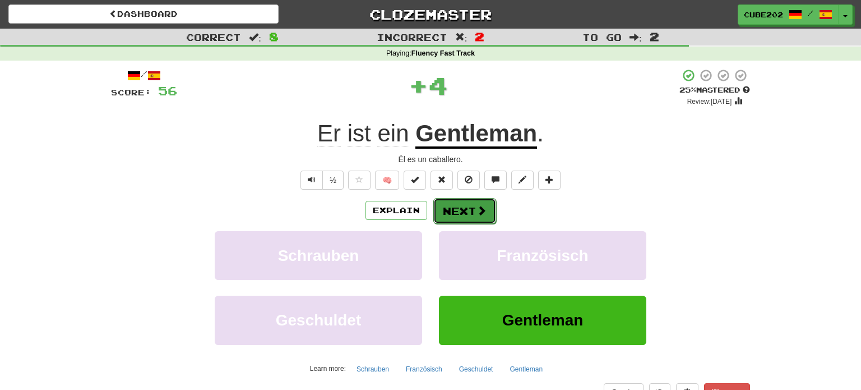
click at [469, 210] on button "Next" at bounding box center [464, 211] width 63 height 26
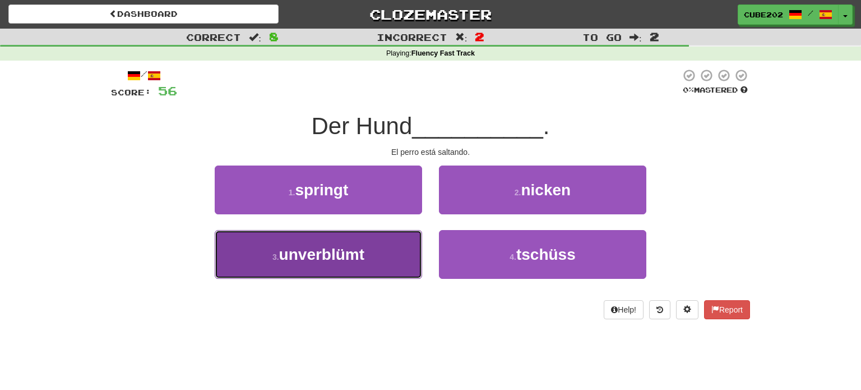
click at [396, 239] on button "3 . unverblümt" at bounding box center [318, 254] width 207 height 49
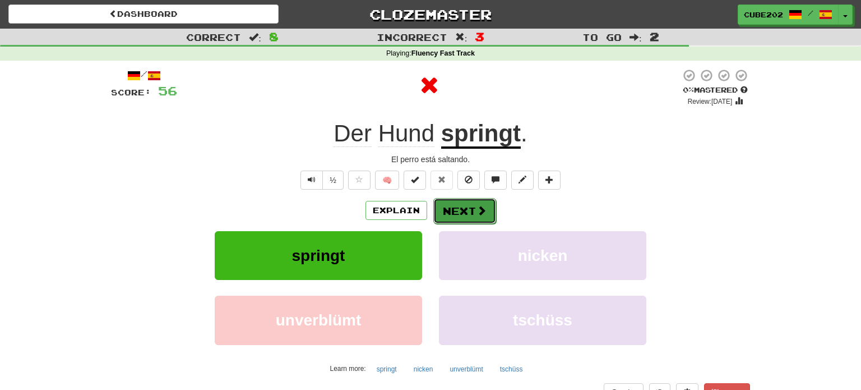
click at [465, 208] on button "Next" at bounding box center [464, 211] width 63 height 26
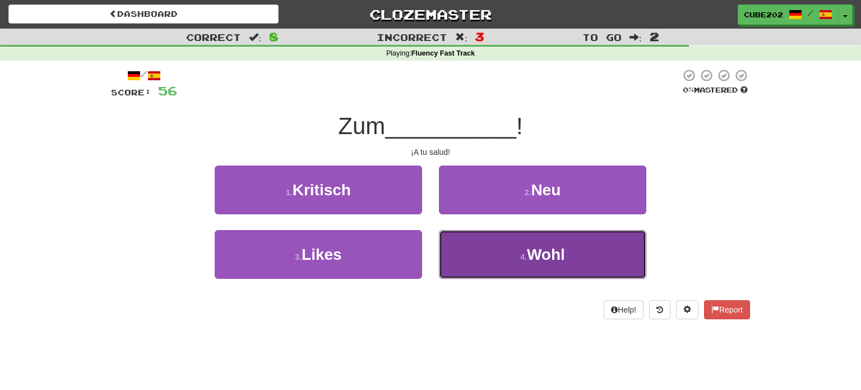
click at [500, 251] on button "4 . Wohl" at bounding box center [542, 254] width 207 height 49
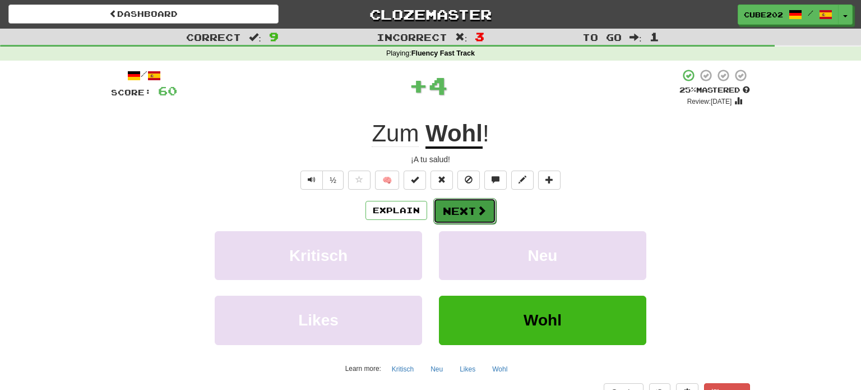
click at [469, 210] on button "Next" at bounding box center [464, 211] width 63 height 26
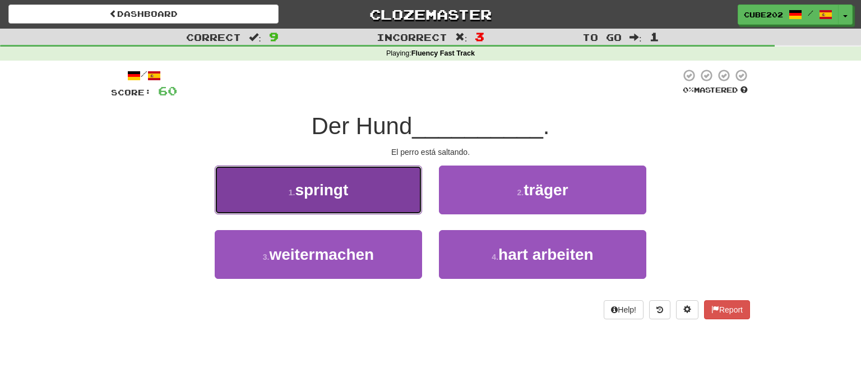
click at [361, 194] on button "1 . springt" at bounding box center [318, 189] width 207 height 49
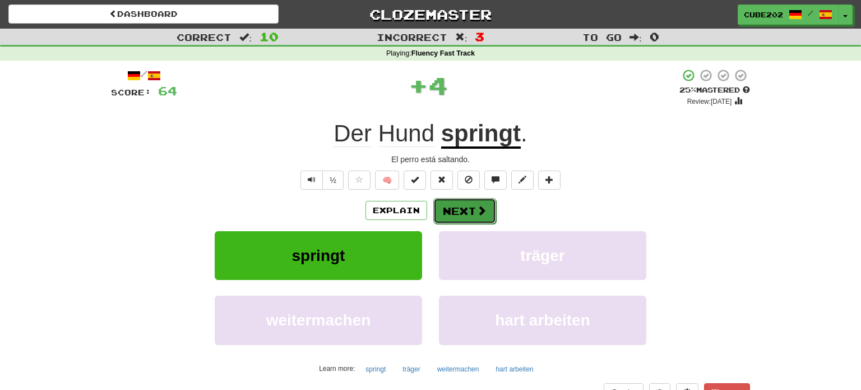
click at [463, 209] on button "Next" at bounding box center [464, 211] width 63 height 26
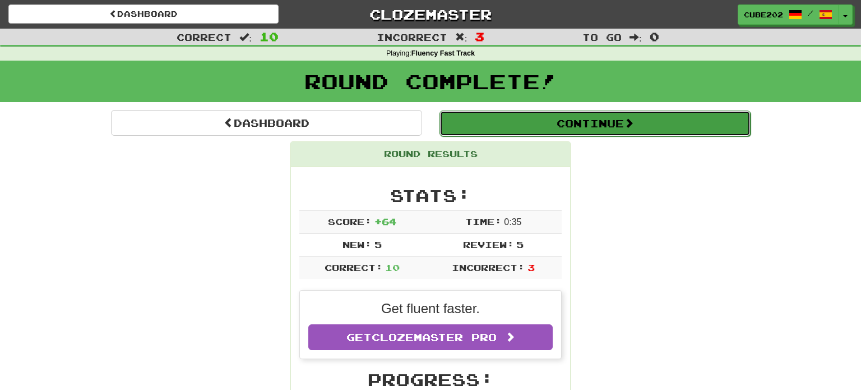
click at [500, 118] on button "Continue" at bounding box center [595, 123] width 311 height 26
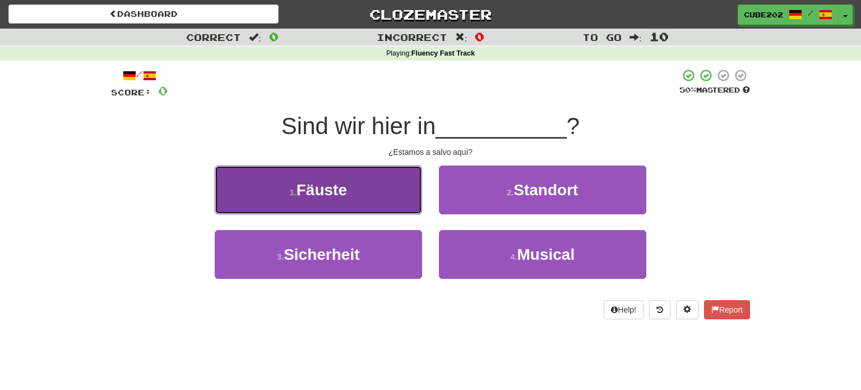
click at [407, 207] on button "1 . Fäuste" at bounding box center [318, 189] width 207 height 49
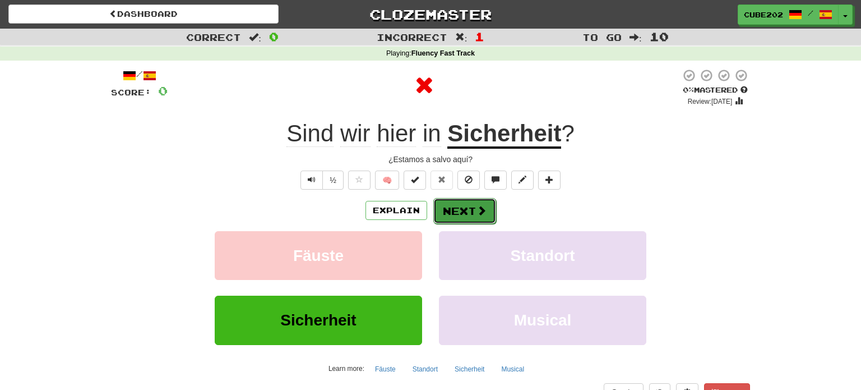
click at [463, 213] on button "Next" at bounding box center [464, 211] width 63 height 26
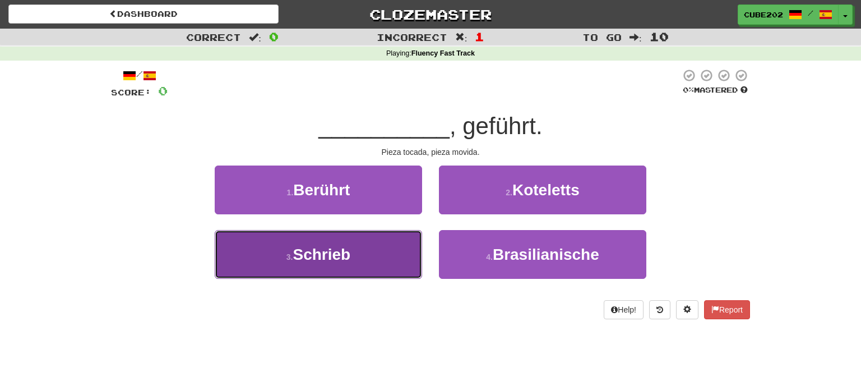
click at [401, 259] on button "3 . Schrieb" at bounding box center [318, 254] width 207 height 49
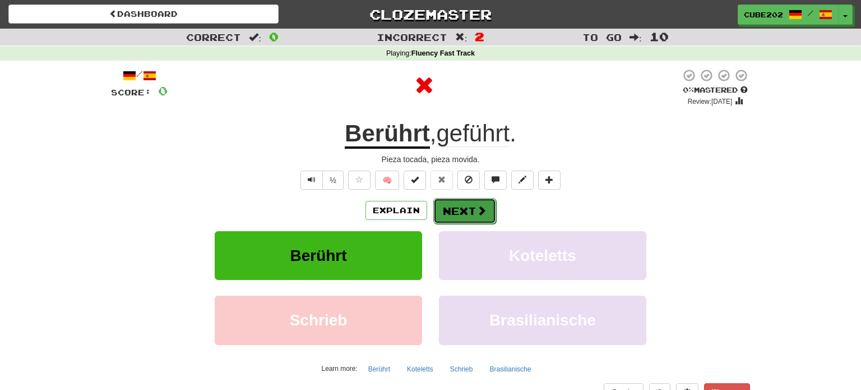
click at [455, 211] on button "Next" at bounding box center [464, 211] width 63 height 26
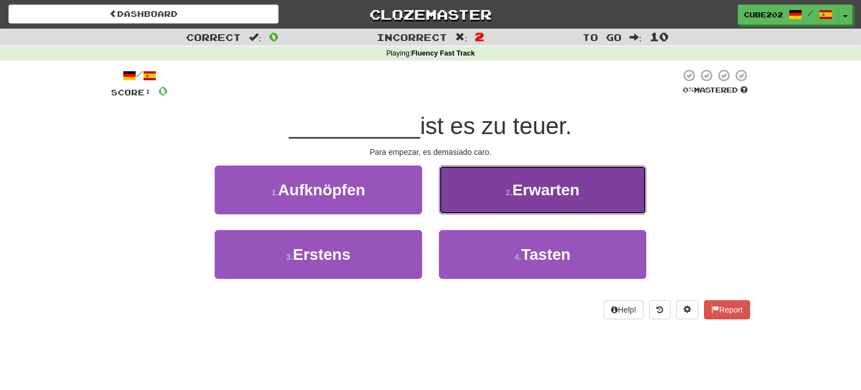
click at [493, 195] on button "2 . Erwarten" at bounding box center [542, 189] width 207 height 49
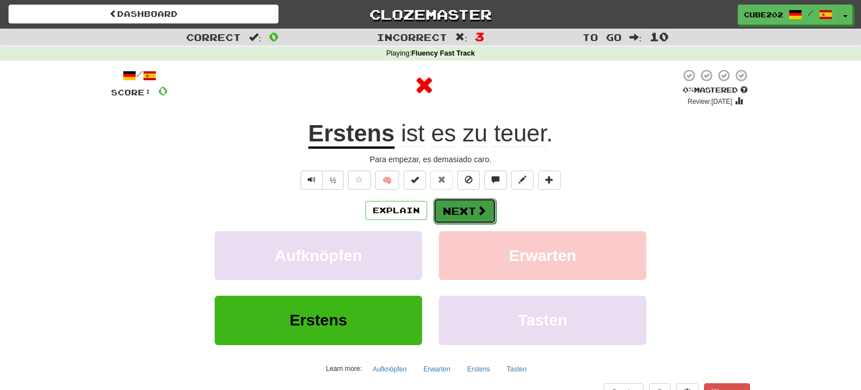
click at [459, 205] on button "Next" at bounding box center [464, 211] width 63 height 26
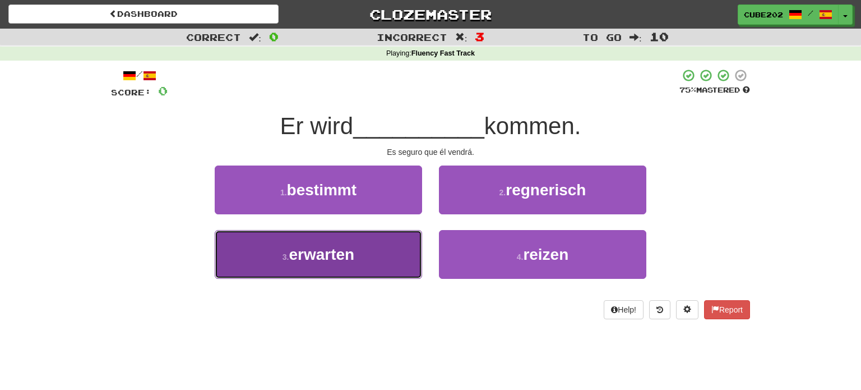
click at [404, 249] on button "3 . erwarten" at bounding box center [318, 254] width 207 height 49
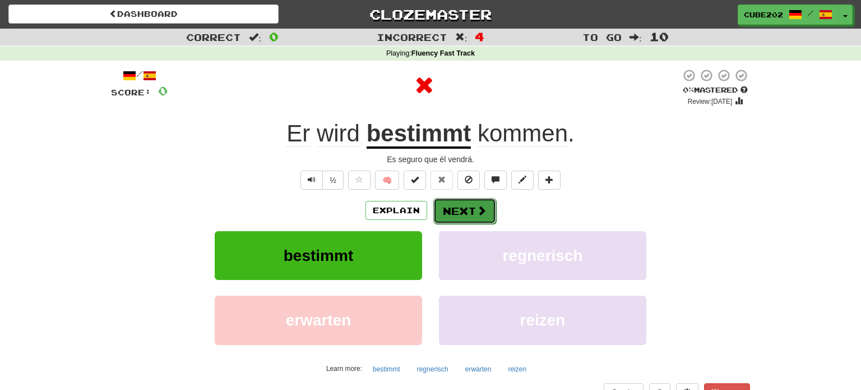
click at [461, 215] on button "Next" at bounding box center [464, 211] width 63 height 26
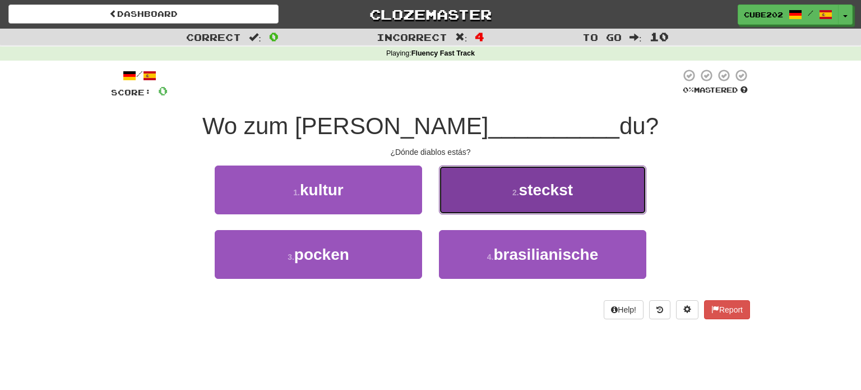
click at [515, 186] on button "2 . steckst" at bounding box center [542, 189] width 207 height 49
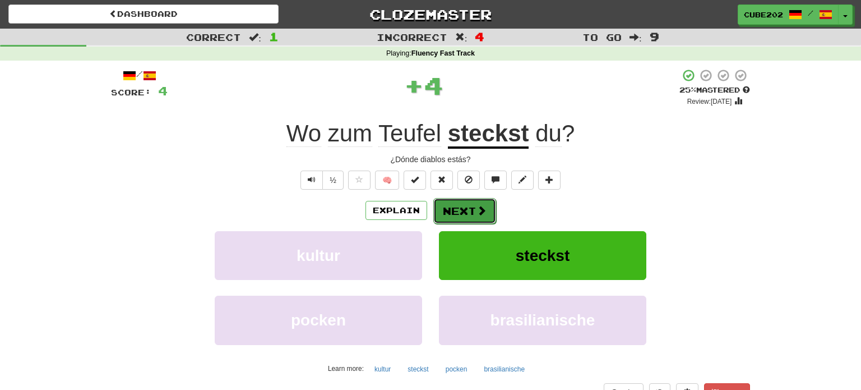
click at [475, 204] on button "Next" at bounding box center [464, 211] width 63 height 26
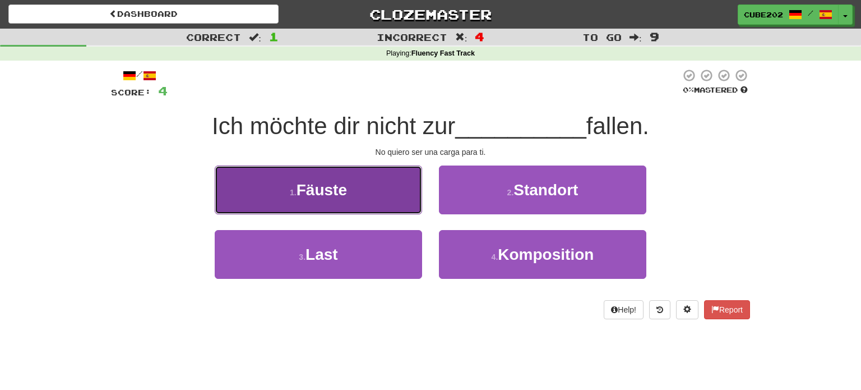
click at [386, 188] on button "1 . Fäuste" at bounding box center [318, 189] width 207 height 49
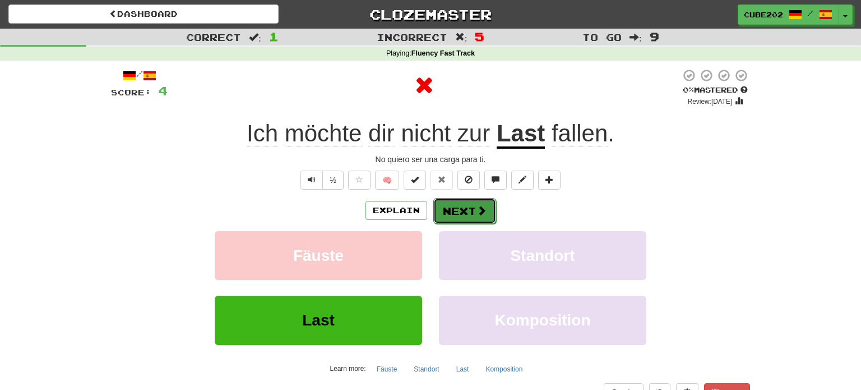
click at [475, 205] on button "Next" at bounding box center [464, 211] width 63 height 26
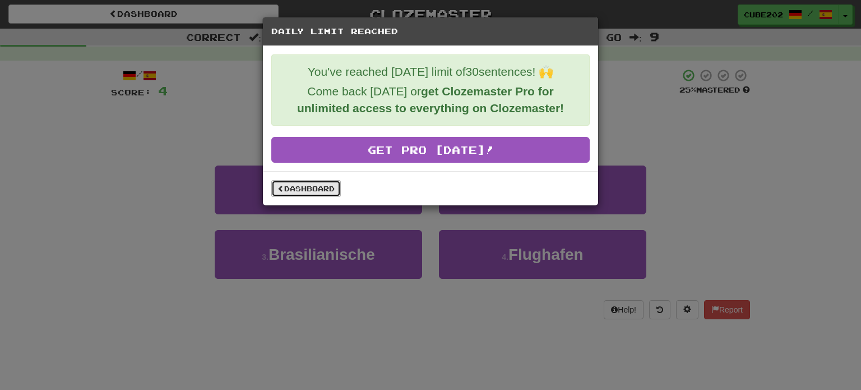
click at [319, 186] on link "Dashboard" at bounding box center [306, 188] width 70 height 17
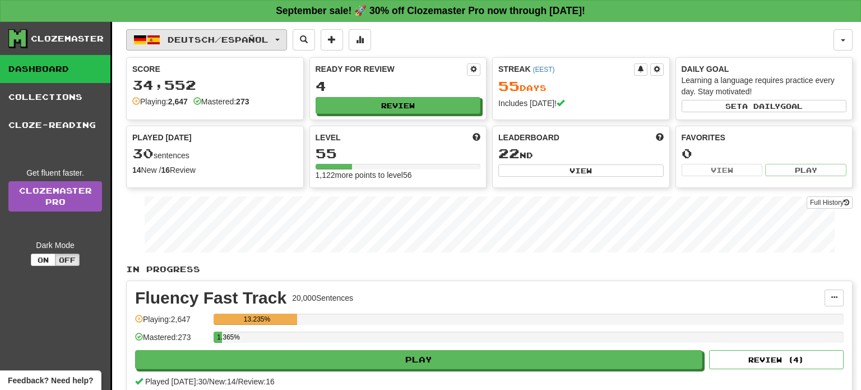
click at [252, 29] on button "Deutsch / Español" at bounding box center [206, 39] width 161 height 21
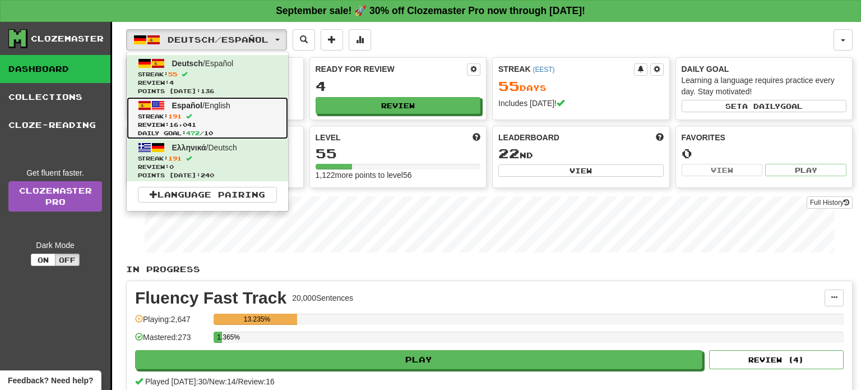
click at [212, 122] on span "Review: 16,041" at bounding box center [207, 125] width 139 height 8
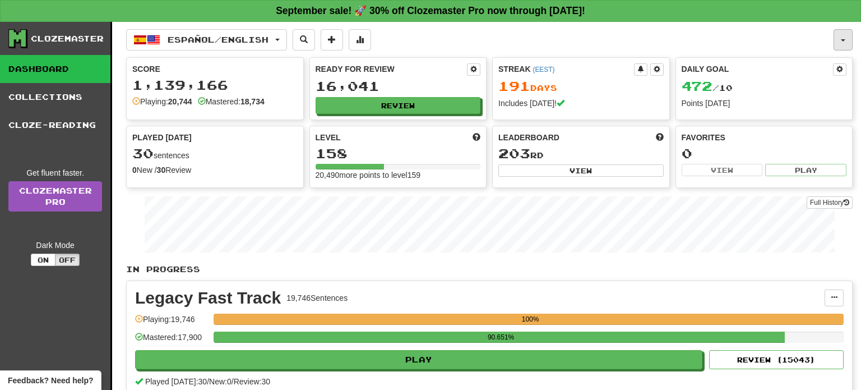
click at [839, 35] on button "button" at bounding box center [843, 39] width 19 height 21
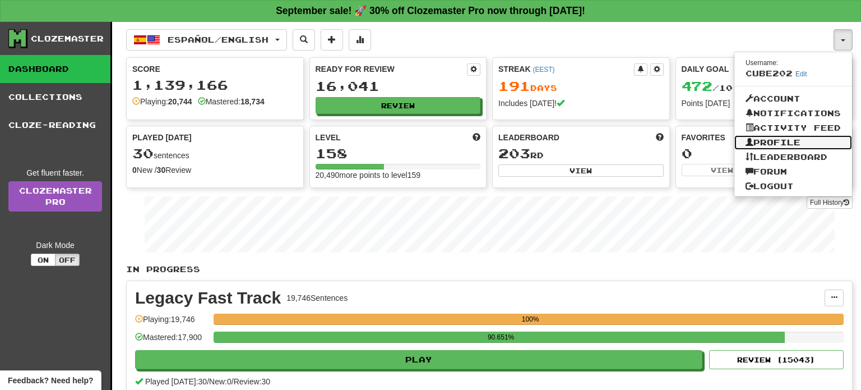
click at [794, 144] on link "Profile" at bounding box center [794, 142] width 118 height 15
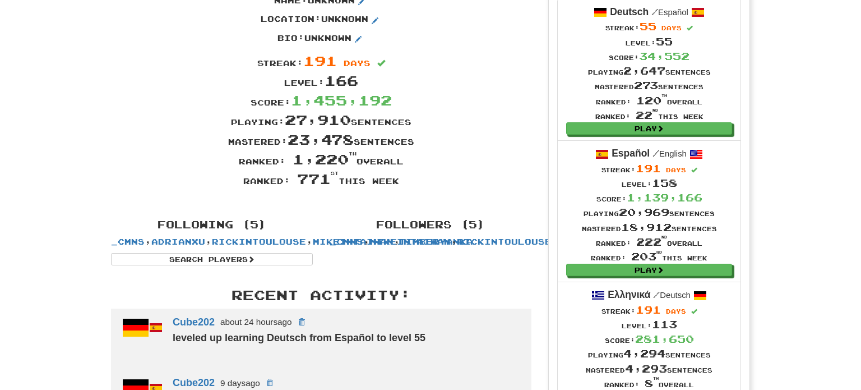
scroll to position [66, 0]
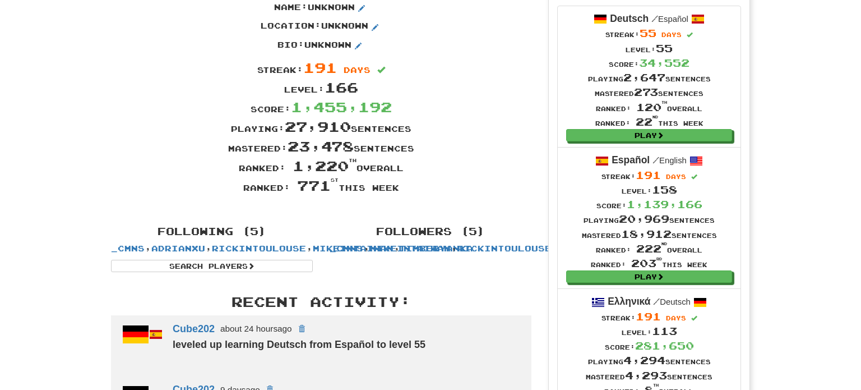
click at [558, 253] on link "timberyanka" at bounding box center [594, 248] width 73 height 10
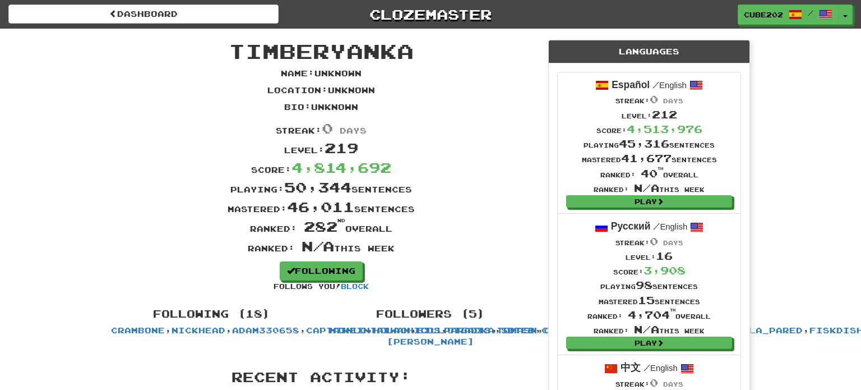
click at [413, 3] on div "Dashboard Clozemaster Cube202 / Toggle Dropdown Dashboard Leaderboard Activity …" at bounding box center [430, 12] width 861 height 25
click at [415, 6] on link "Clozemaster" at bounding box center [431, 14] width 270 height 20
